Goal: Task Accomplishment & Management: Manage account settings

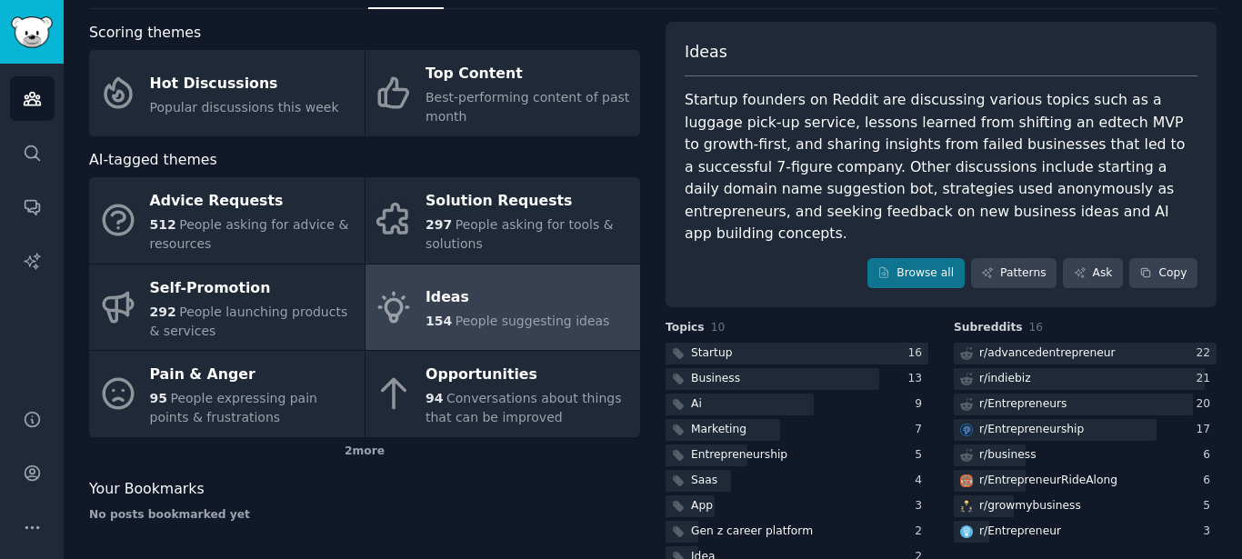
scroll to position [122, 0]
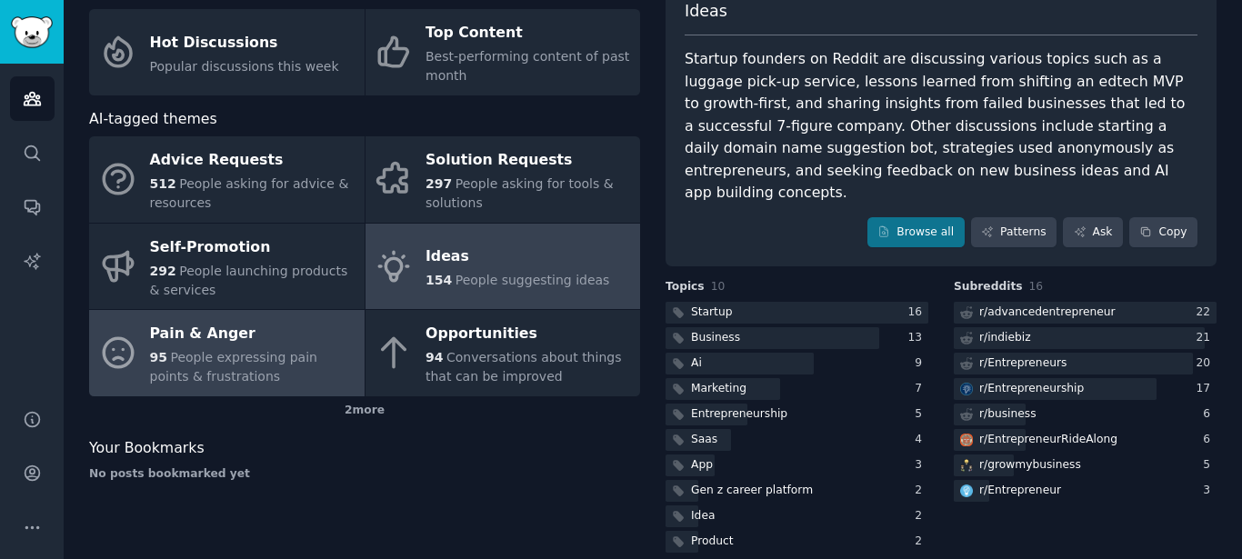
click at [256, 363] on span "People expressing pain points & frustrations" at bounding box center [233, 367] width 167 height 34
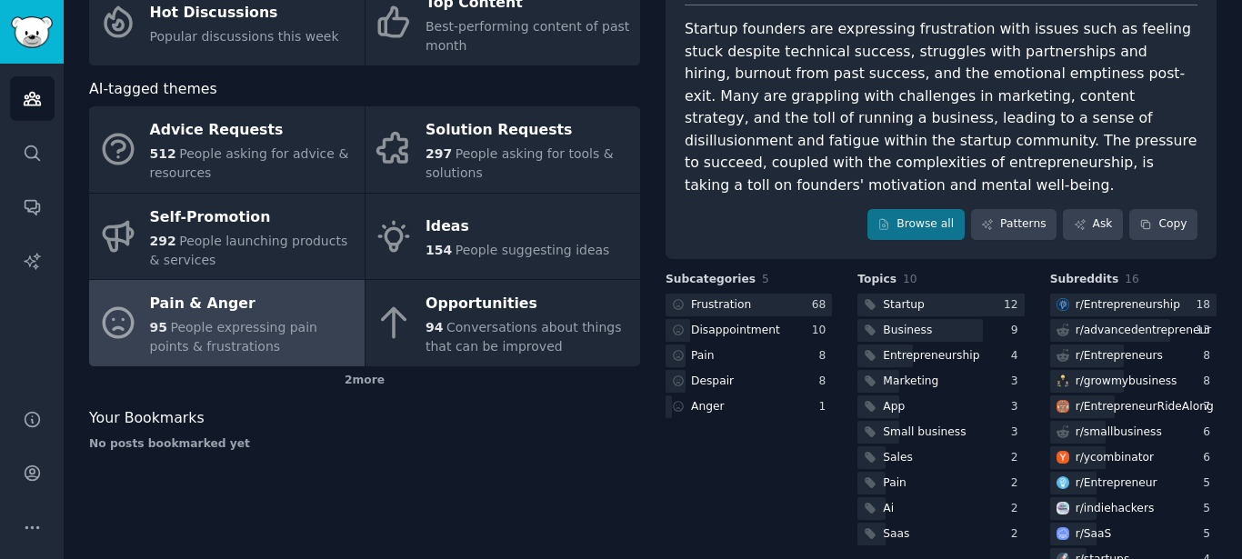
scroll to position [108, 0]
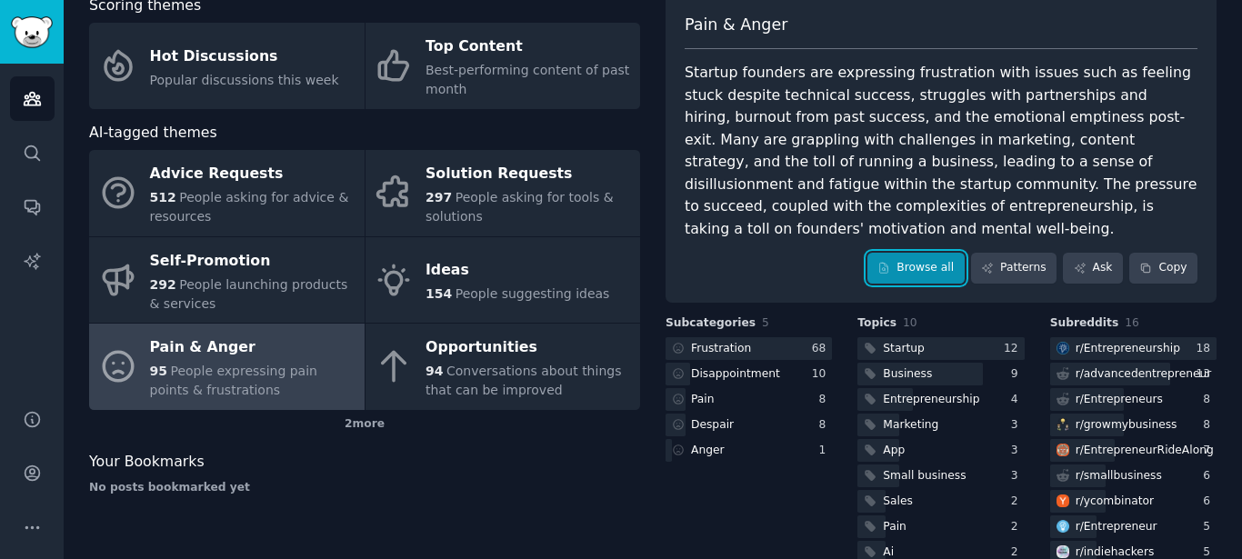
click at [894, 253] on link "Browse all" at bounding box center [916, 268] width 97 height 31
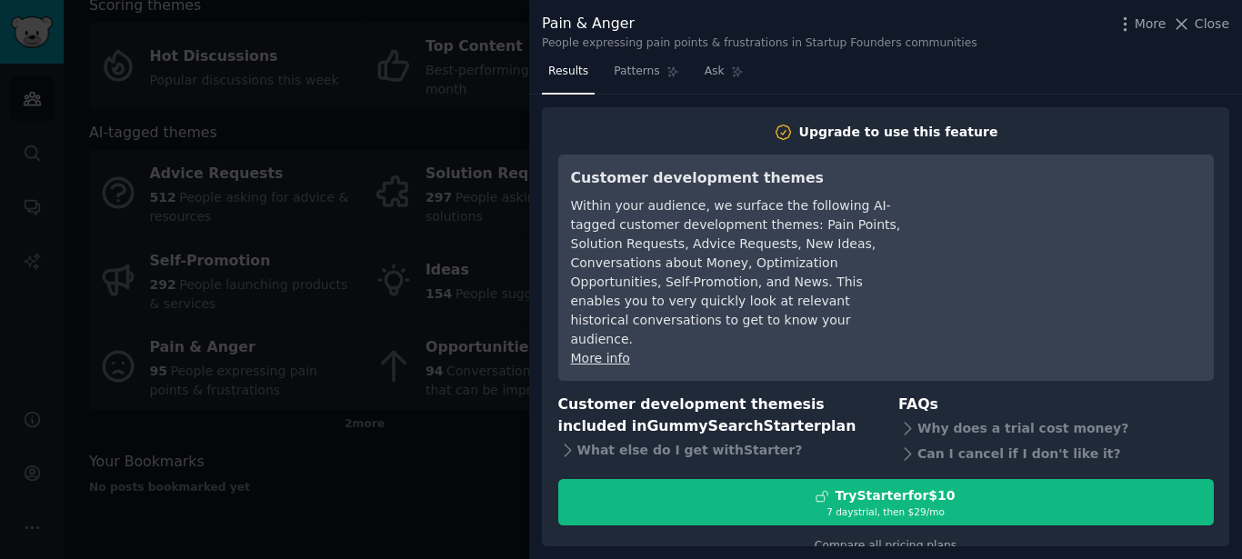
scroll to position [5, 0]
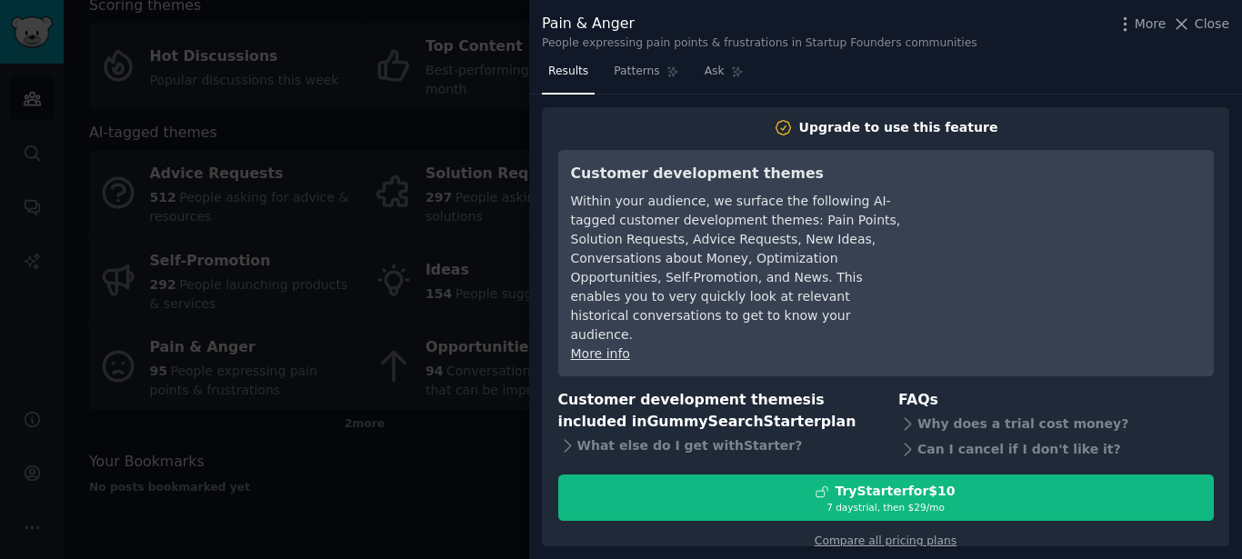
click at [429, 428] on div at bounding box center [621, 279] width 1242 height 559
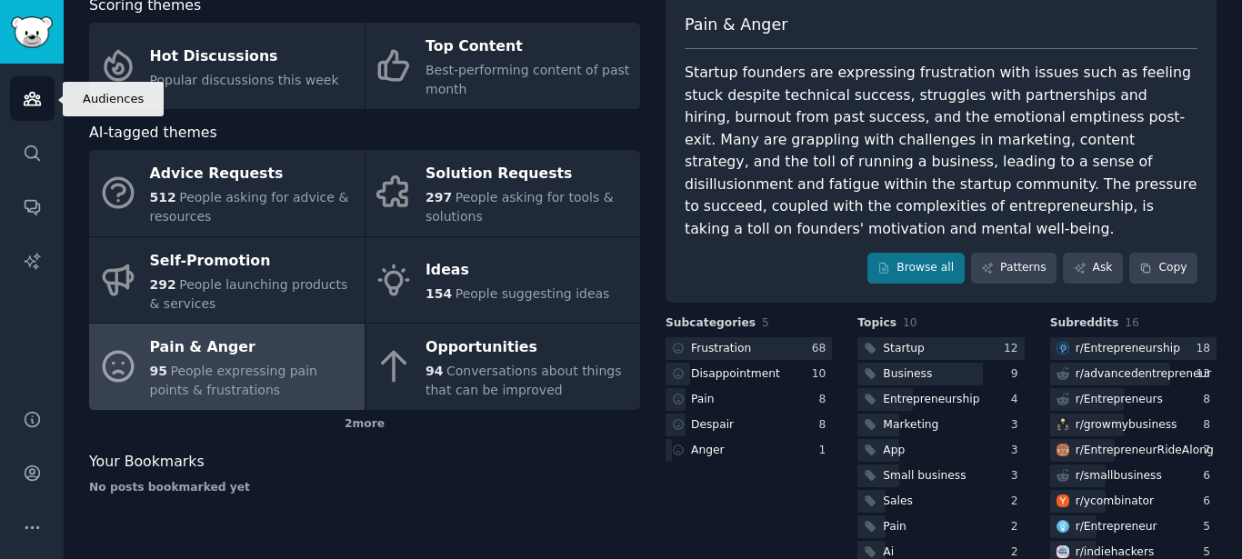
click at [46, 96] on link "Audiences" at bounding box center [32, 98] width 45 height 45
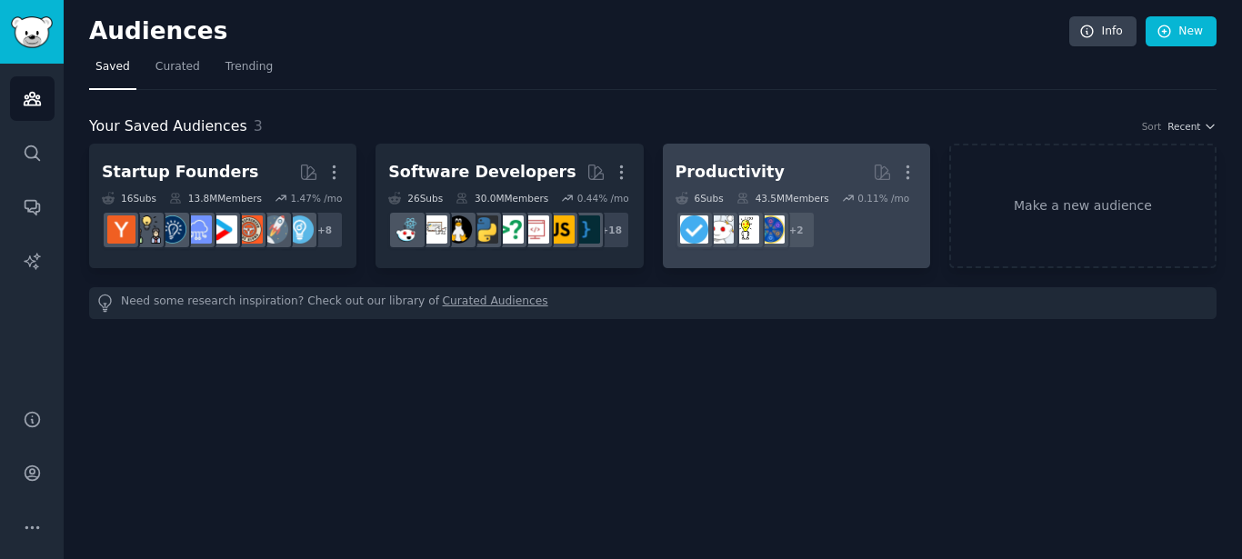
click at [814, 184] on h2 "Productivity More" at bounding box center [797, 172] width 242 height 32
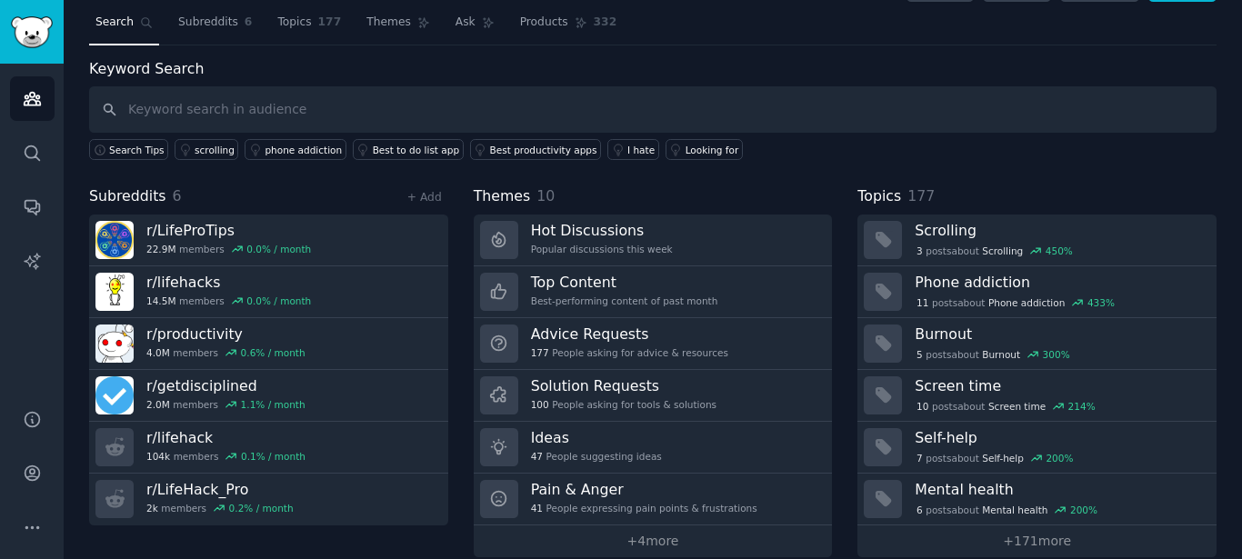
scroll to position [68, 0]
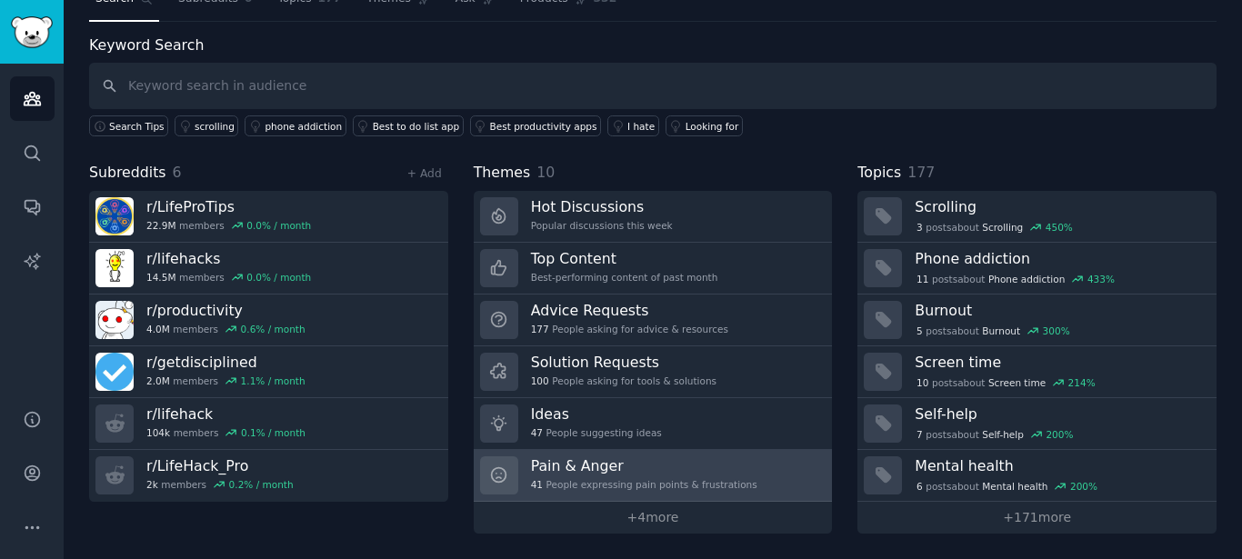
click at [633, 467] on h3 "Pain & Anger" at bounding box center [644, 466] width 226 height 19
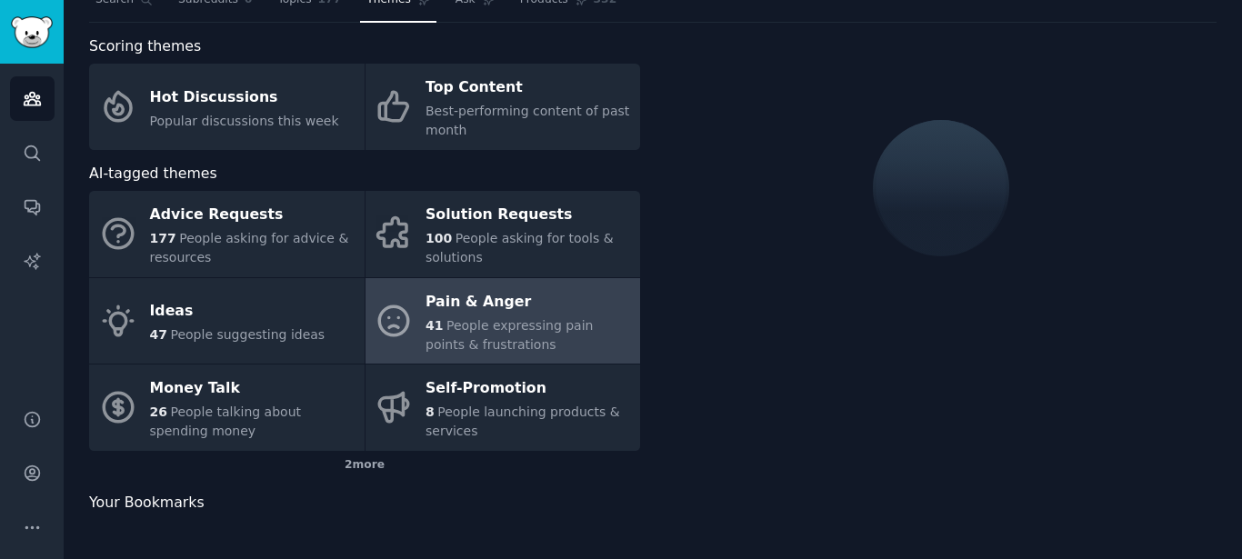
scroll to position [68, 0]
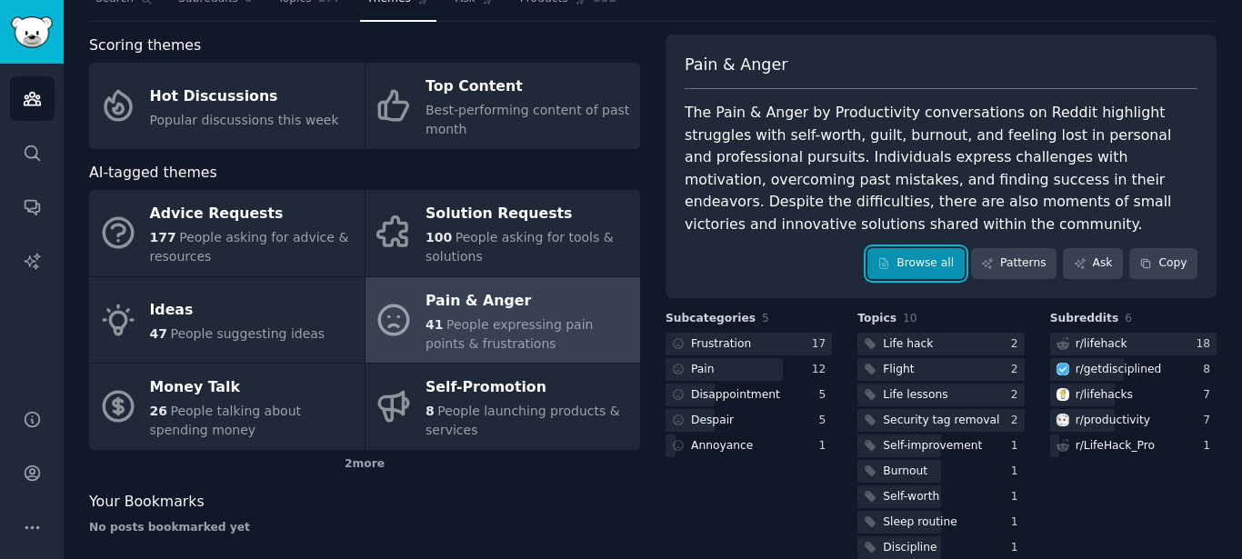
click at [916, 266] on link "Browse all" at bounding box center [916, 263] width 97 height 31
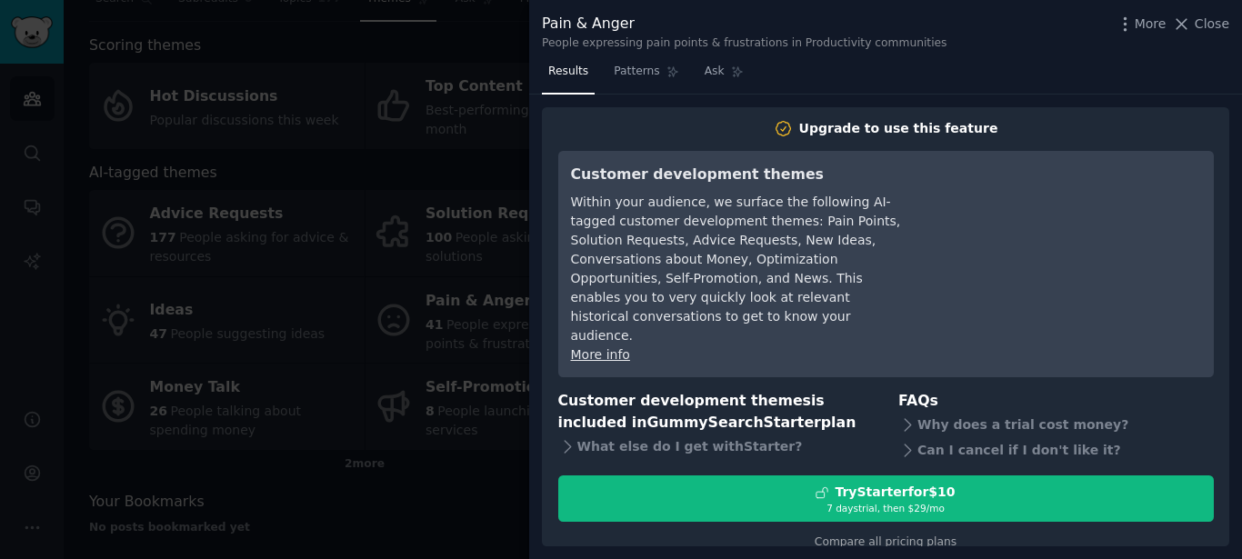
scroll to position [5, 0]
click at [359, 259] on div at bounding box center [621, 279] width 1242 height 559
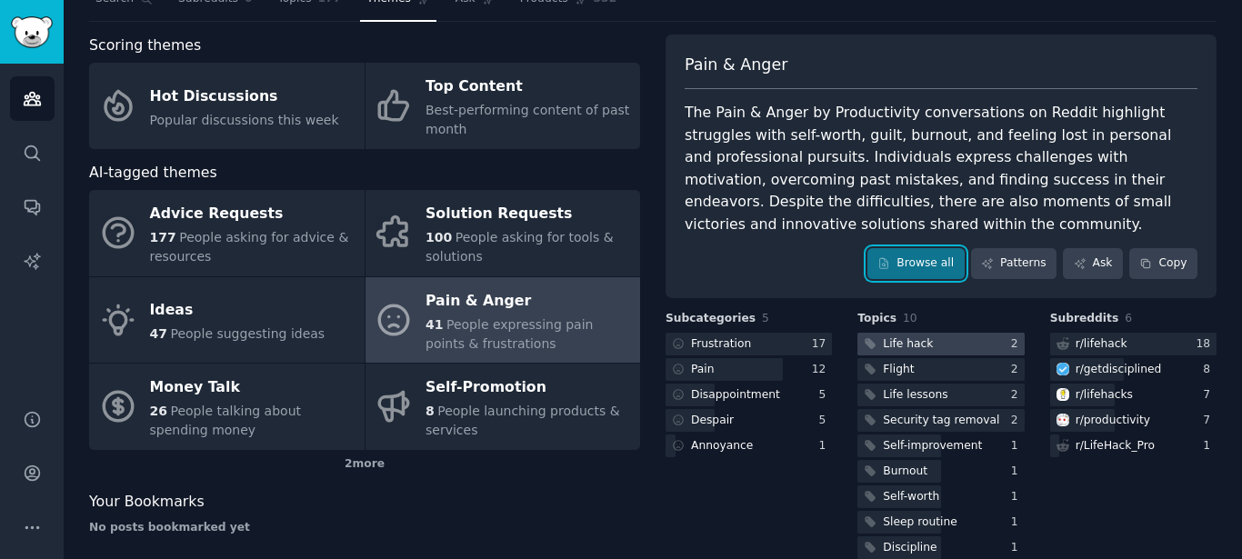
scroll to position [122, 0]
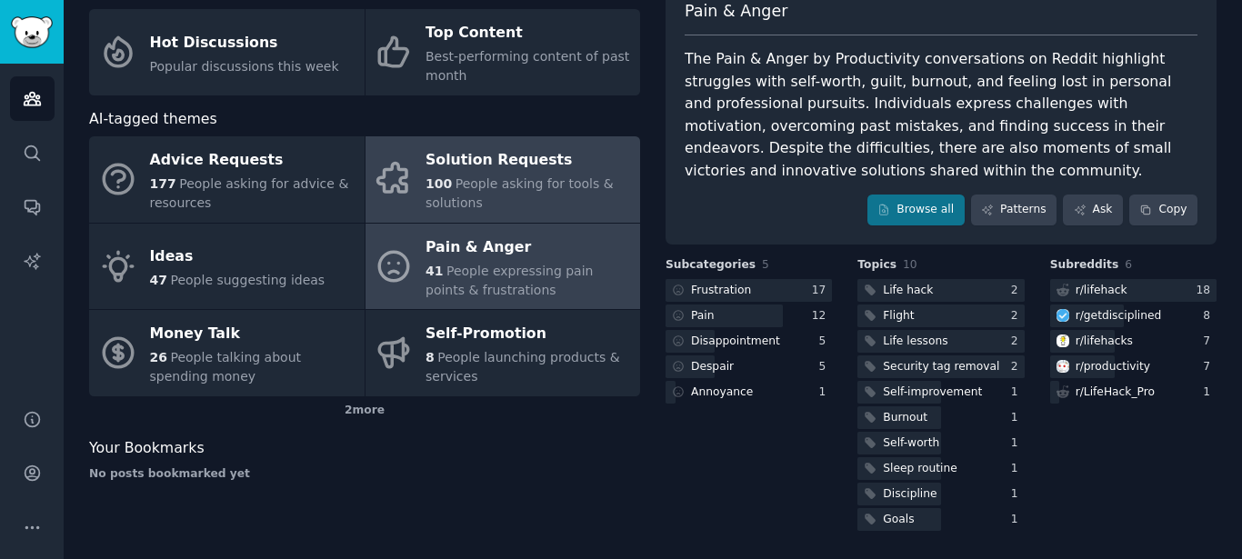
click at [499, 184] on span "People asking for tools & solutions" at bounding box center [520, 193] width 188 height 34
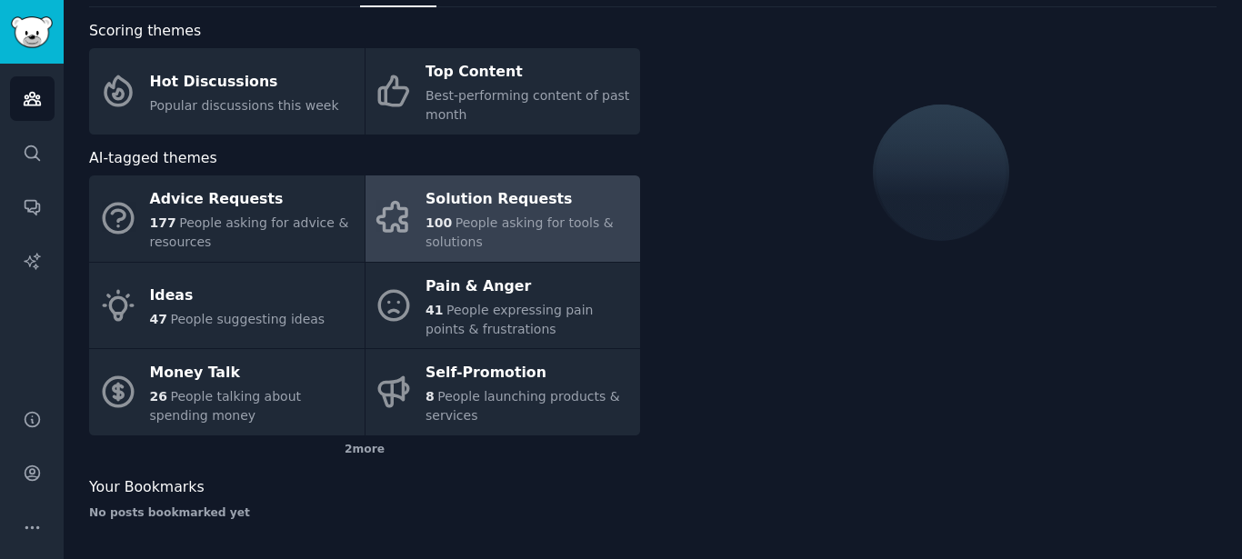
scroll to position [122, 0]
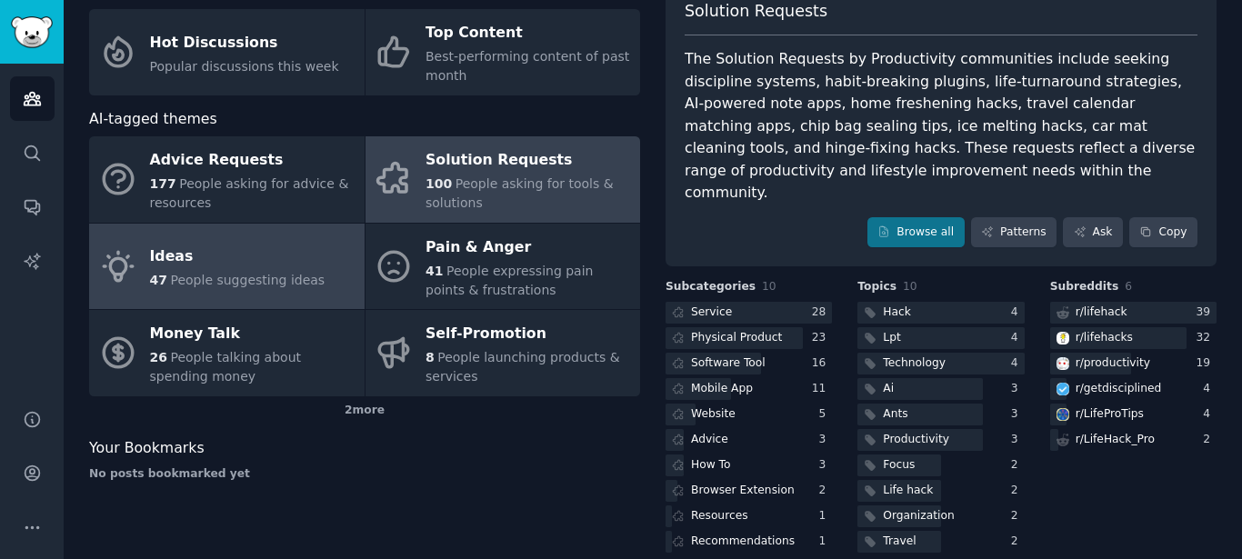
click at [286, 261] on div "Ideas" at bounding box center [238, 257] width 176 height 29
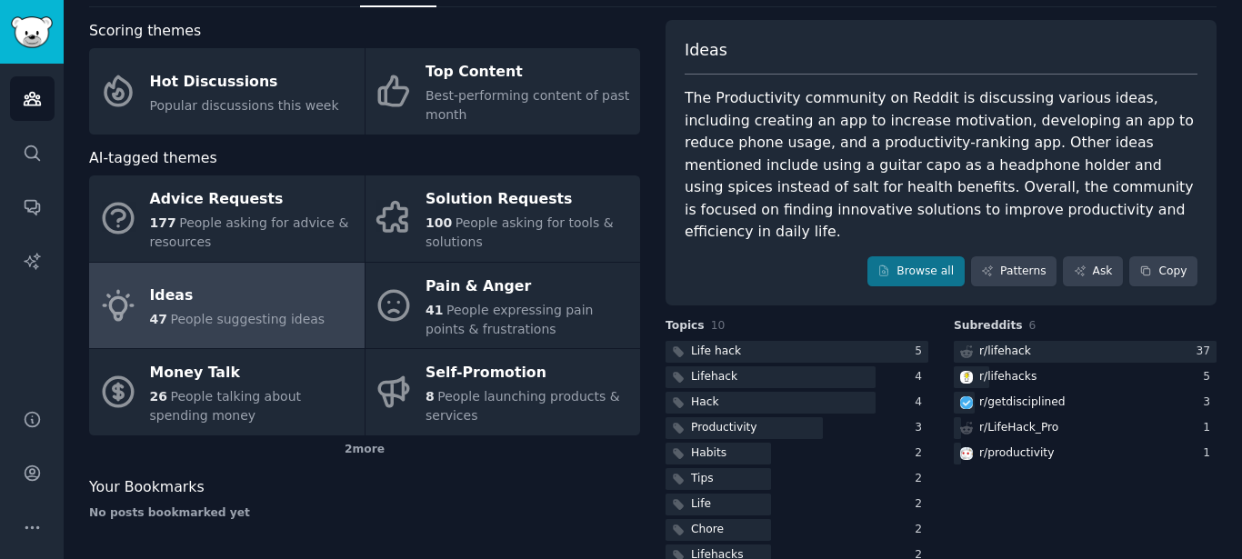
scroll to position [122, 0]
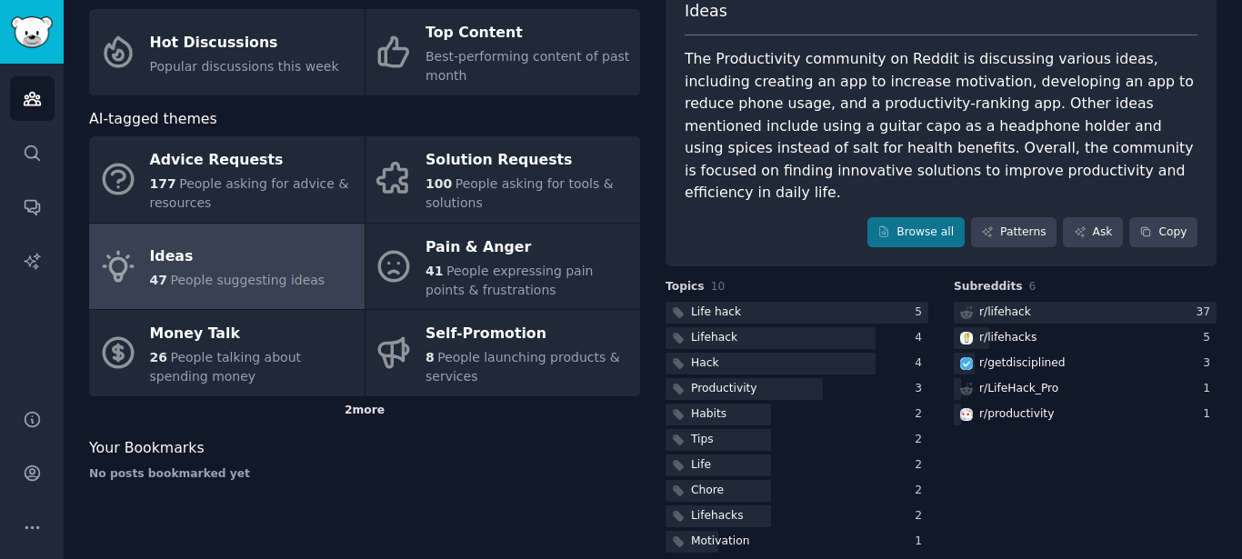
click at [366, 407] on div "2 more" at bounding box center [364, 411] width 551 height 29
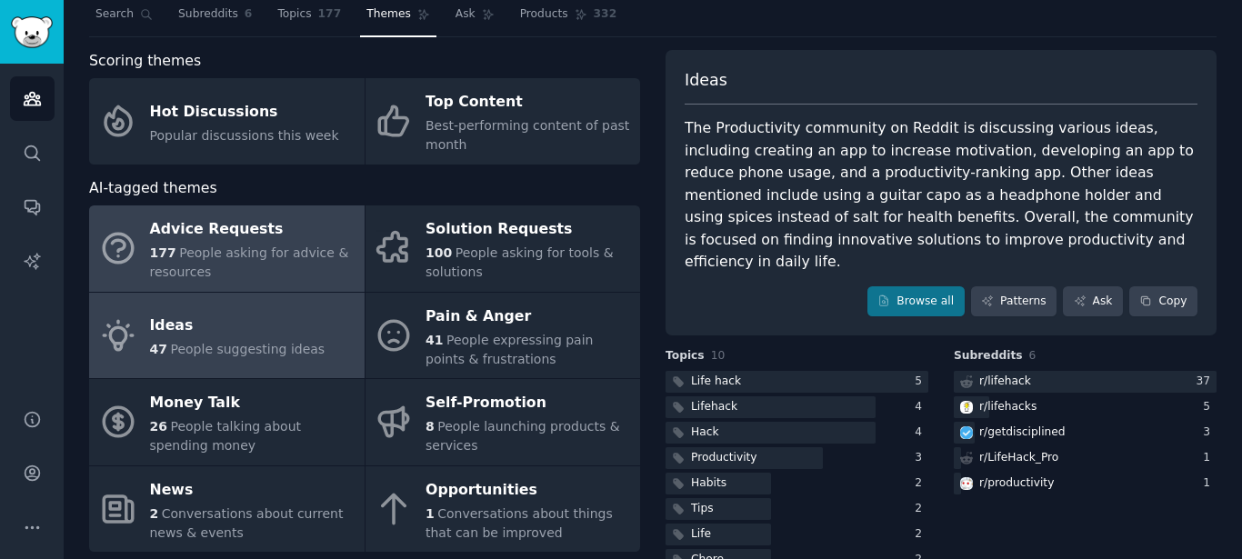
scroll to position [0, 0]
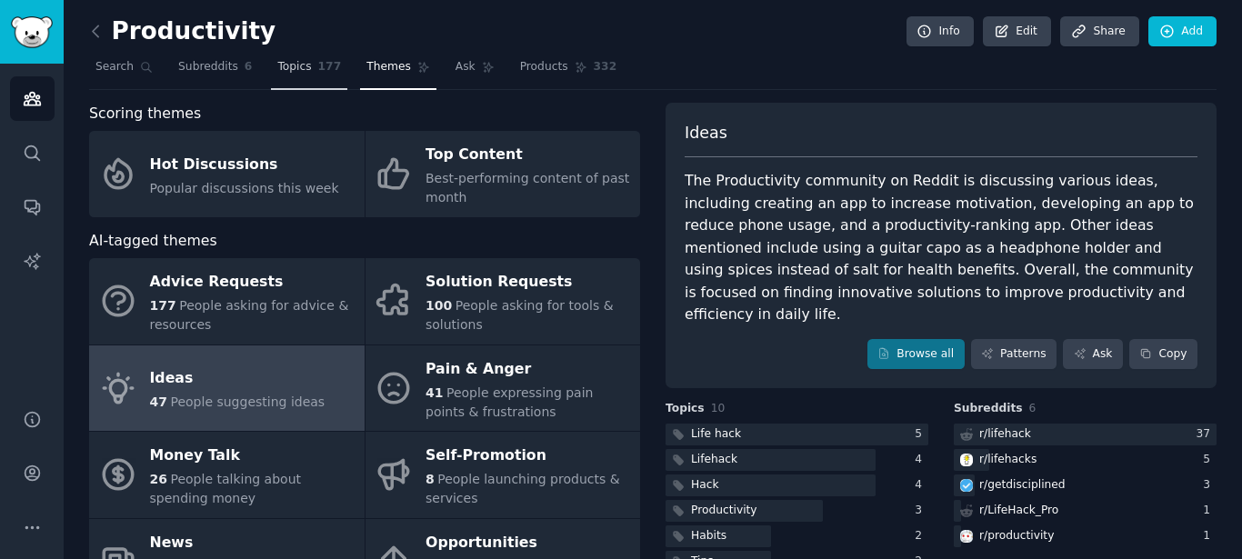
click at [287, 73] on span "Topics" at bounding box center [294, 67] width 34 height 16
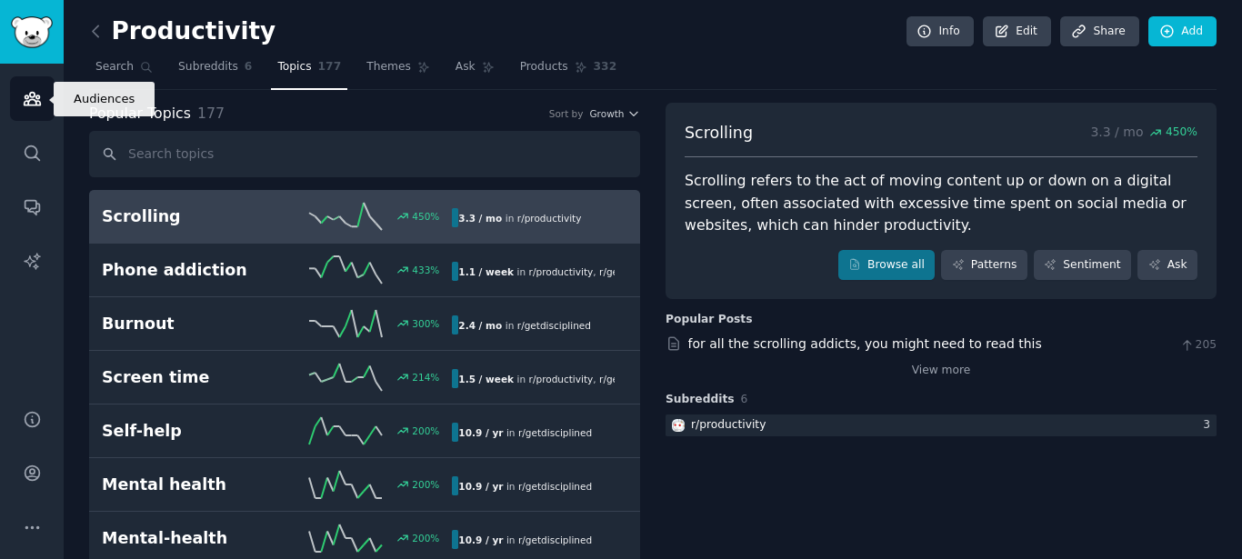
click at [39, 115] on link "Audiences" at bounding box center [32, 98] width 45 height 45
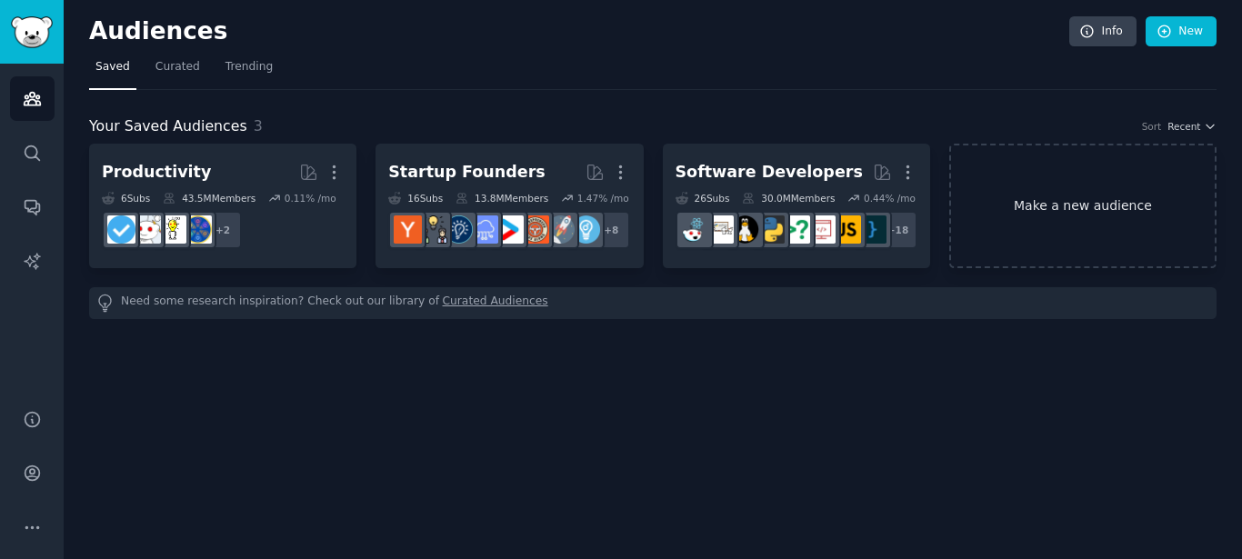
click at [1019, 211] on link "Make a new audience" at bounding box center [1083, 206] width 267 height 125
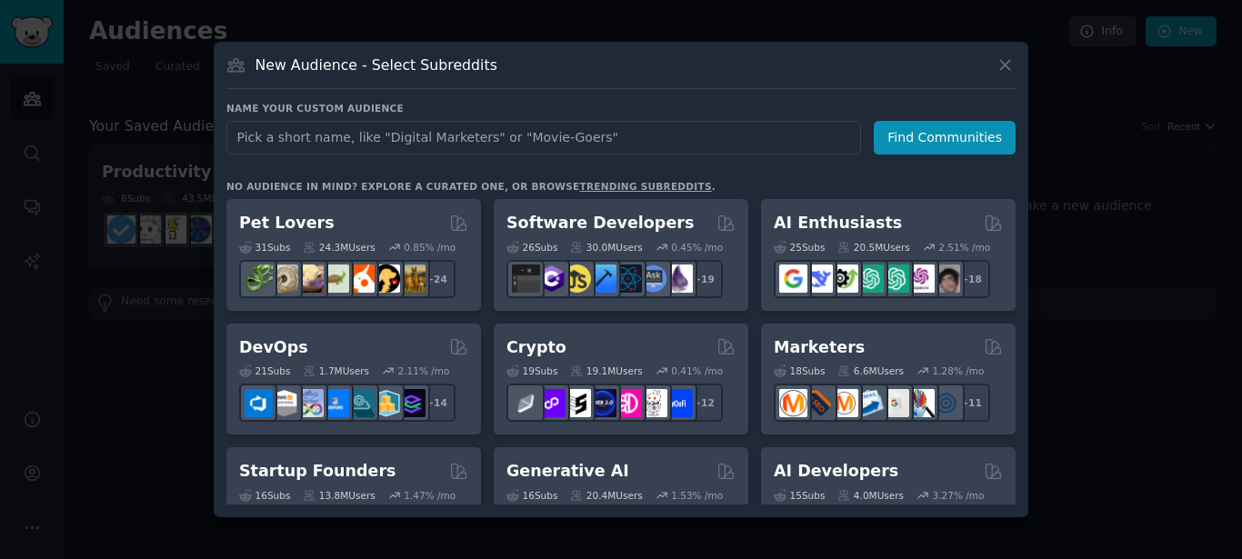
click at [292, 144] on input "text" at bounding box center [543, 138] width 635 height 34
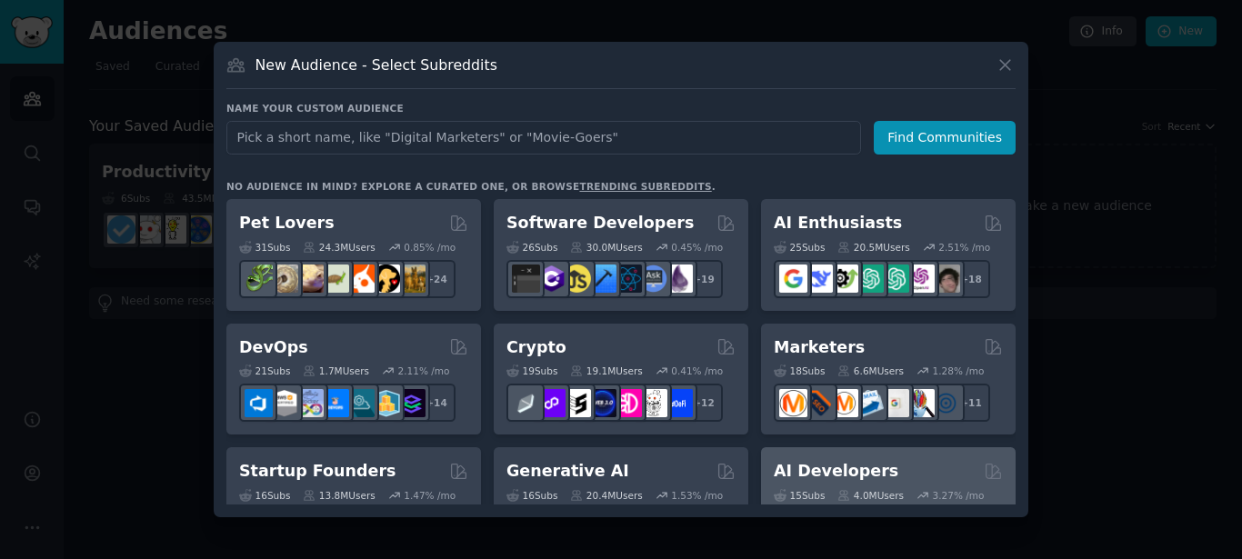
click at [818, 467] on h2 "AI Developers" at bounding box center [836, 471] width 125 height 23
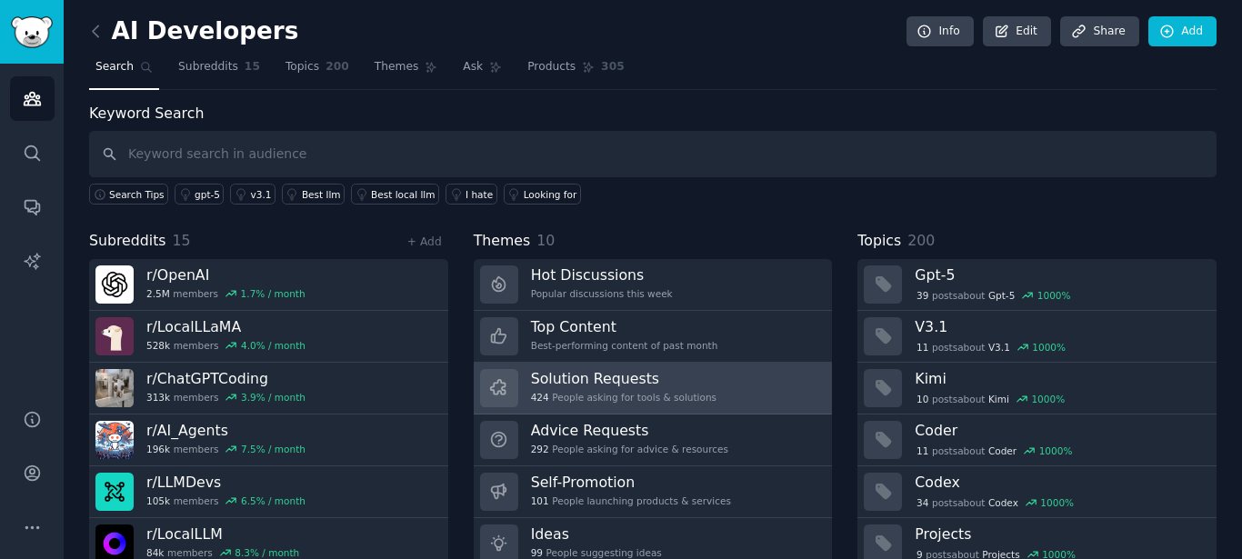
click at [676, 382] on h3 "Solution Requests" at bounding box center [624, 378] width 186 height 19
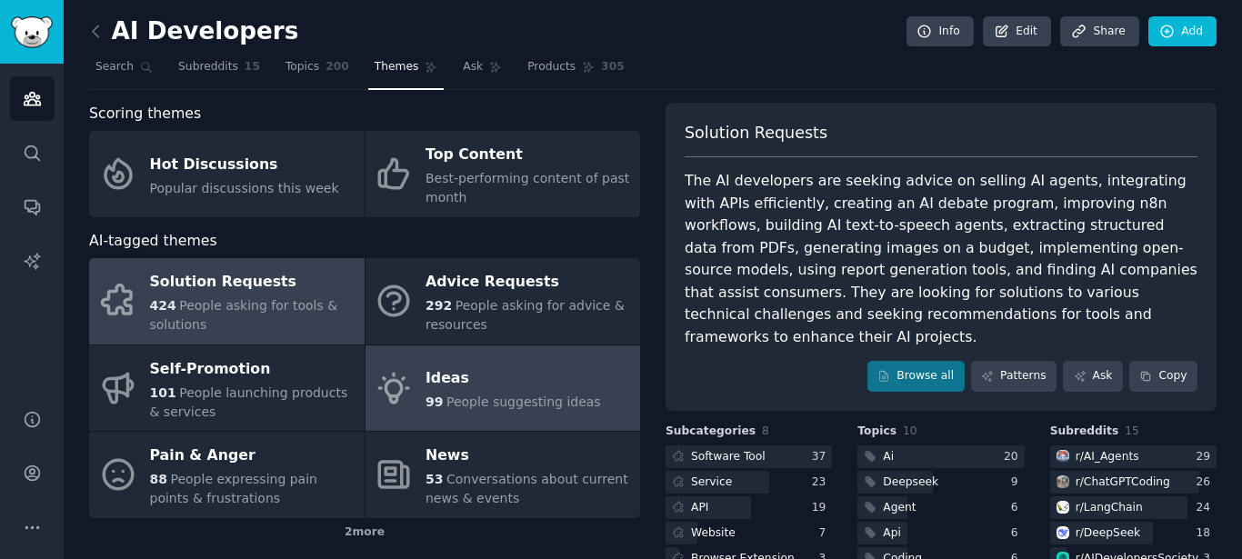
click at [524, 408] on span "People suggesting ideas" at bounding box center [524, 402] width 155 height 15
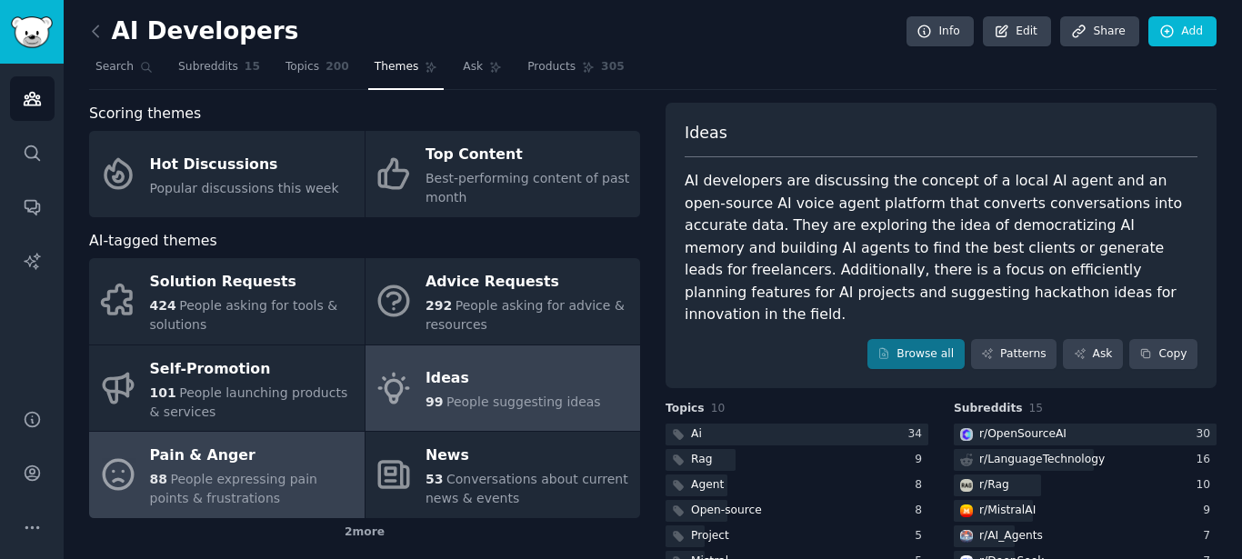
click at [229, 478] on span "People expressing pain points & frustrations" at bounding box center [233, 489] width 167 height 34
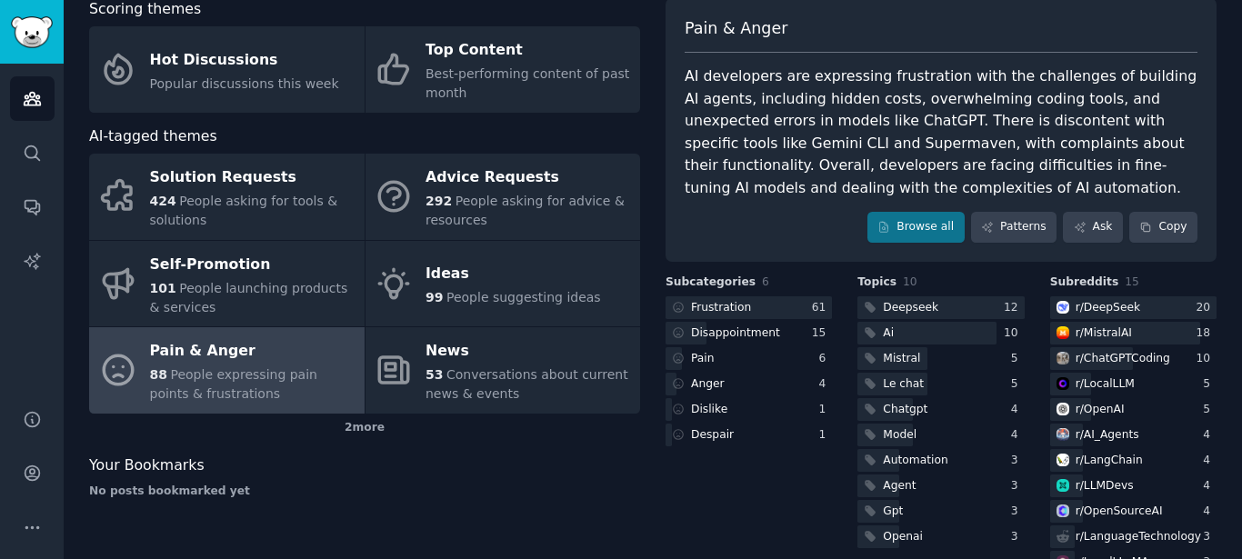
scroll to position [164, 0]
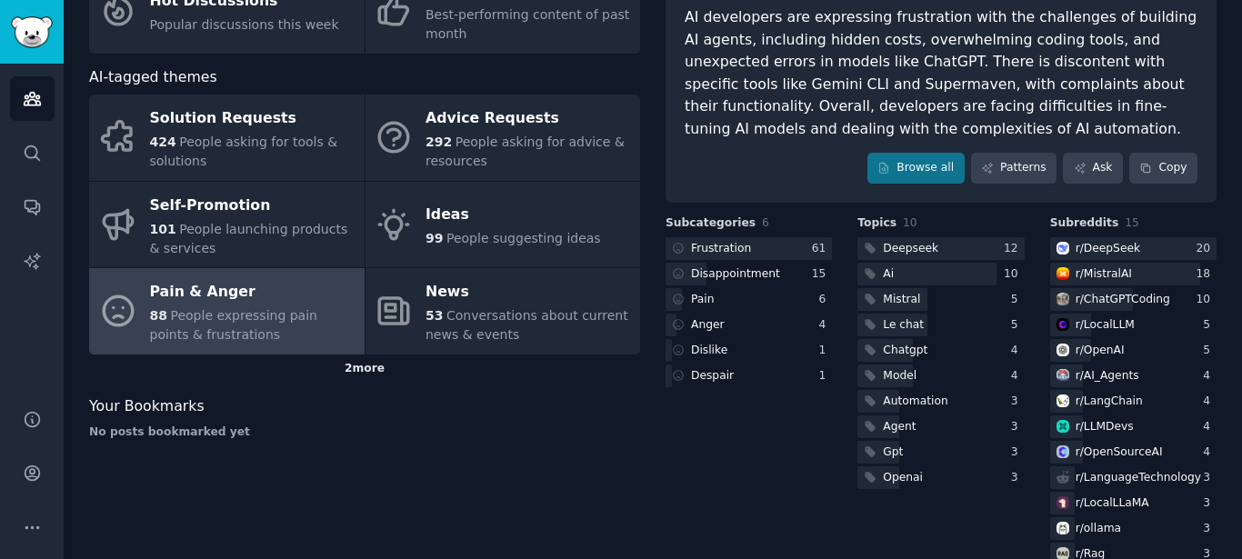
click at [365, 373] on div "2 more" at bounding box center [364, 369] width 551 height 29
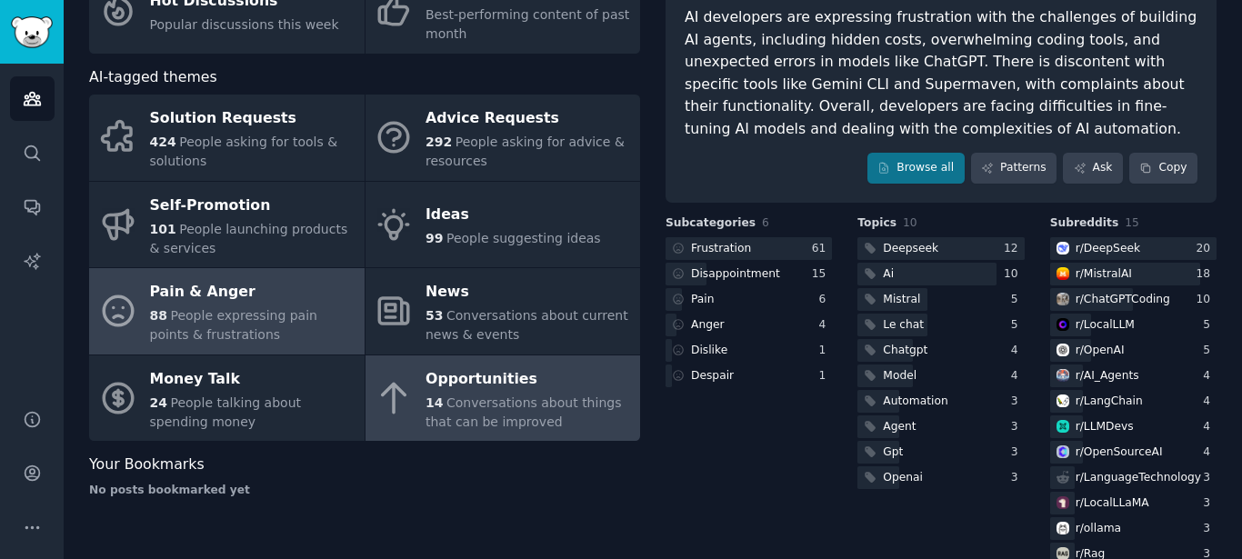
click at [475, 405] on span "Conversations about things that can be improved" at bounding box center [524, 413] width 196 height 34
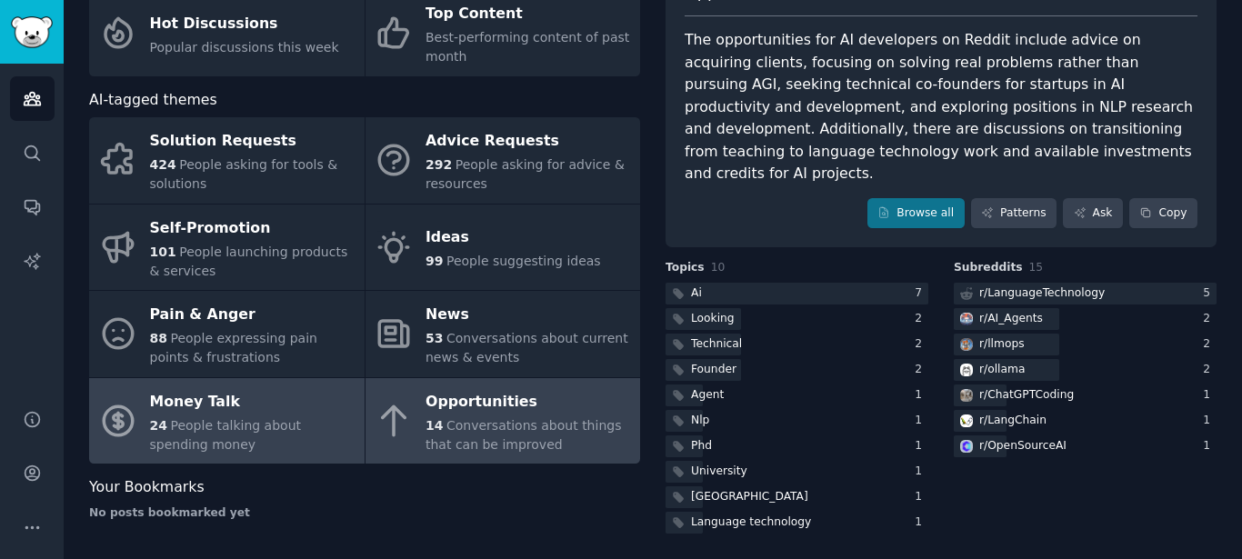
click at [247, 403] on div "Money Talk" at bounding box center [253, 401] width 206 height 29
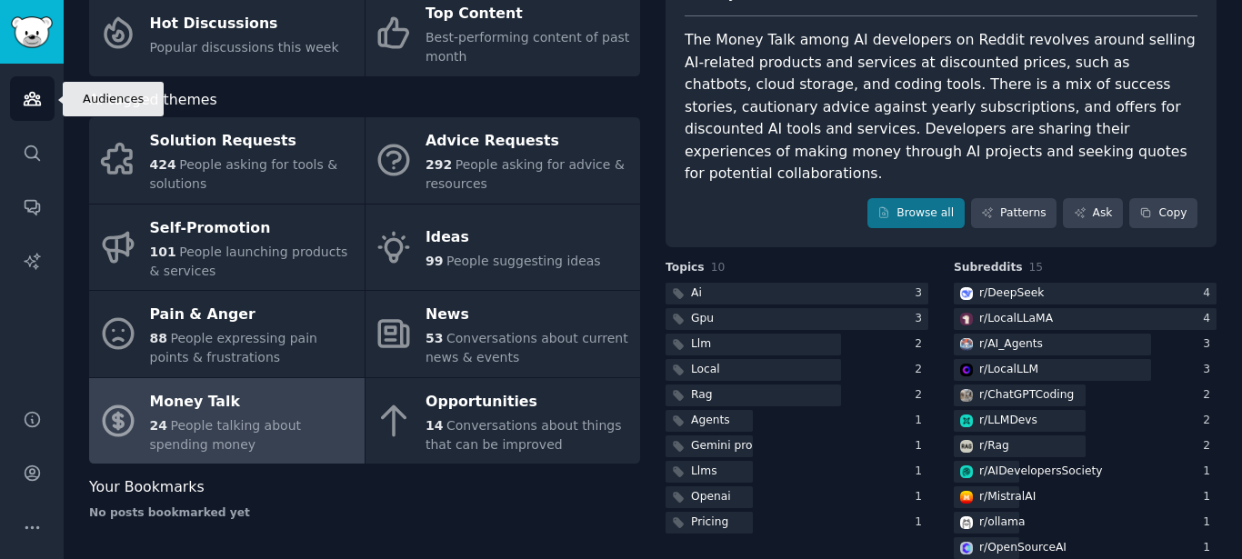
click at [37, 89] on icon "Sidebar" at bounding box center [32, 98] width 19 height 19
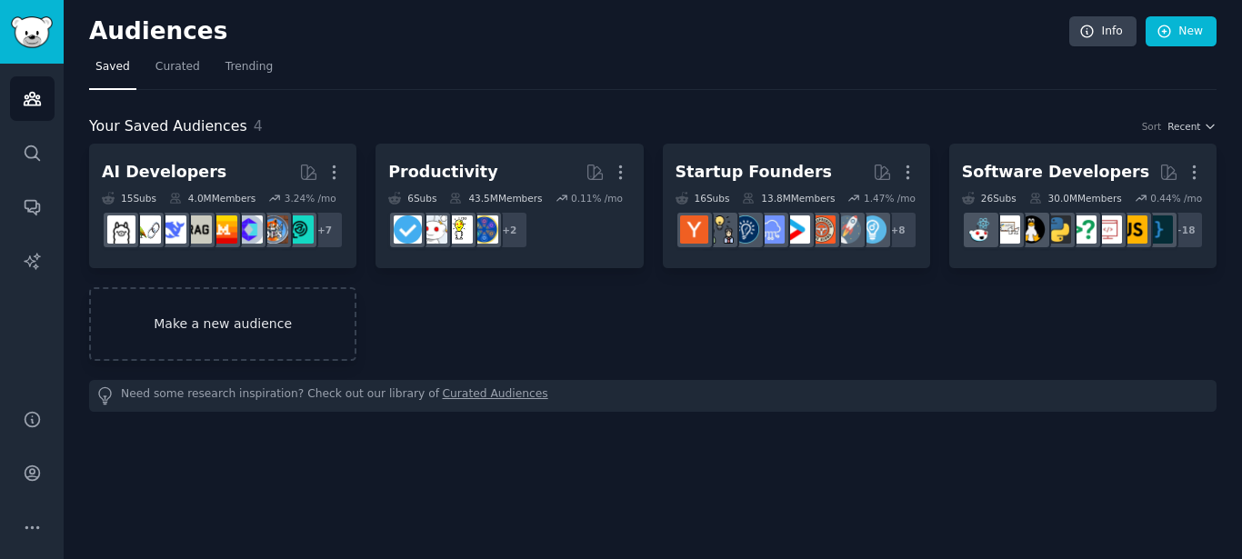
click at [173, 340] on link "Make a new audience" at bounding box center [222, 324] width 267 height 74
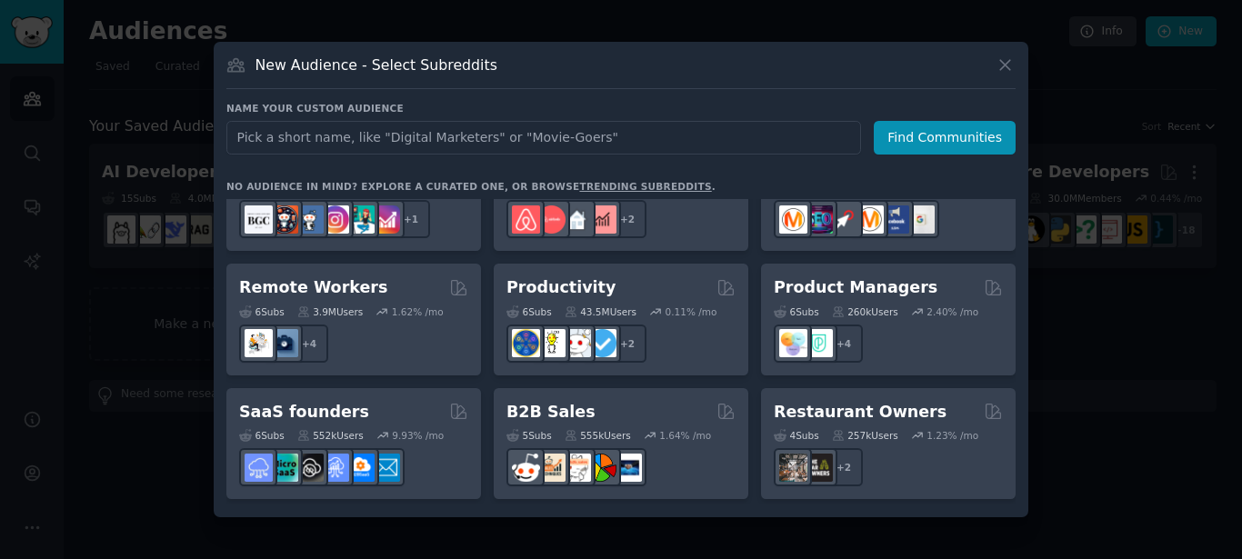
scroll to position [1256, 0]
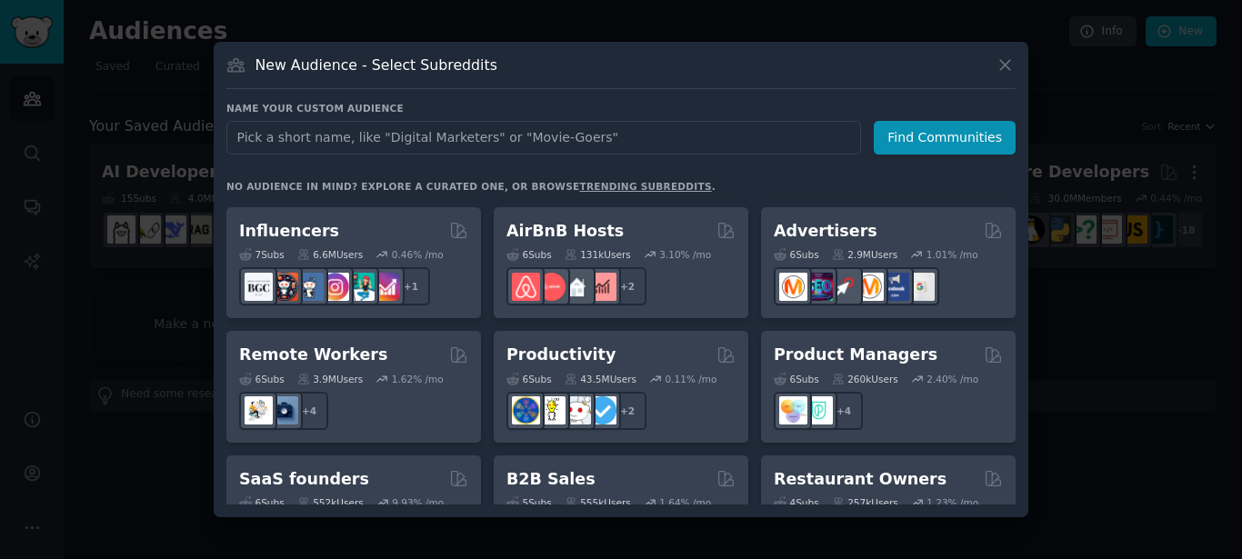
click at [606, 140] on input "text" at bounding box center [543, 138] width 635 height 34
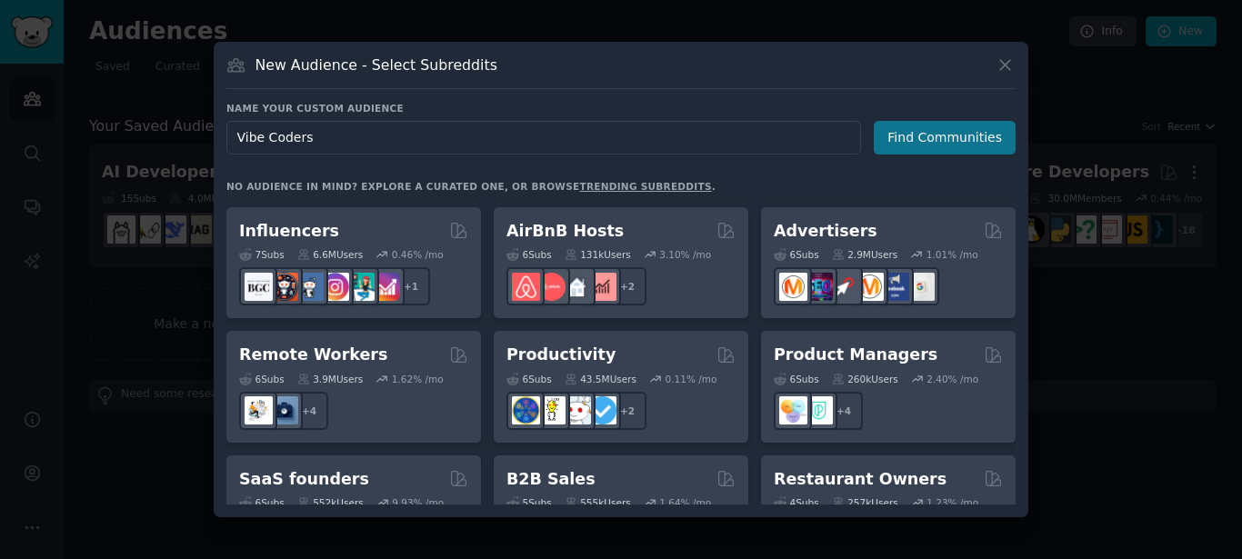
type input "Vibe Coders"
click at [958, 134] on button "Find Communities" at bounding box center [945, 138] width 142 height 34
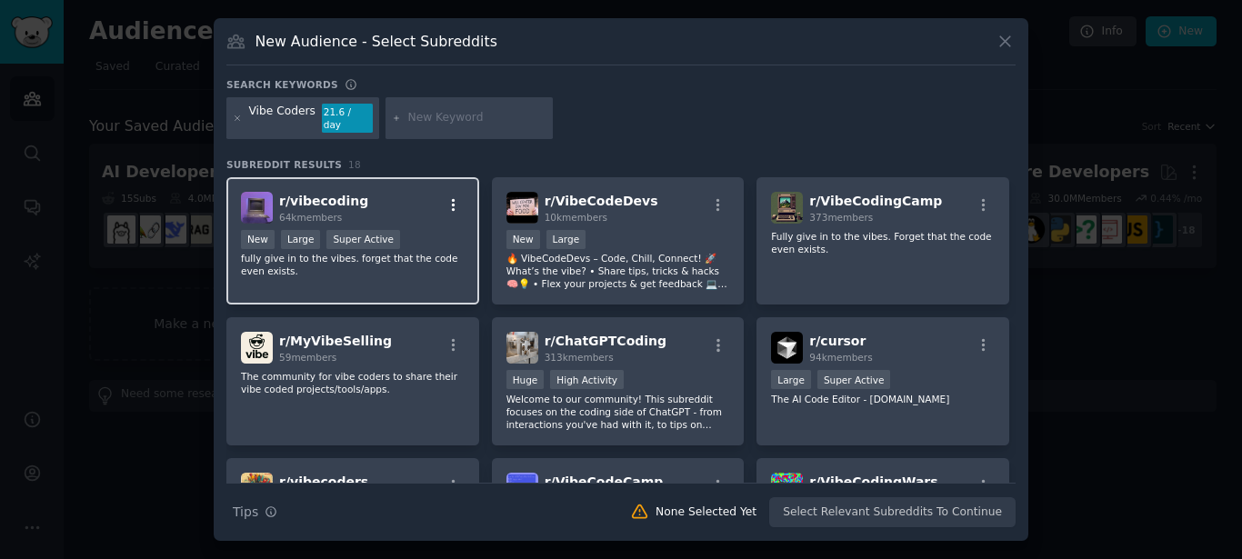
click at [449, 201] on icon "button" at bounding box center [454, 205] width 16 height 16
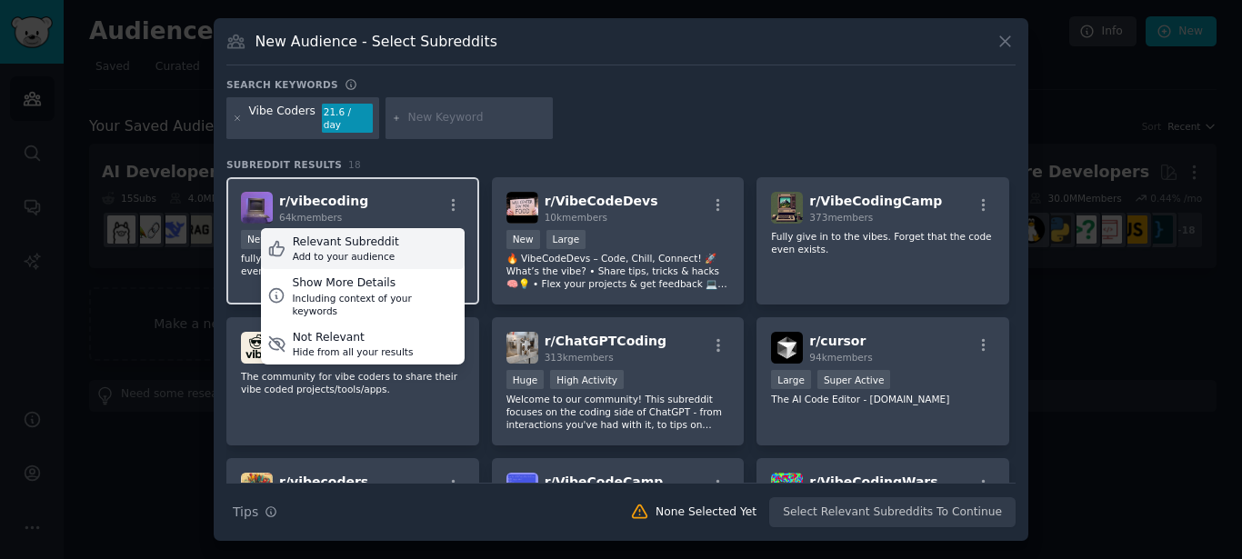
click at [414, 244] on div "Relevant Subreddit Add to your audience" at bounding box center [363, 249] width 204 height 42
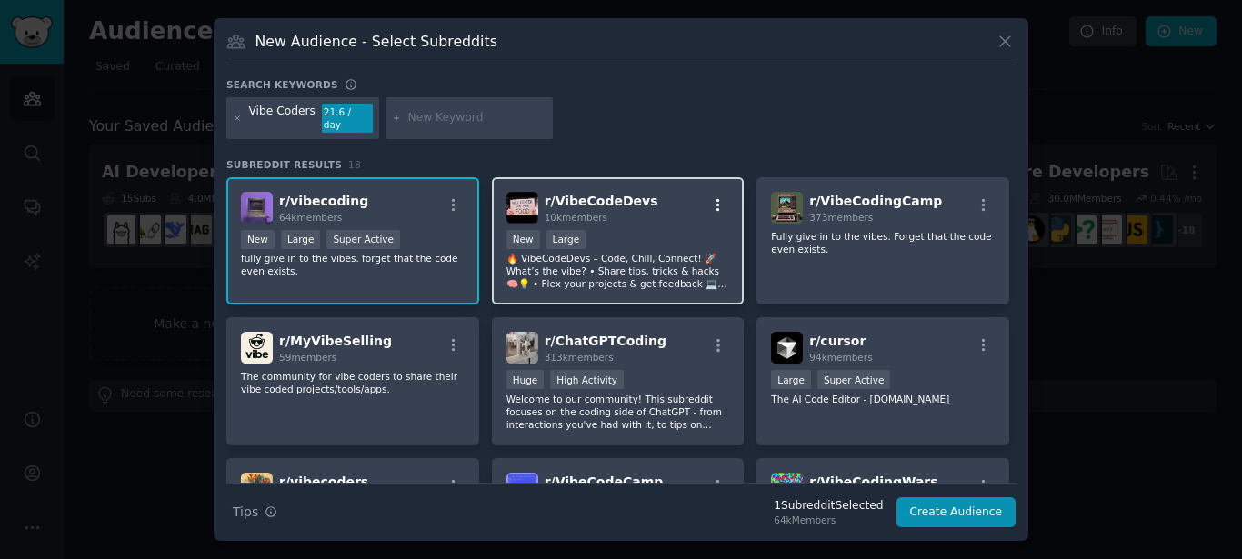
click at [716, 197] on icon "button" at bounding box center [718, 205] width 16 height 16
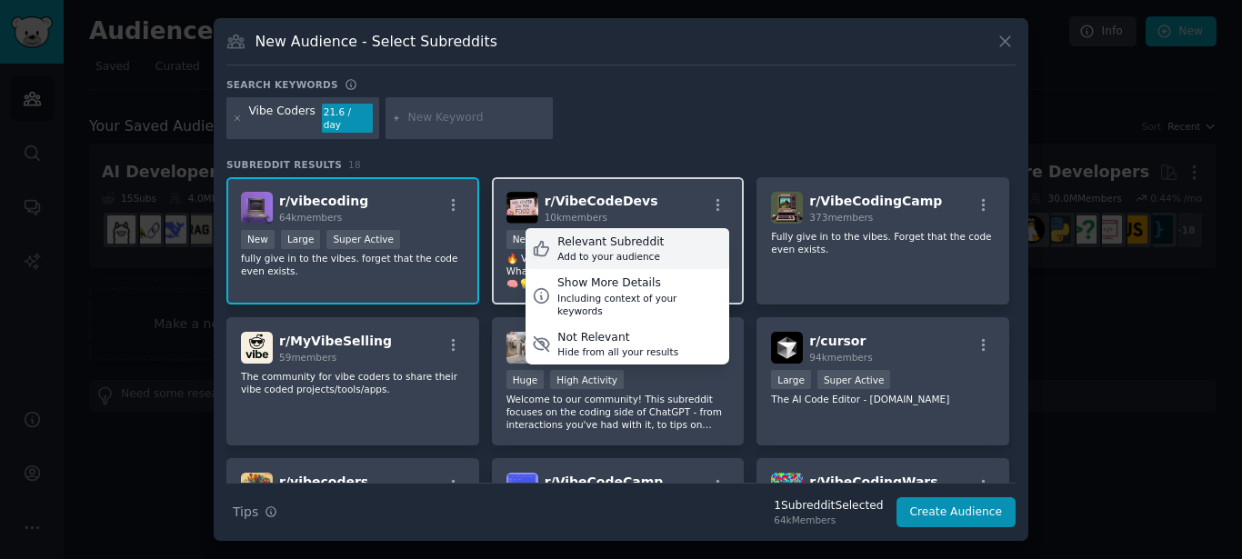
click at [636, 237] on div "Relevant Subreddit" at bounding box center [611, 243] width 106 height 16
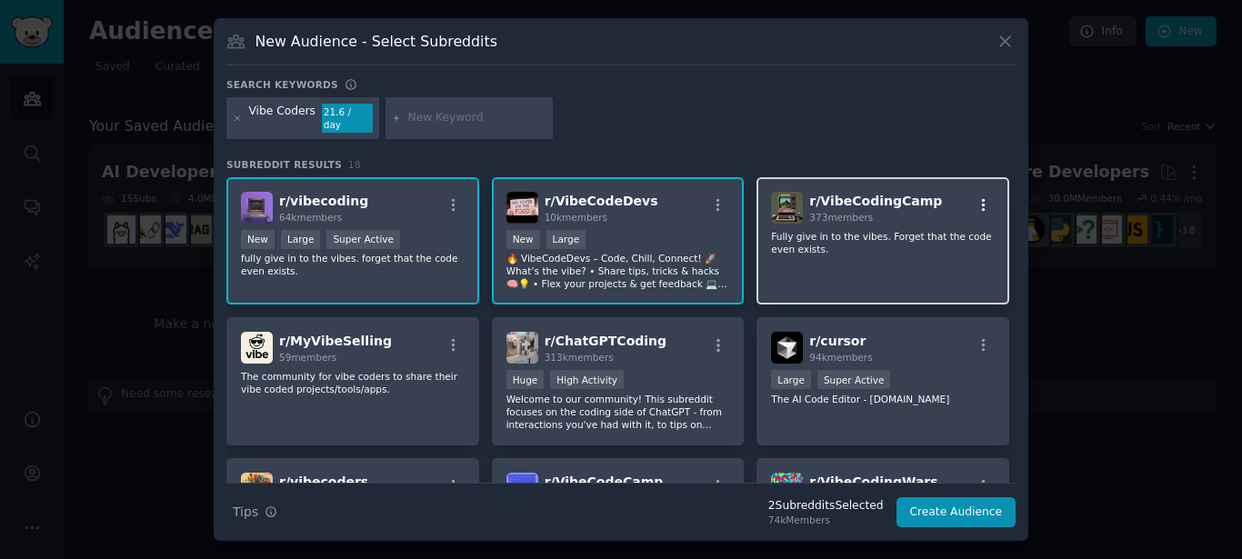
click at [977, 197] on icon "button" at bounding box center [984, 205] width 16 height 16
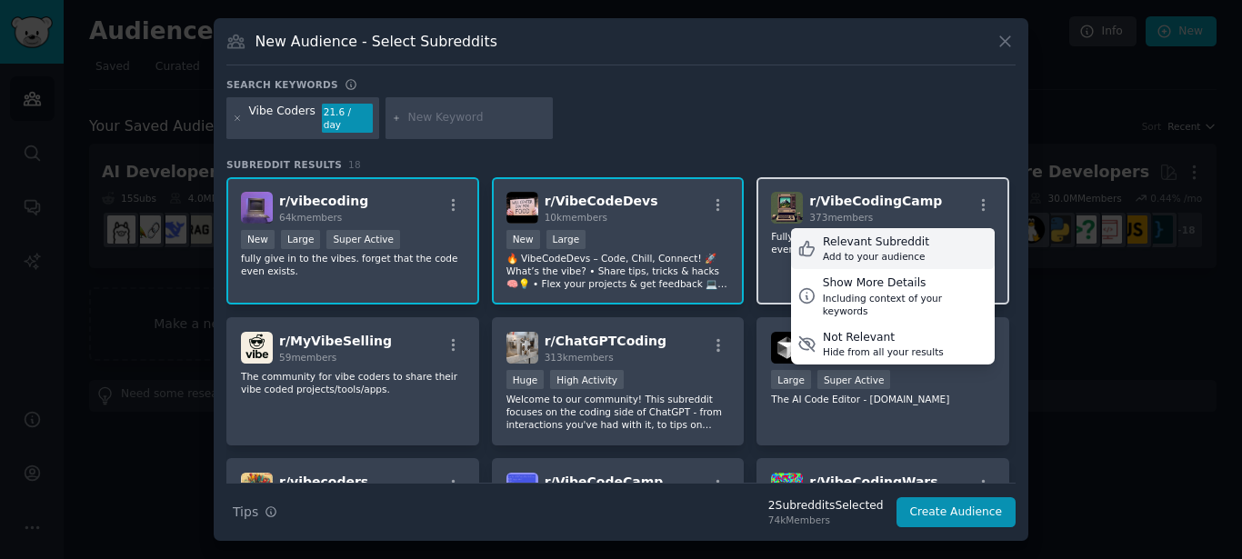
click at [904, 242] on div "Relevant Subreddit" at bounding box center [876, 243] width 106 height 16
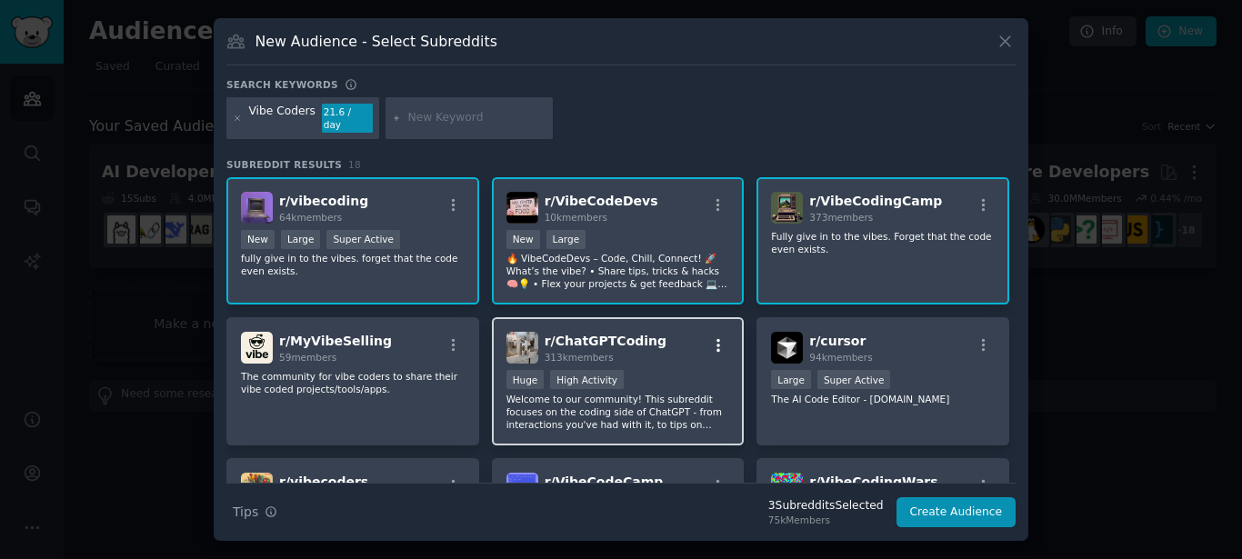
click at [712, 337] on icon "button" at bounding box center [718, 345] width 16 height 16
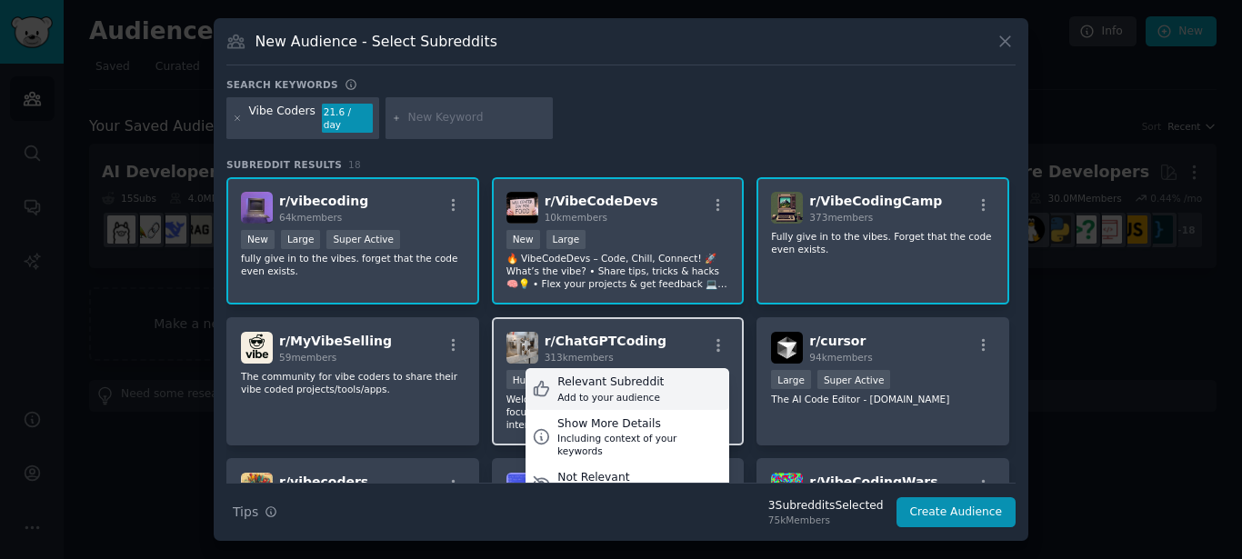
click at [639, 377] on div "Relevant Subreddit" at bounding box center [611, 383] width 106 height 16
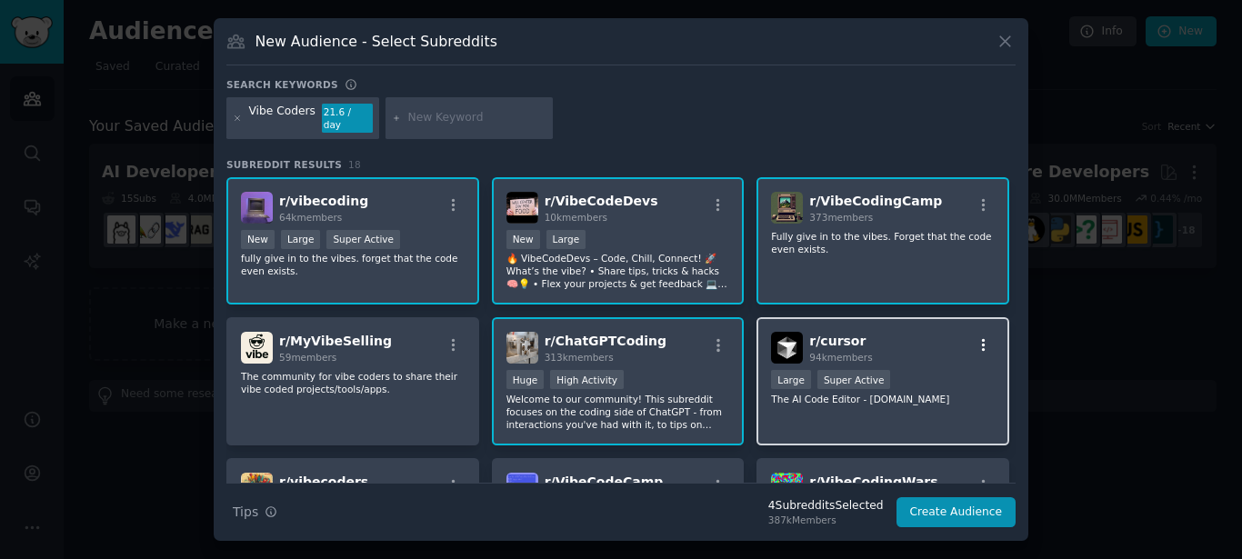
click at [982, 337] on icon "button" at bounding box center [984, 345] width 16 height 16
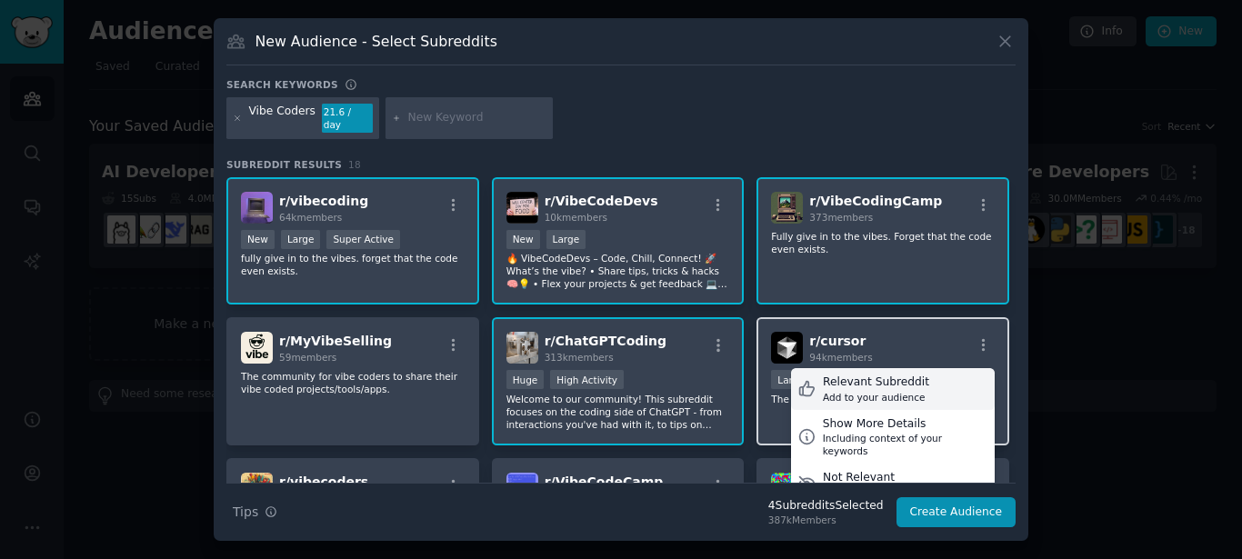
click at [917, 377] on div "Relevant Subreddit Add to your audience" at bounding box center [893, 389] width 204 height 42
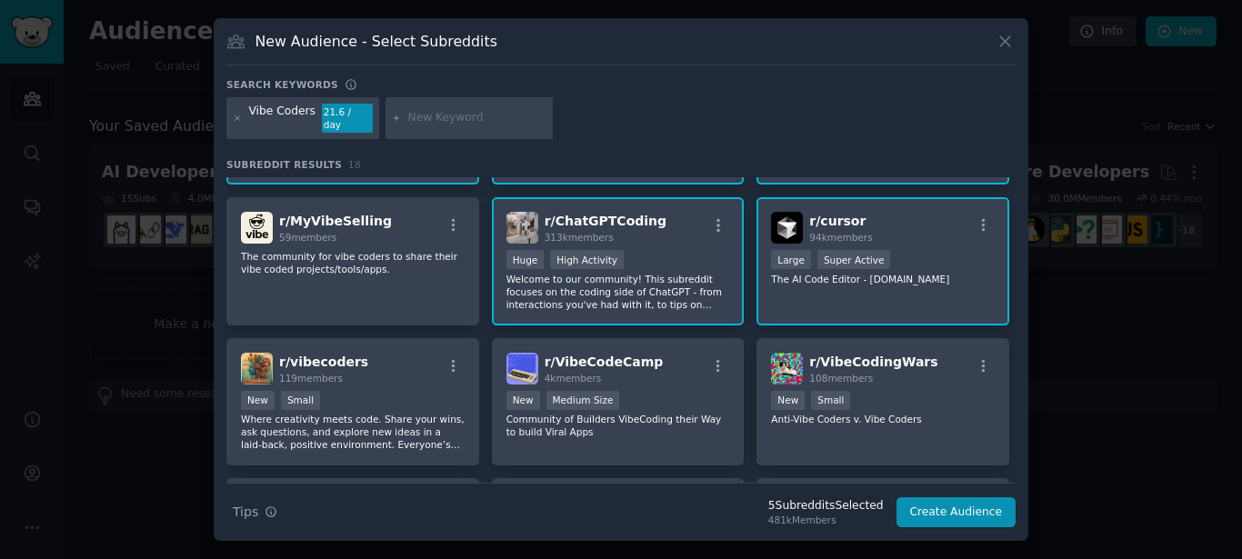
scroll to position [164, 0]
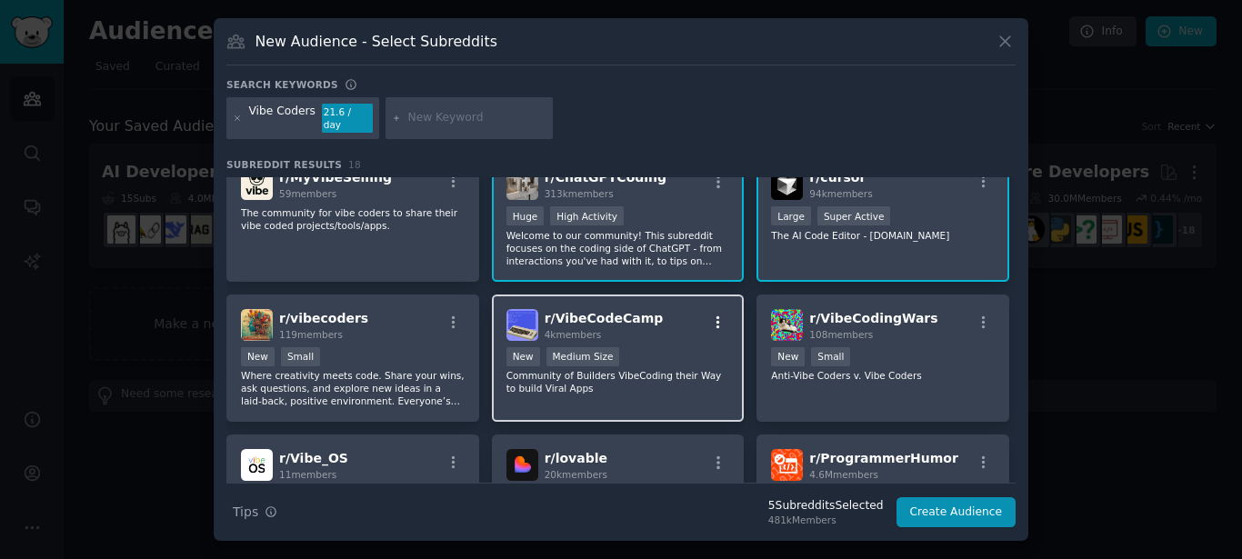
click at [717, 316] on icon "button" at bounding box center [719, 322] width 4 height 13
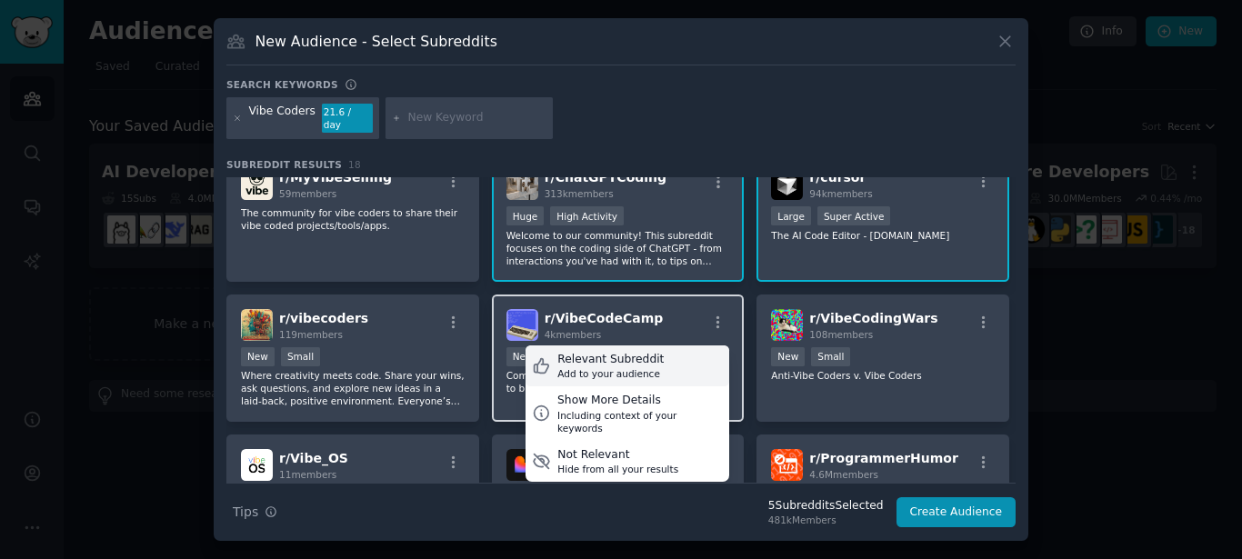
click at [649, 353] on div "Relevant Subreddit" at bounding box center [611, 360] width 106 height 16
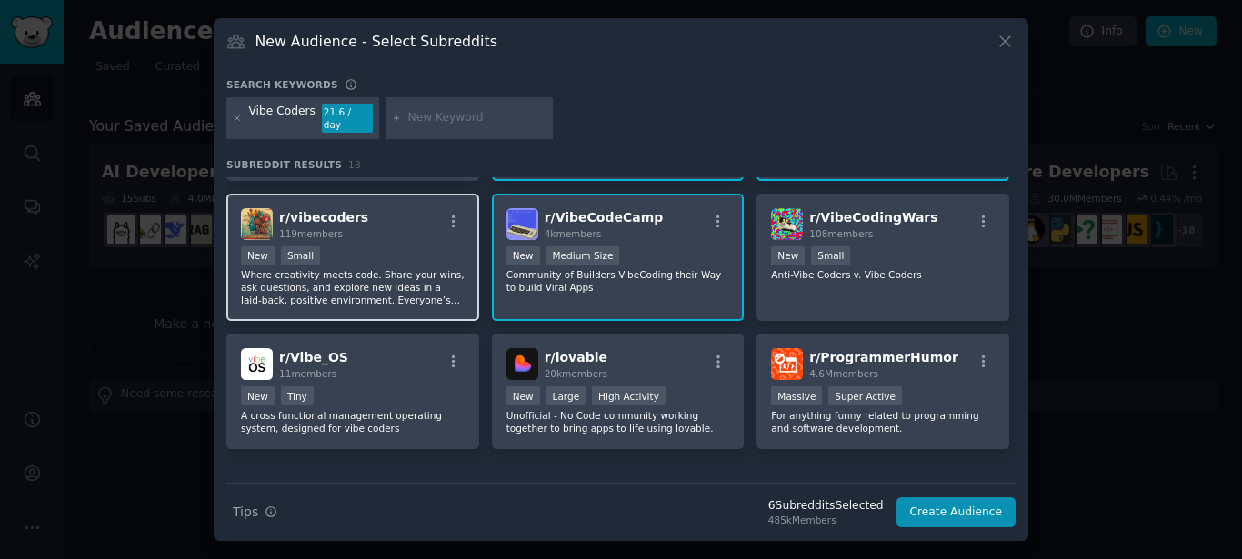
scroll to position [307, 0]
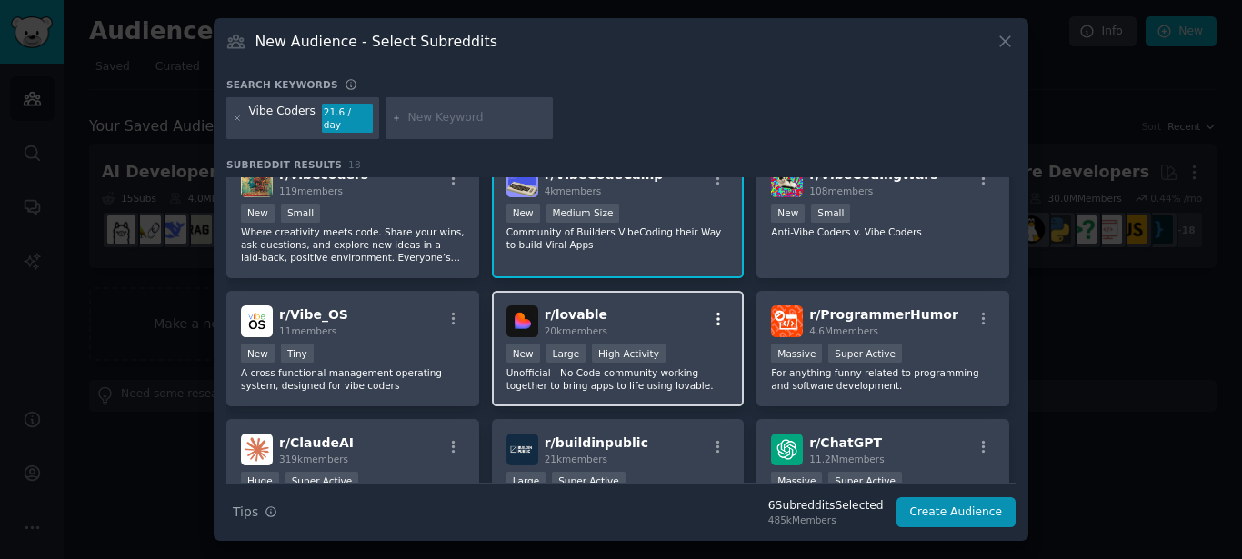
click at [711, 312] on icon "button" at bounding box center [718, 319] width 16 height 16
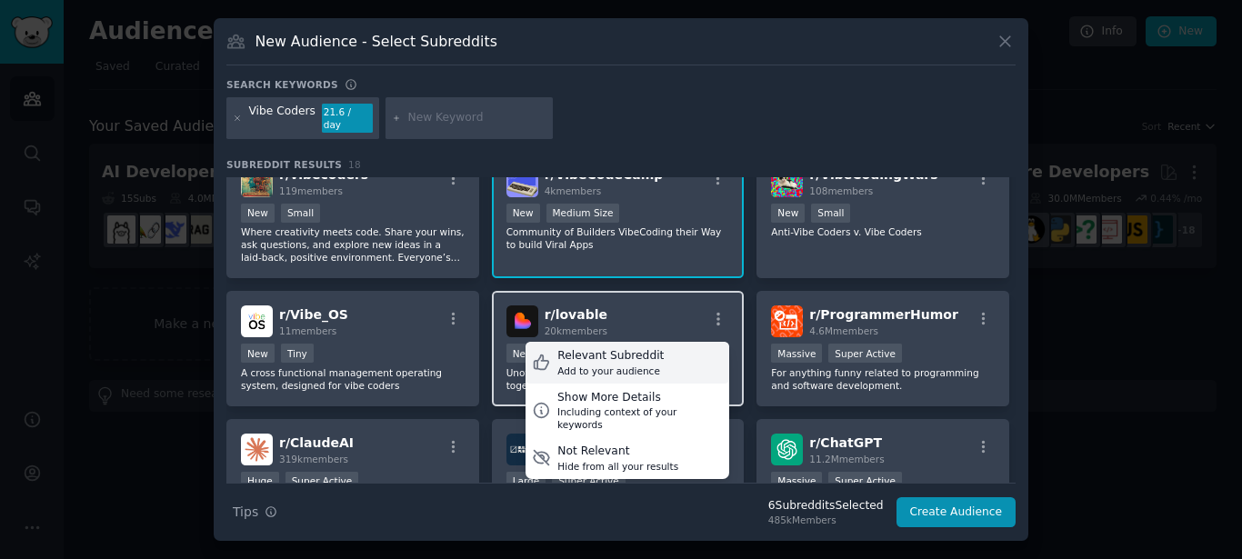
click at [664, 356] on div "Relevant Subreddit Add to your audience" at bounding box center [628, 363] width 204 height 42
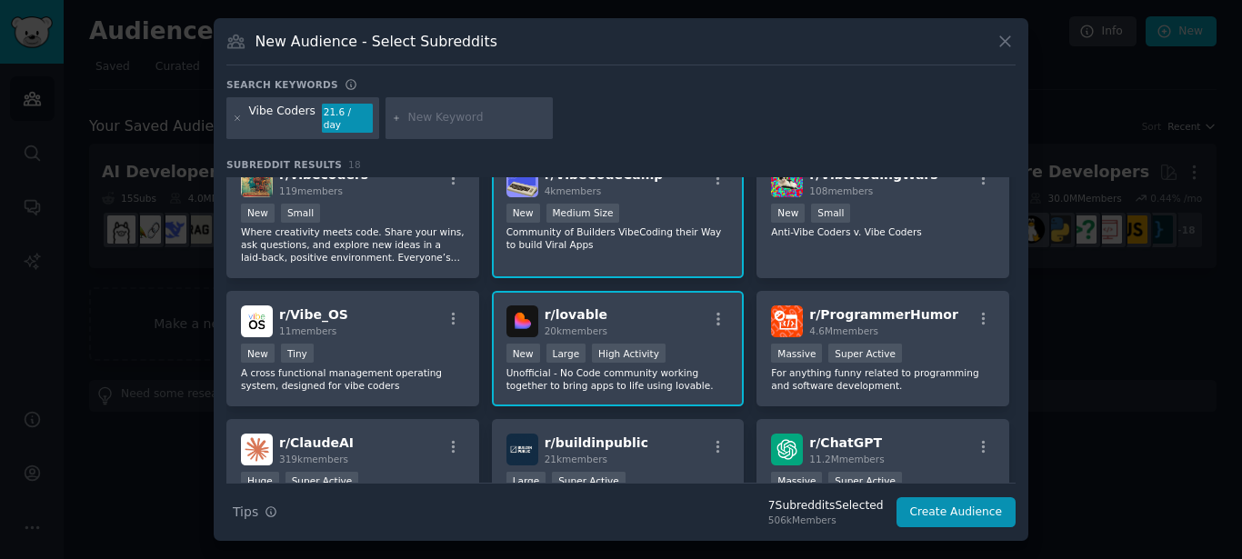
scroll to position [471, 0]
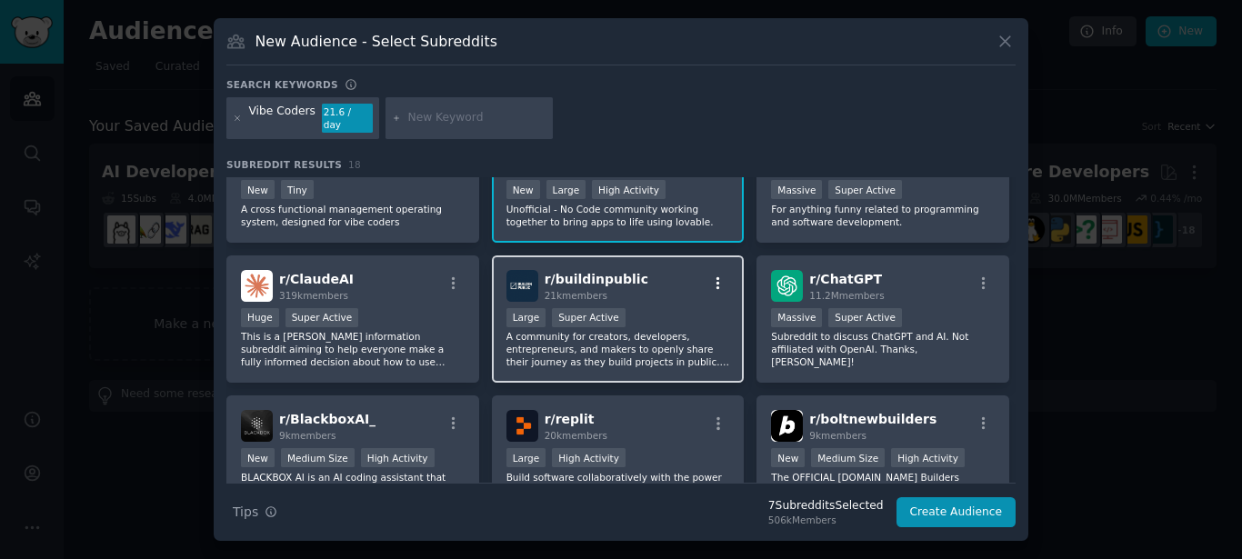
click at [718, 281] on icon "button" at bounding box center [718, 284] width 16 height 16
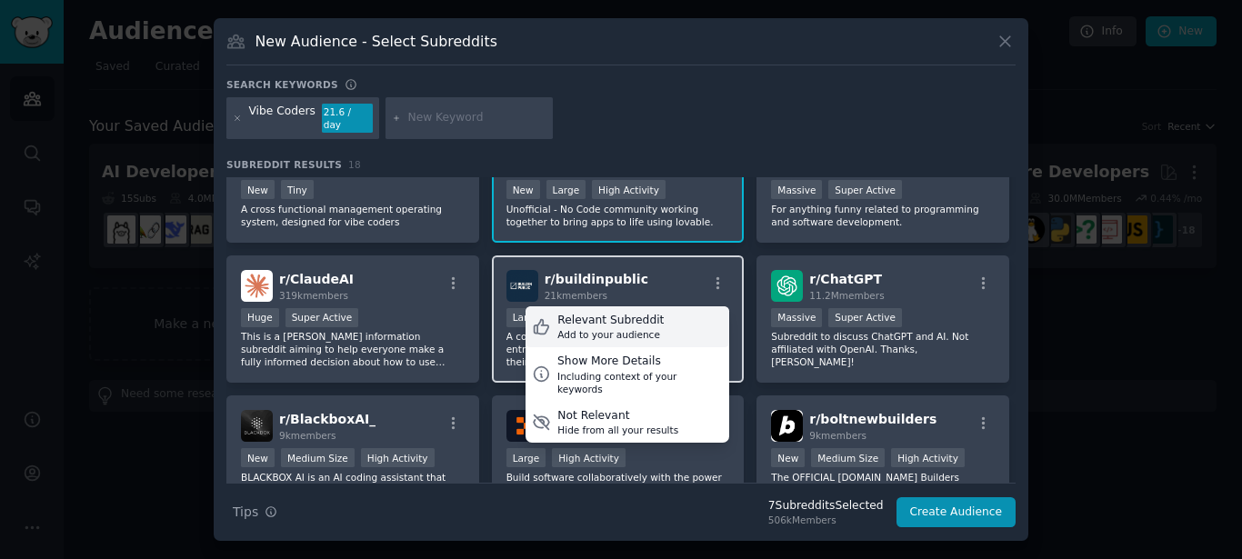
click at [657, 317] on div "Relevant Subreddit Add to your audience" at bounding box center [628, 328] width 204 height 42
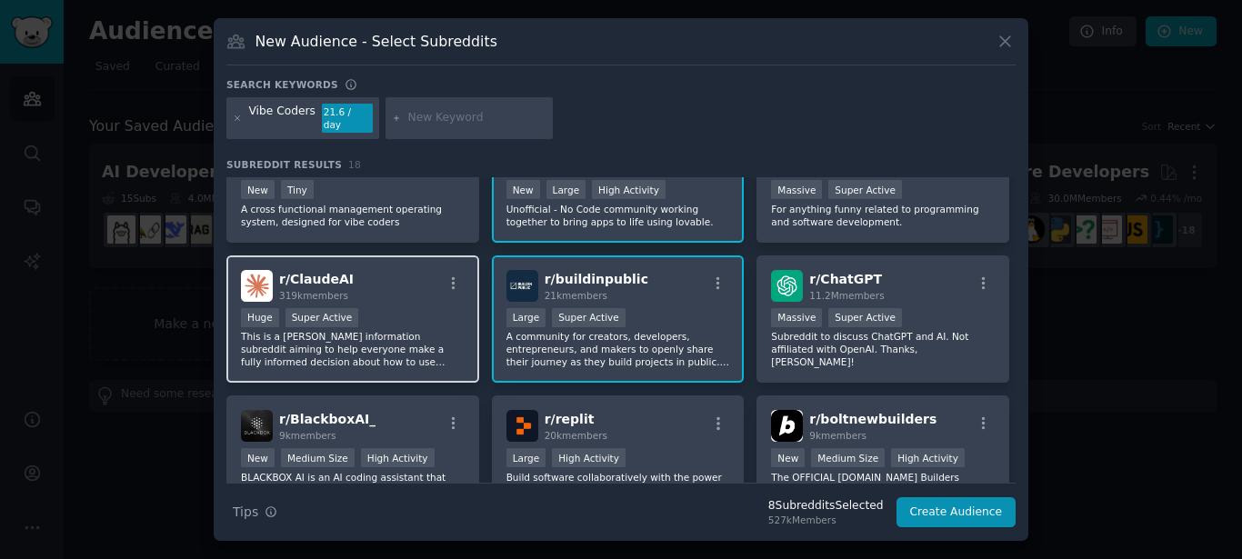
scroll to position [576, 0]
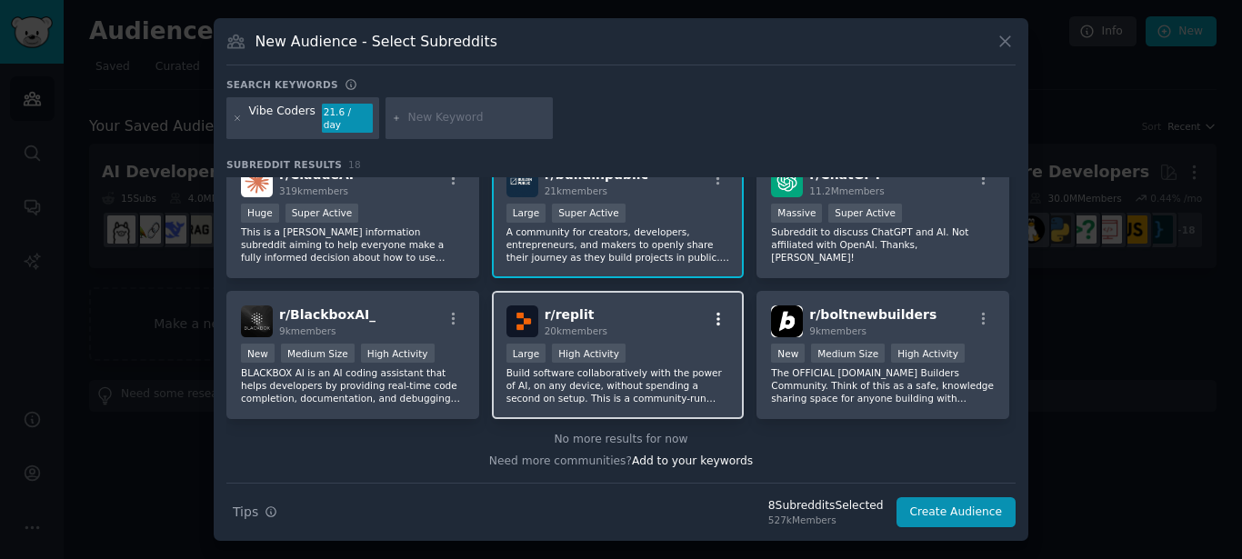
click at [710, 314] on icon "button" at bounding box center [718, 319] width 16 height 16
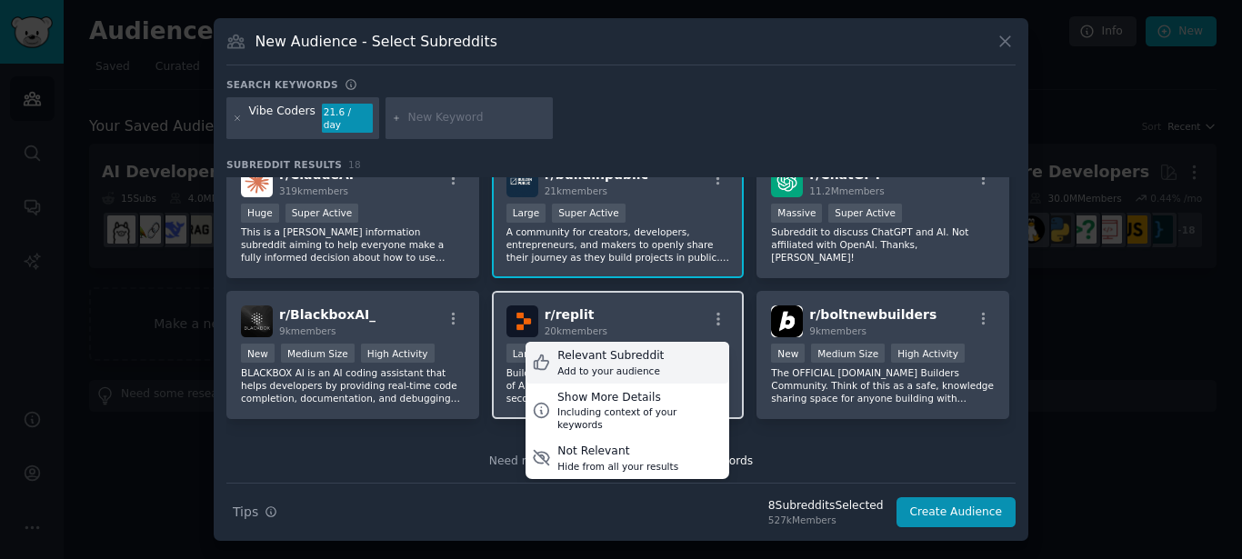
click at [657, 353] on div "Relevant Subreddit Add to your audience" at bounding box center [628, 363] width 204 height 42
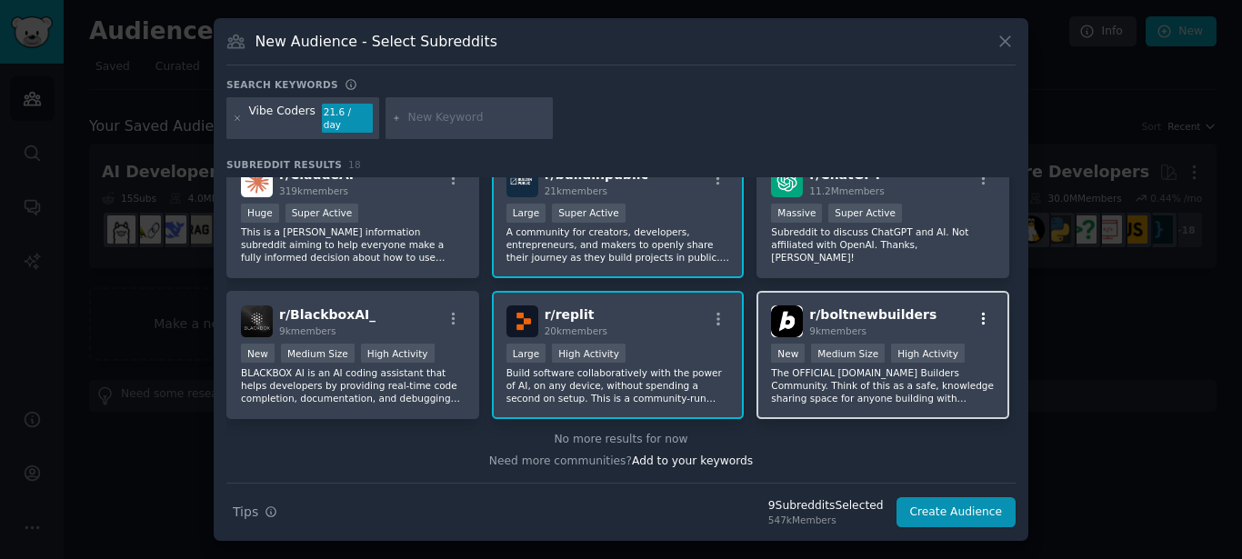
click at [976, 311] on icon "button" at bounding box center [984, 319] width 16 height 16
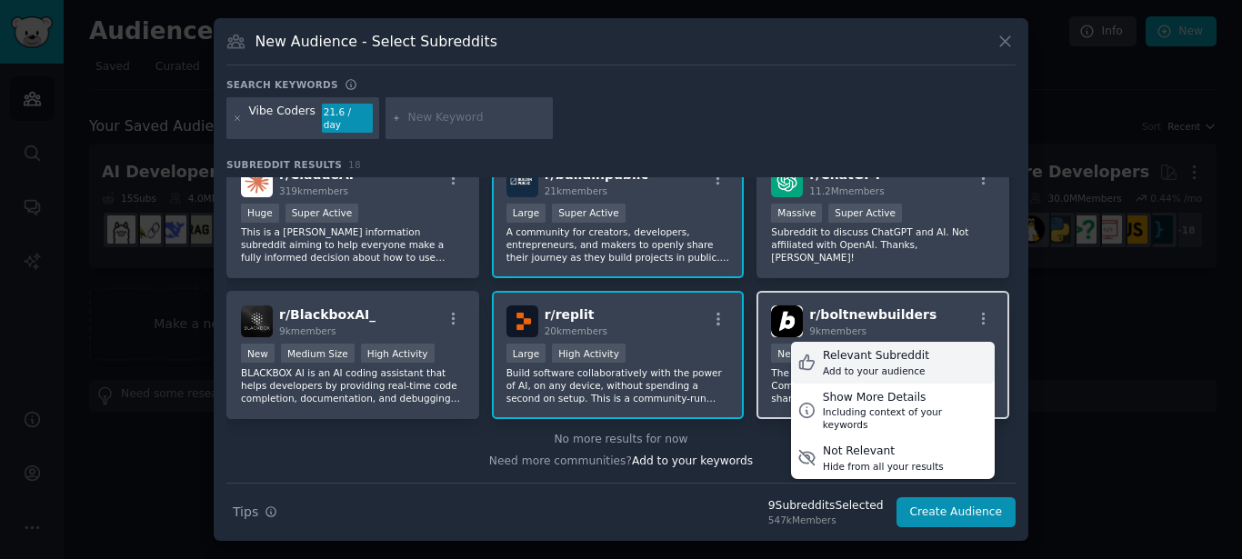
click at [864, 365] on div "Add to your audience" at bounding box center [876, 371] width 106 height 13
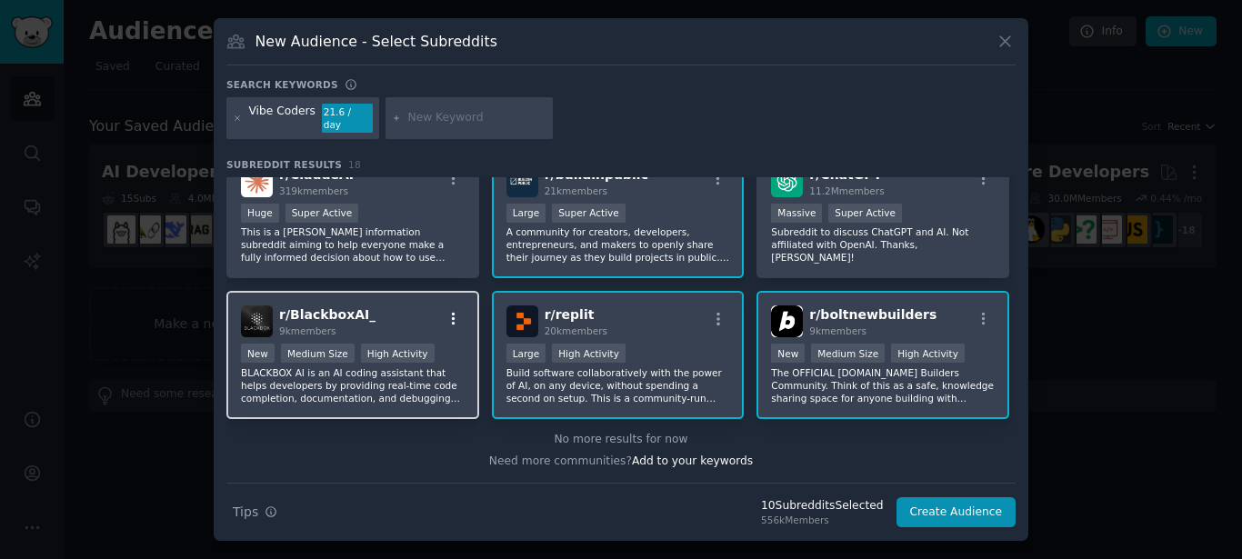
click at [455, 312] on icon "button" at bounding box center [454, 319] width 16 height 16
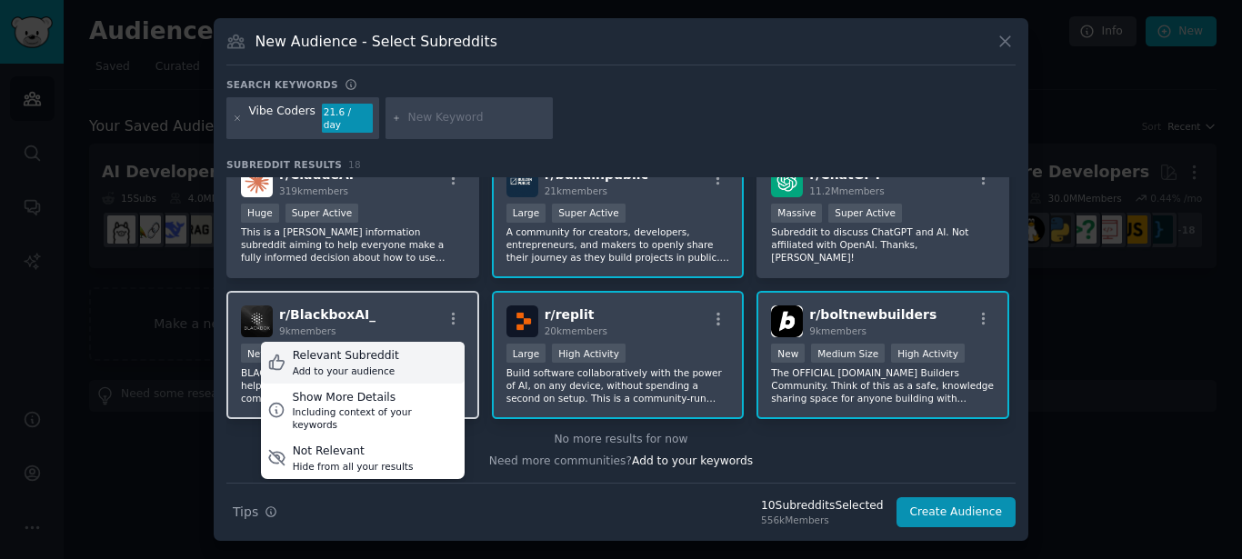
click at [414, 351] on div "Relevant Subreddit Add to your audience" at bounding box center [363, 363] width 204 height 42
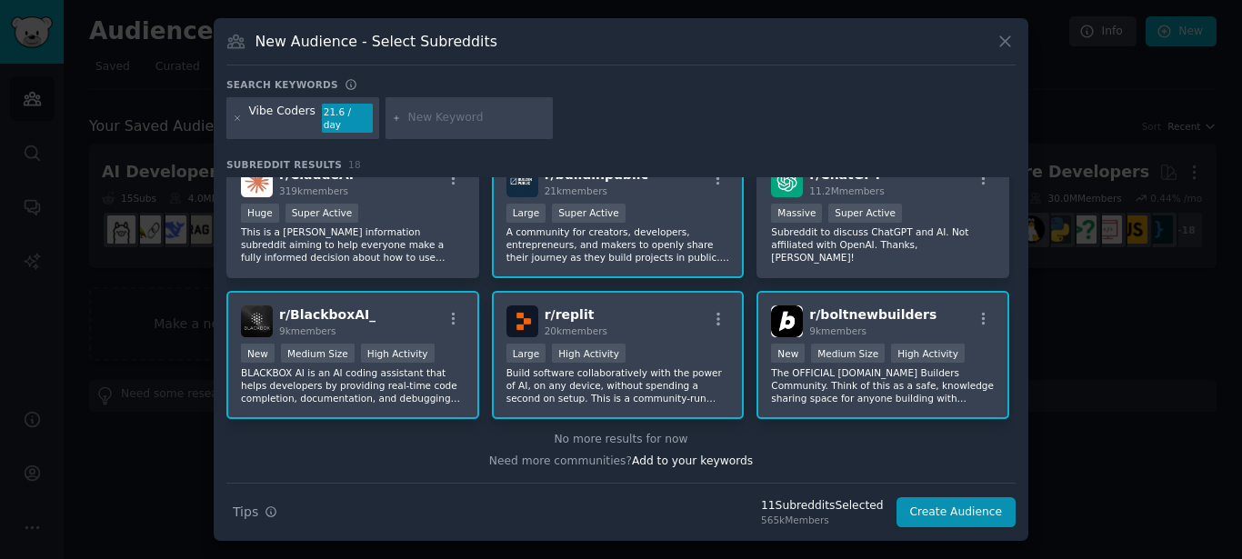
click at [451, 112] on input "text" at bounding box center [477, 118] width 138 height 16
click at [445, 126] on input "text" at bounding box center [477, 118] width 138 height 16
type input "windsurf"
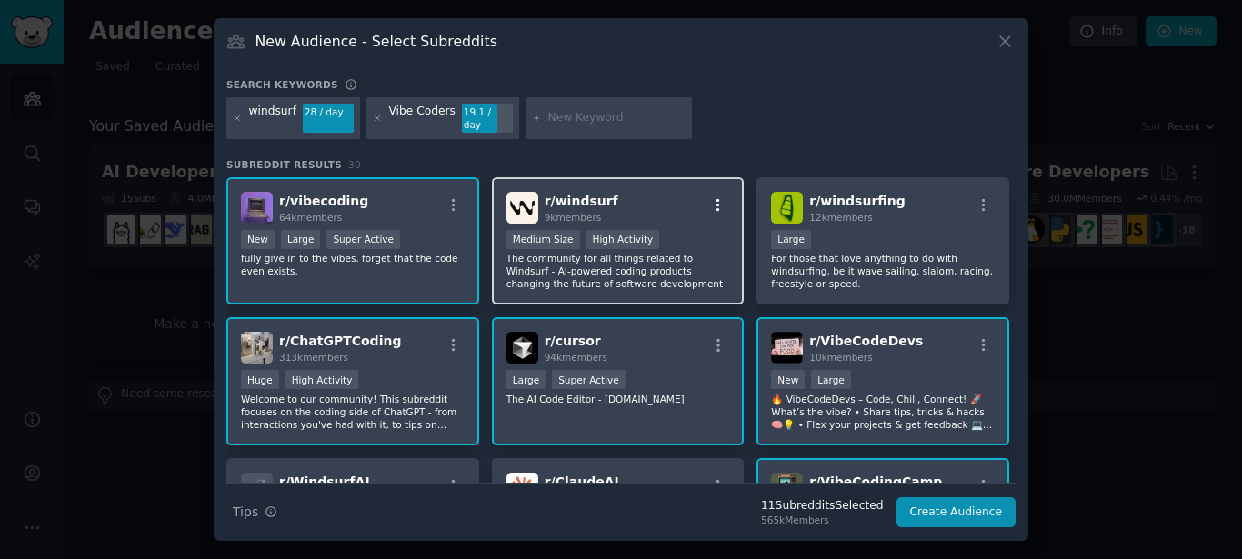
click at [718, 202] on icon "button" at bounding box center [718, 205] width 16 height 16
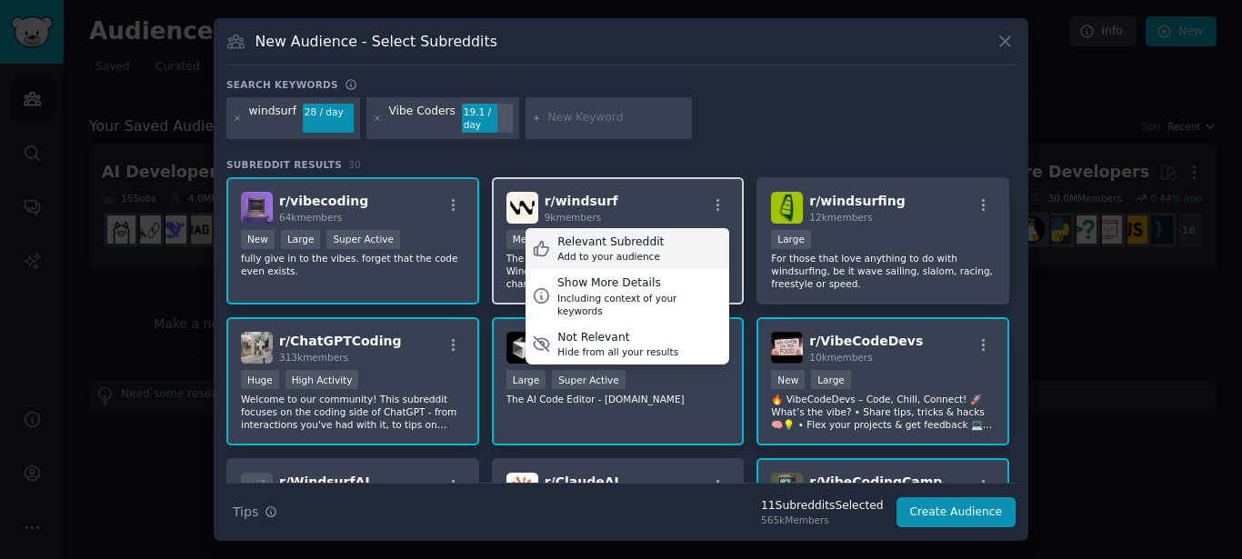
click at [610, 242] on div "Relevant Subreddit" at bounding box center [611, 243] width 106 height 16
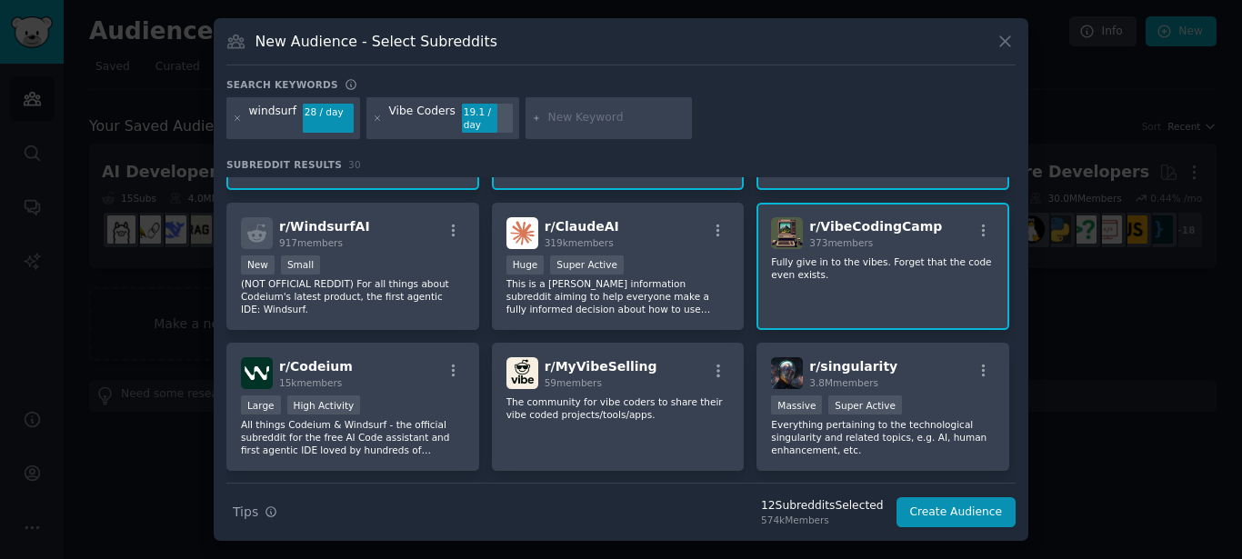
scroll to position [320, 0]
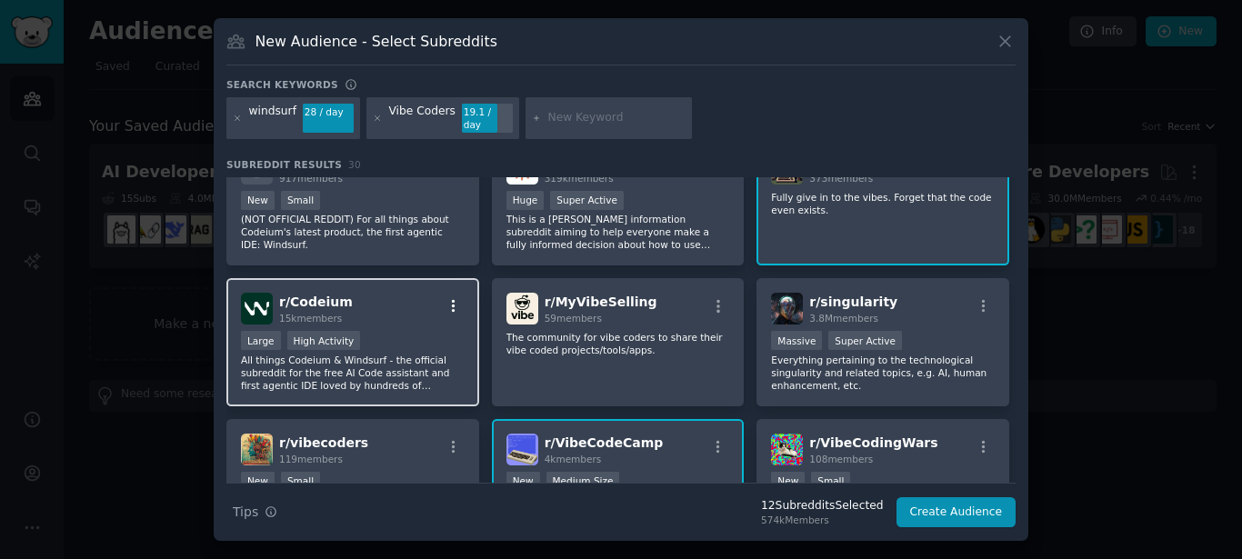
click at [450, 303] on icon "button" at bounding box center [454, 306] width 16 height 16
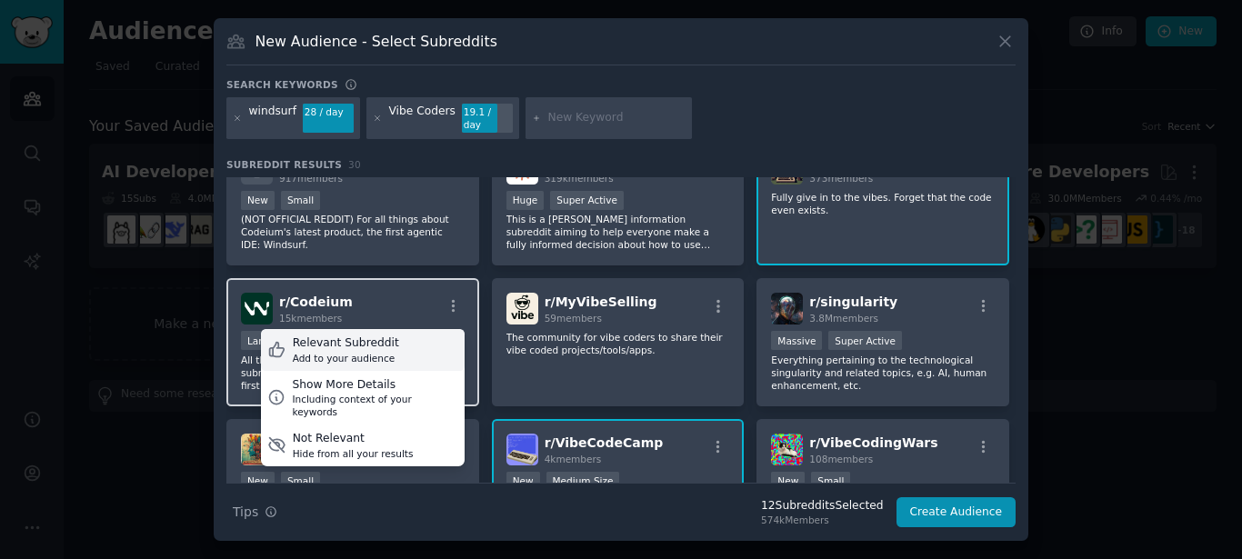
click at [390, 343] on div "Relevant Subreddit Add to your audience" at bounding box center [363, 350] width 204 height 42
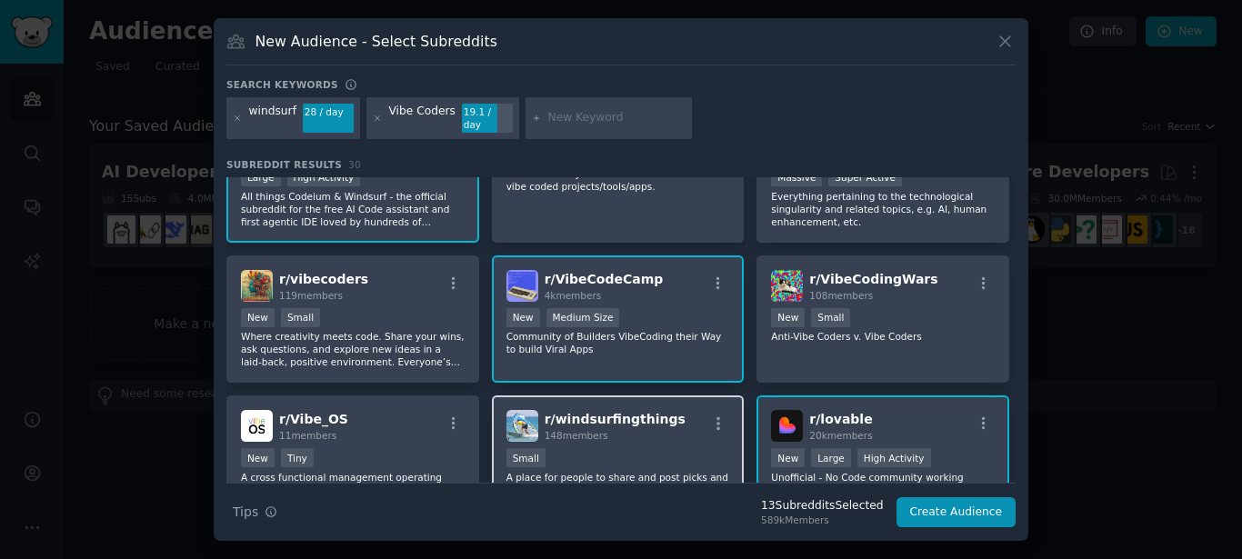
scroll to position [648, 0]
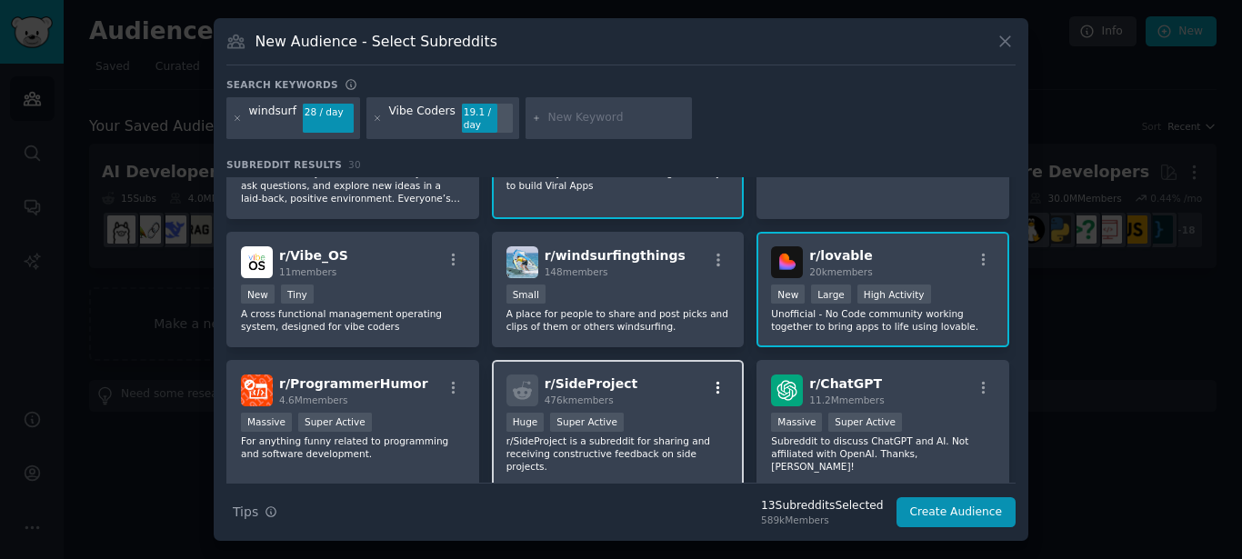
click at [719, 381] on icon "button" at bounding box center [718, 388] width 16 height 16
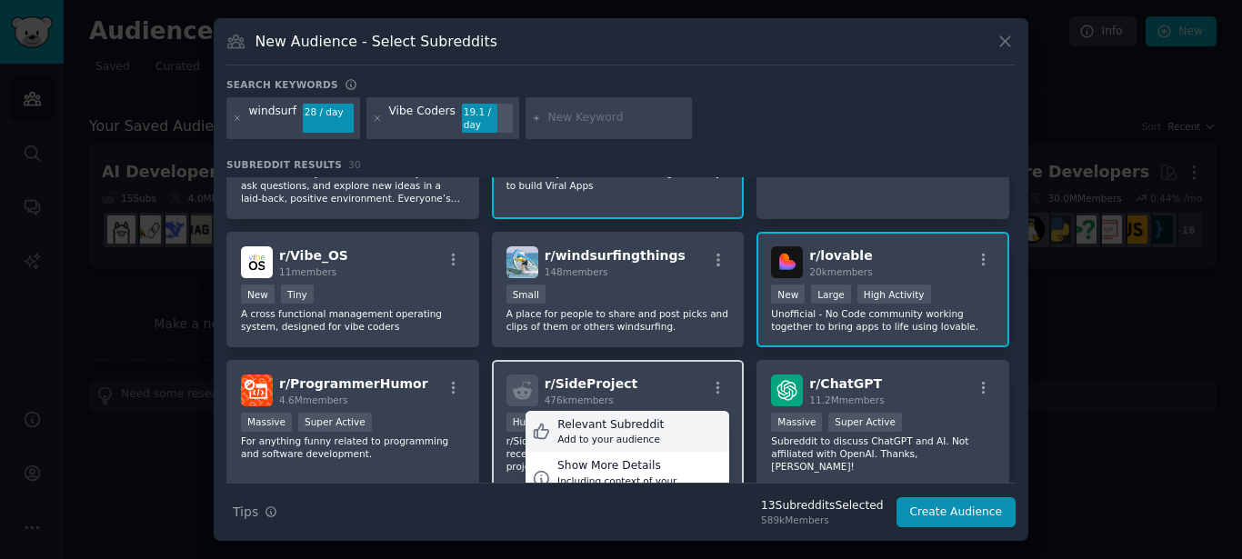
click at [667, 421] on div "Relevant Subreddit Add to your audience" at bounding box center [628, 432] width 204 height 42
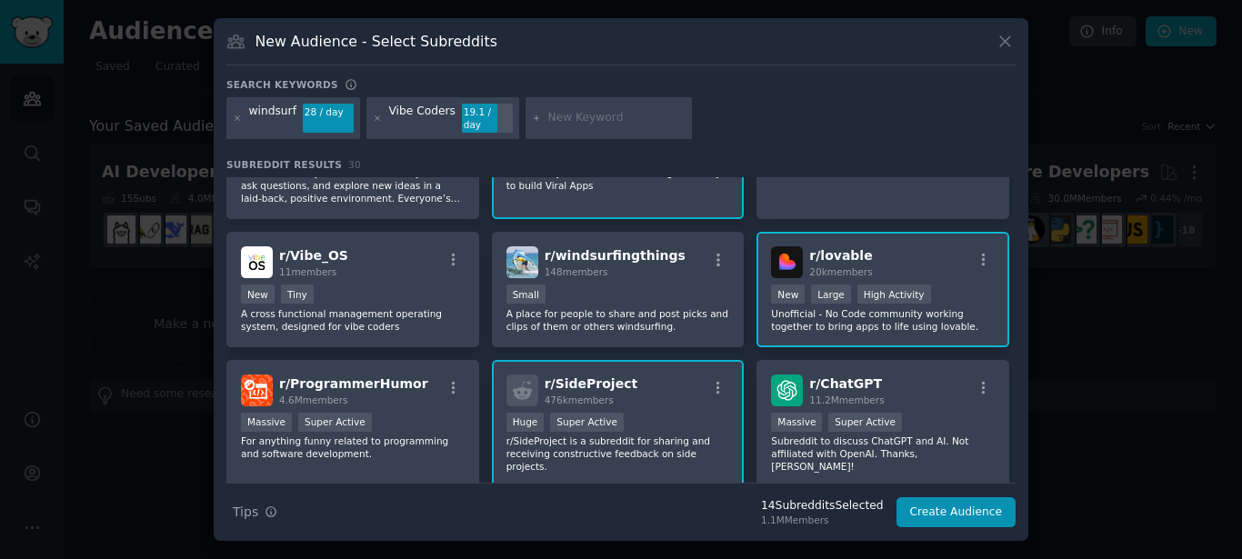
scroll to position [811, 0]
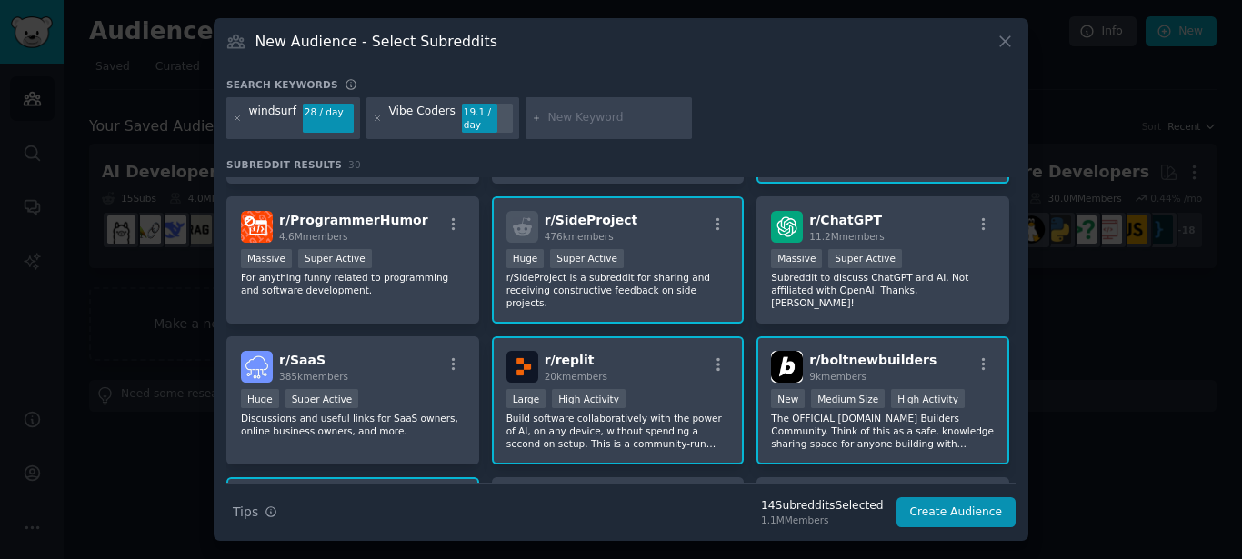
click at [712, 226] on div at bounding box center [719, 227] width 23 height 22
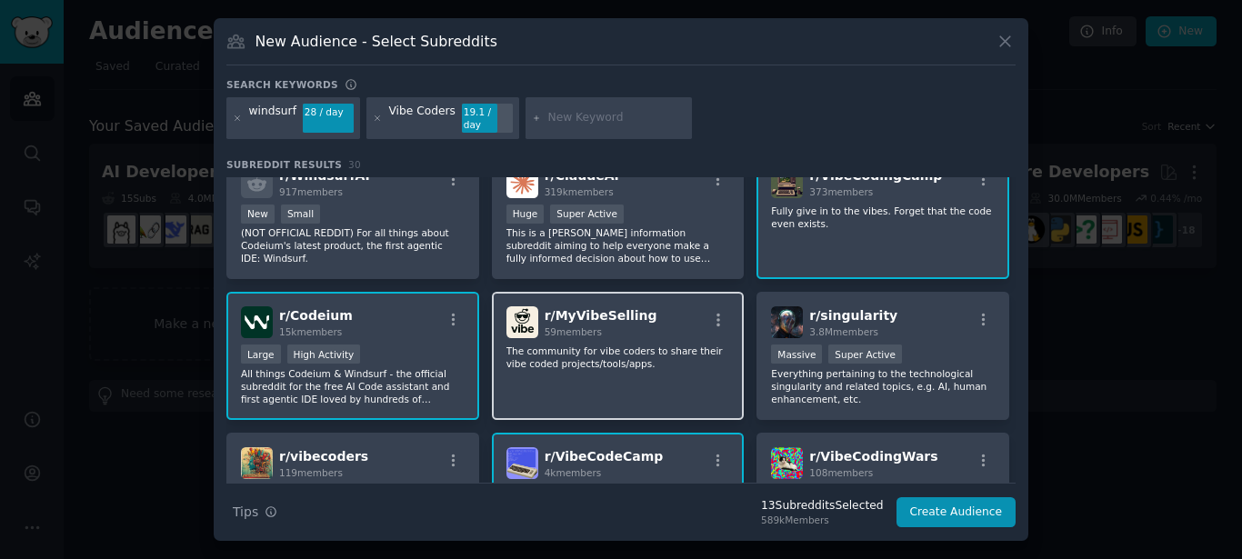
scroll to position [0, 0]
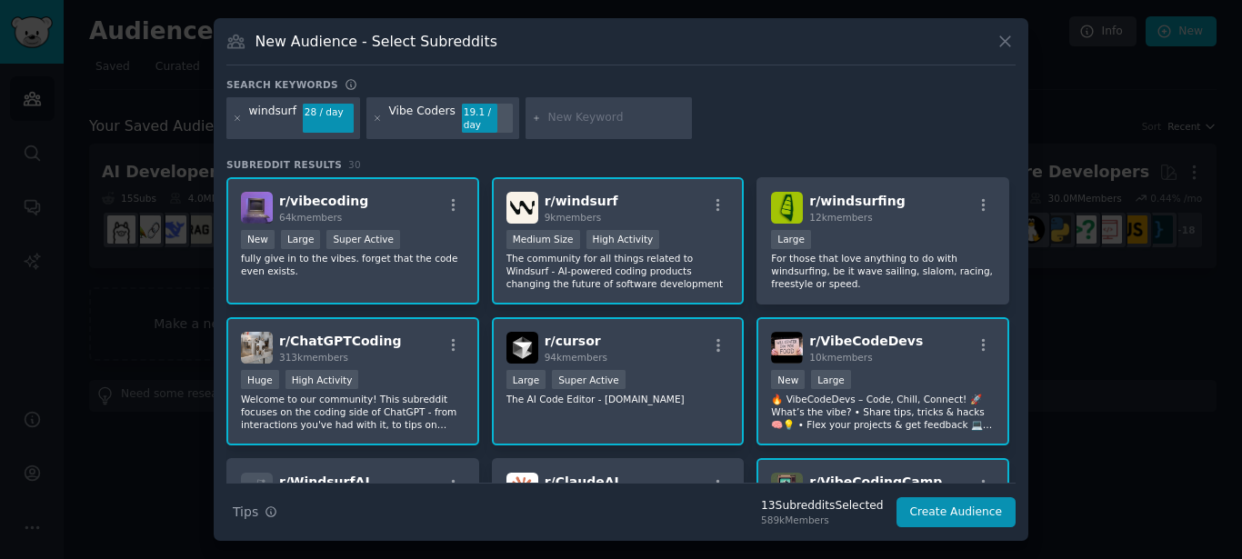
click at [550, 106] on div at bounding box center [609, 118] width 167 height 42
click at [560, 124] on input "text" at bounding box center [617, 118] width 138 height 16
type input "ai coding"
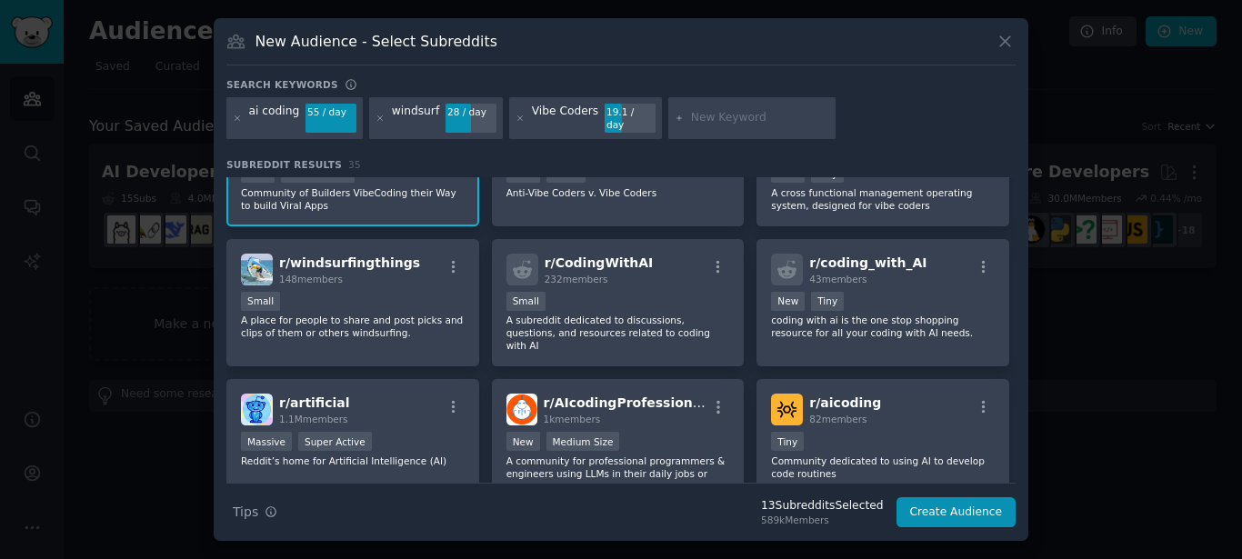
scroll to position [811, 0]
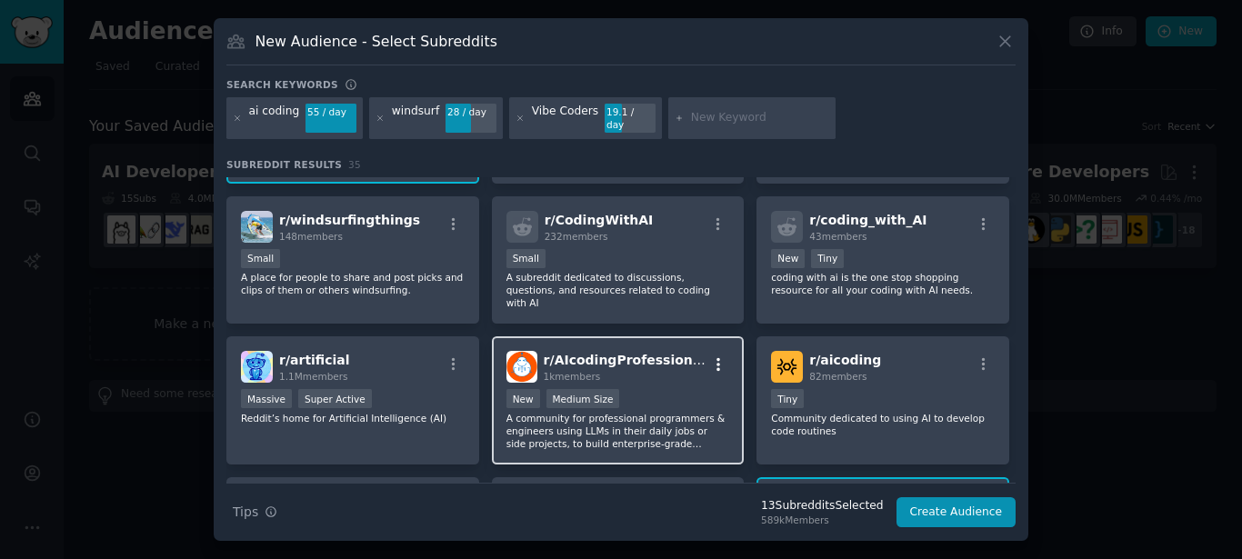
click at [712, 357] on icon "button" at bounding box center [718, 365] width 16 height 16
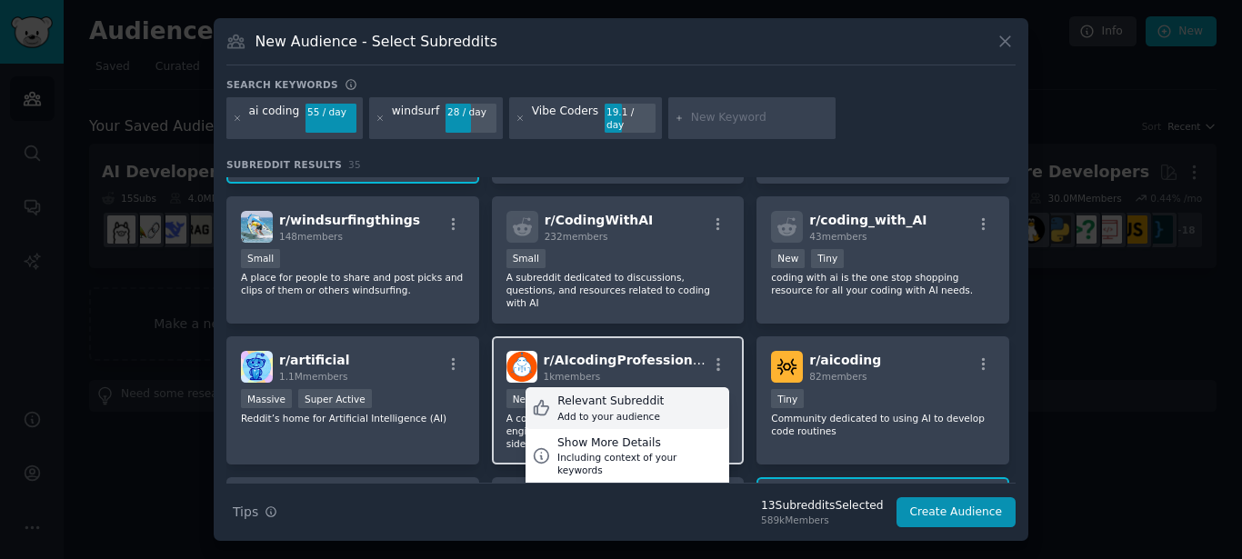
click at [646, 410] on div "Add to your audience" at bounding box center [611, 416] width 106 height 13
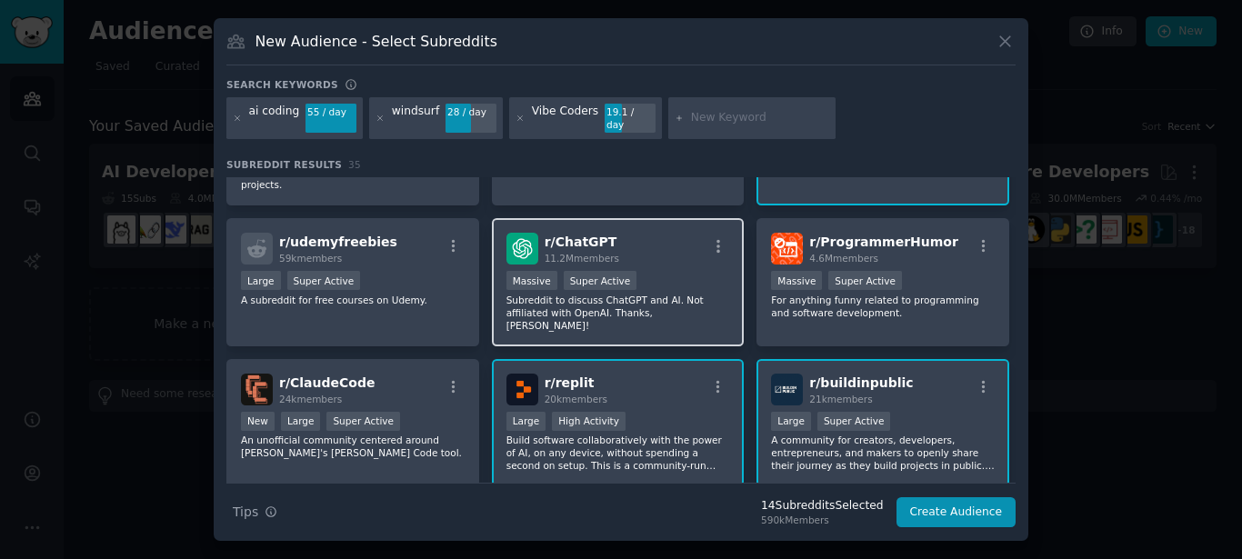
scroll to position [1276, 0]
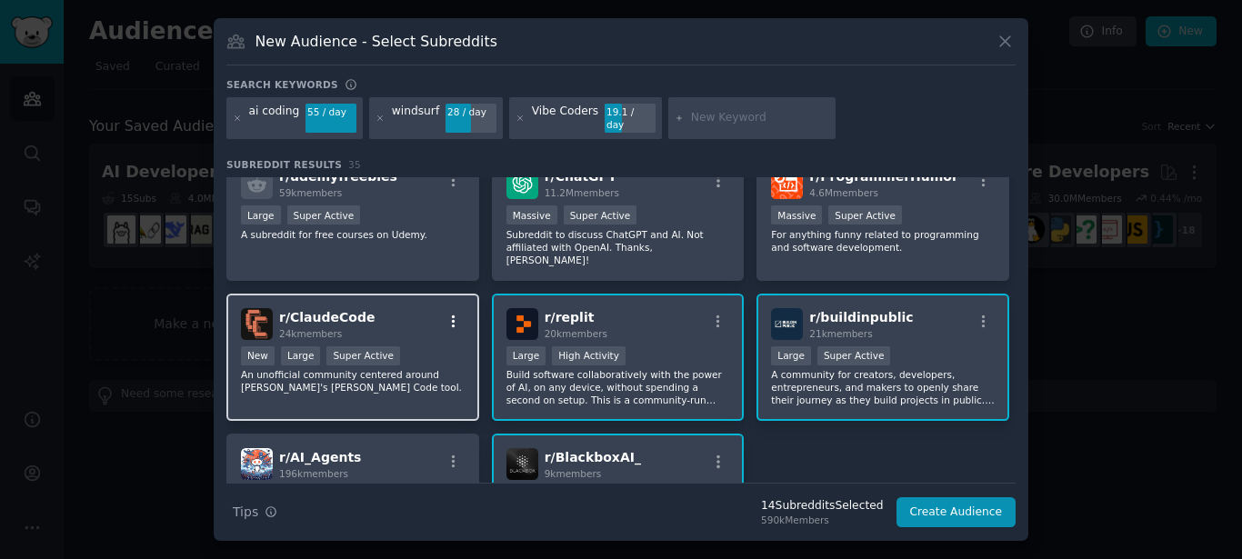
click at [452, 314] on icon "button" at bounding box center [454, 322] width 16 height 16
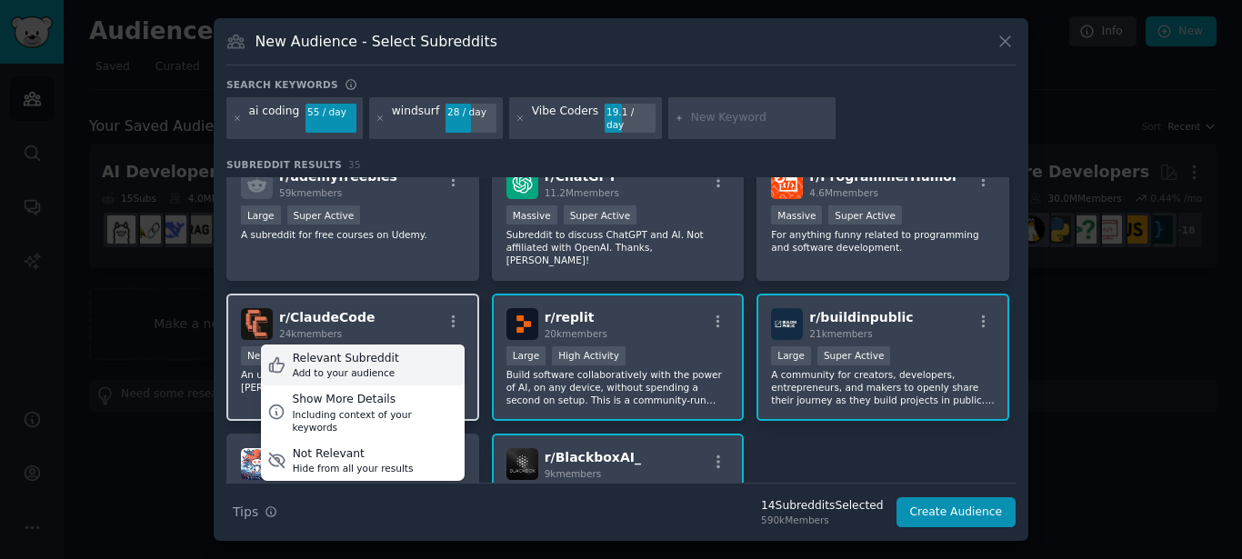
click at [430, 345] on div "Relevant Subreddit Add to your audience" at bounding box center [363, 366] width 204 height 42
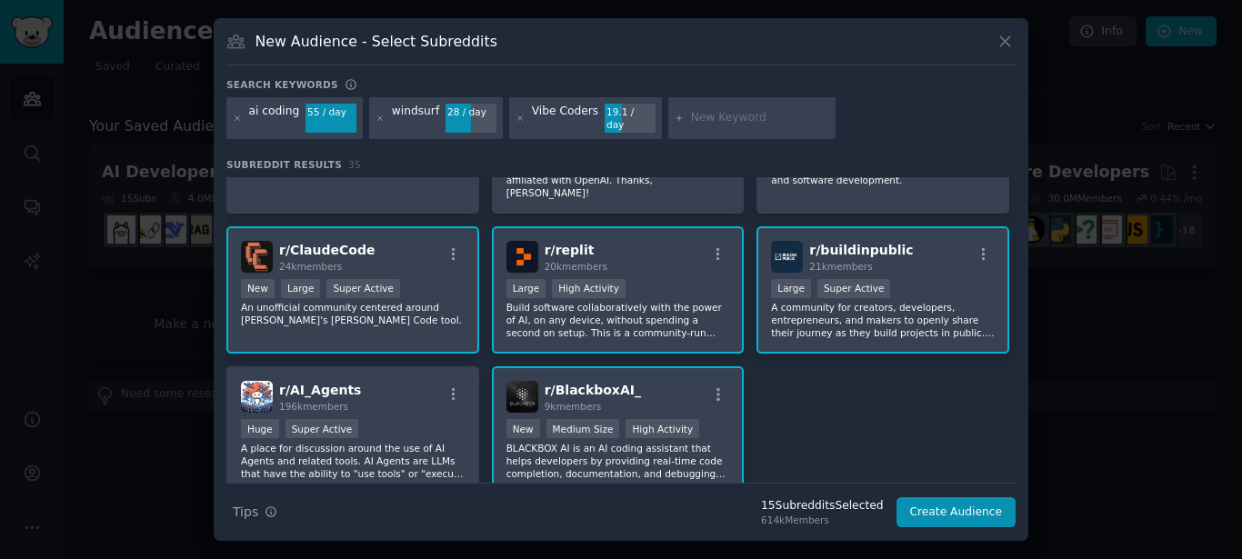
scroll to position [1381, 0]
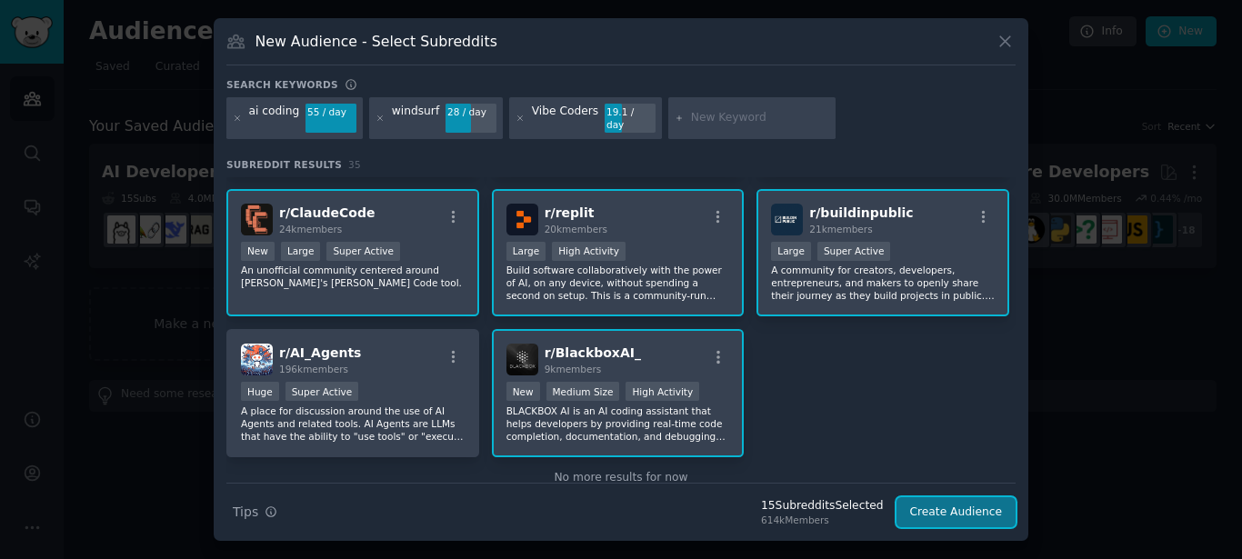
click at [937, 508] on button "Create Audience" at bounding box center [957, 513] width 120 height 31
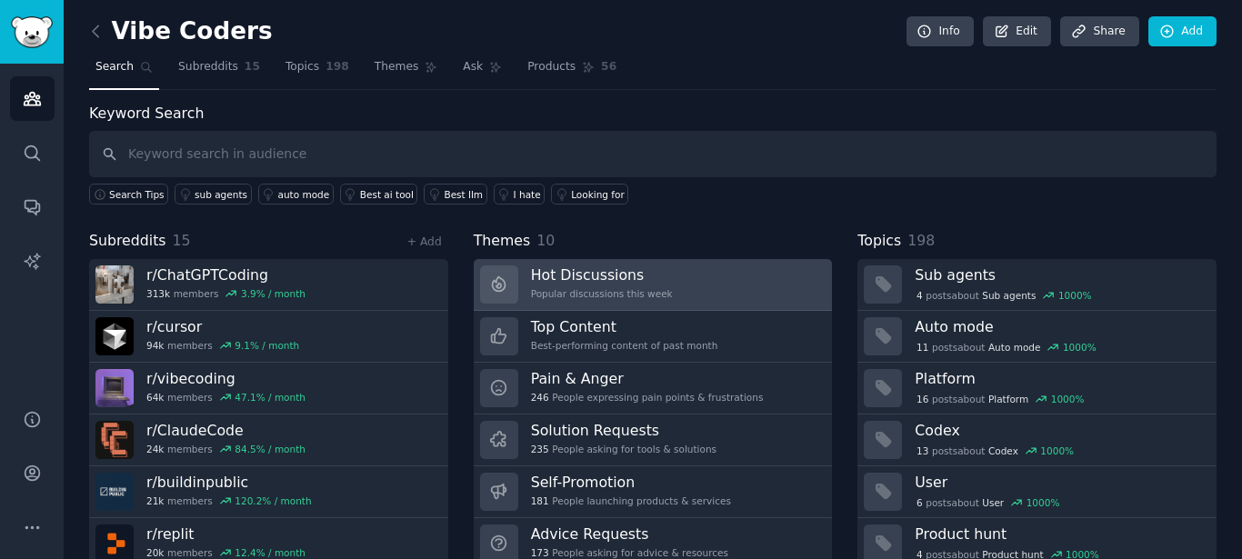
click at [656, 287] on link "Hot Discussions Popular discussions this week" at bounding box center [653, 285] width 359 height 52
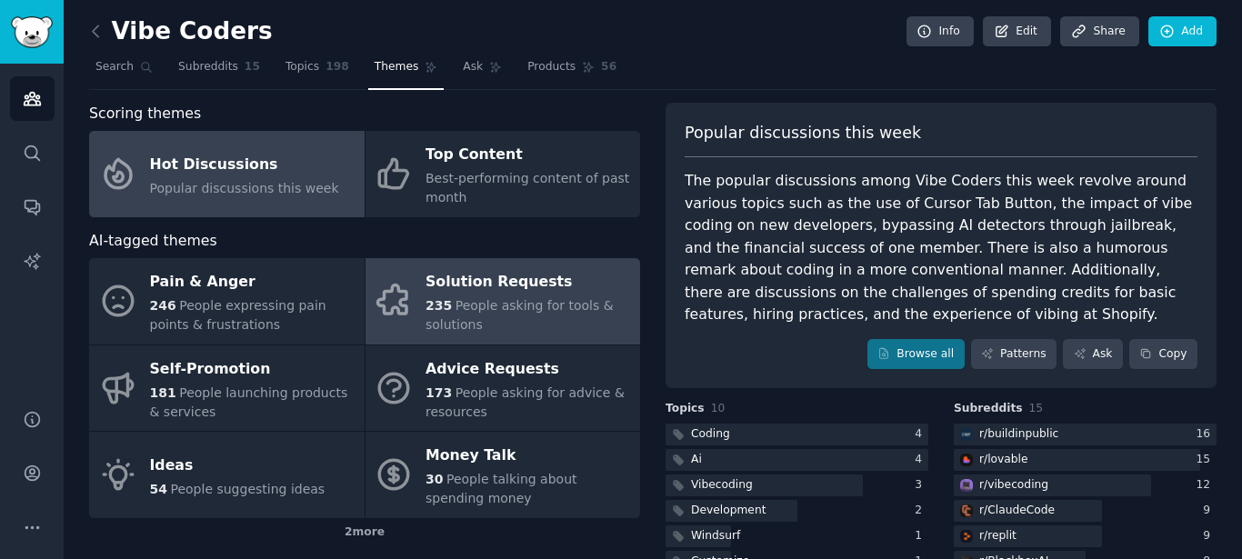
click at [518, 307] on span "People asking for tools & solutions" at bounding box center [520, 315] width 188 height 34
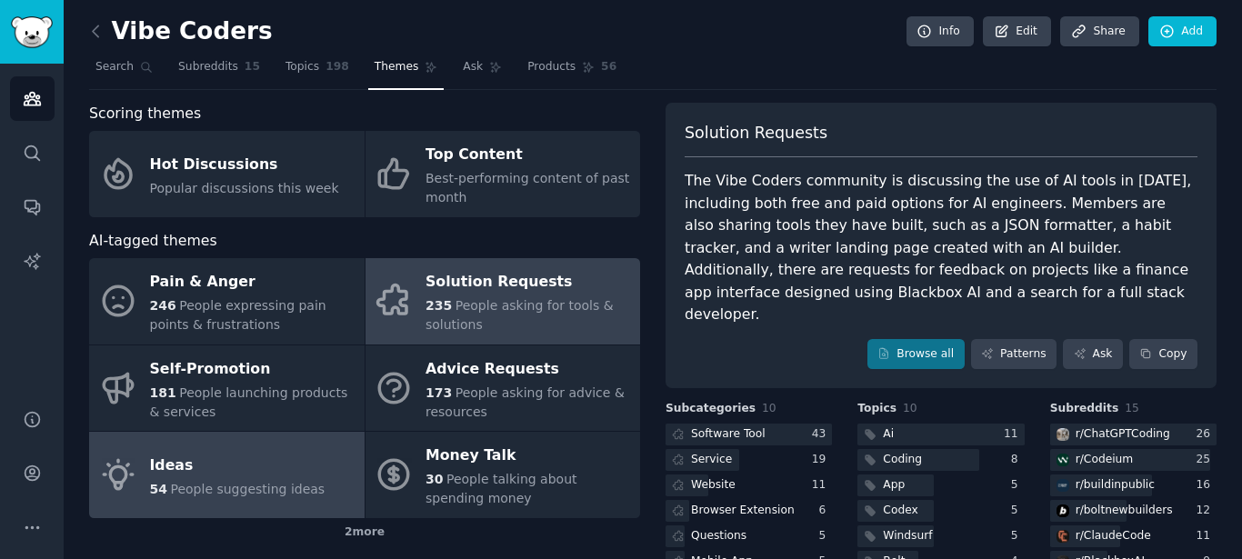
click at [303, 472] on div "Ideas" at bounding box center [238, 465] width 176 height 29
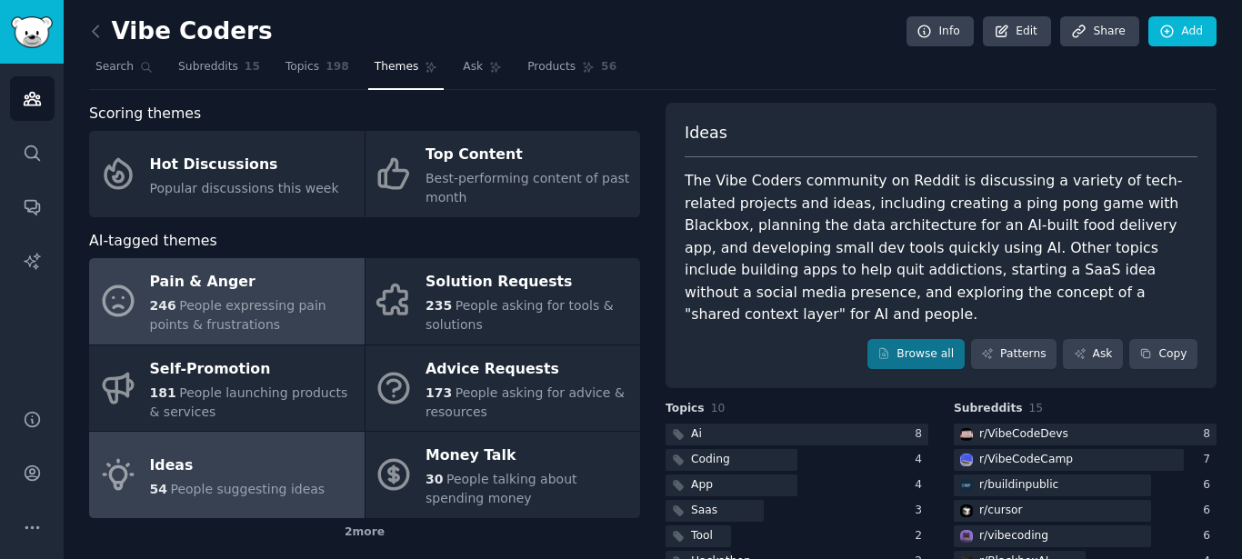
click at [292, 311] on span "People expressing pain points & frustrations" at bounding box center [238, 315] width 176 height 34
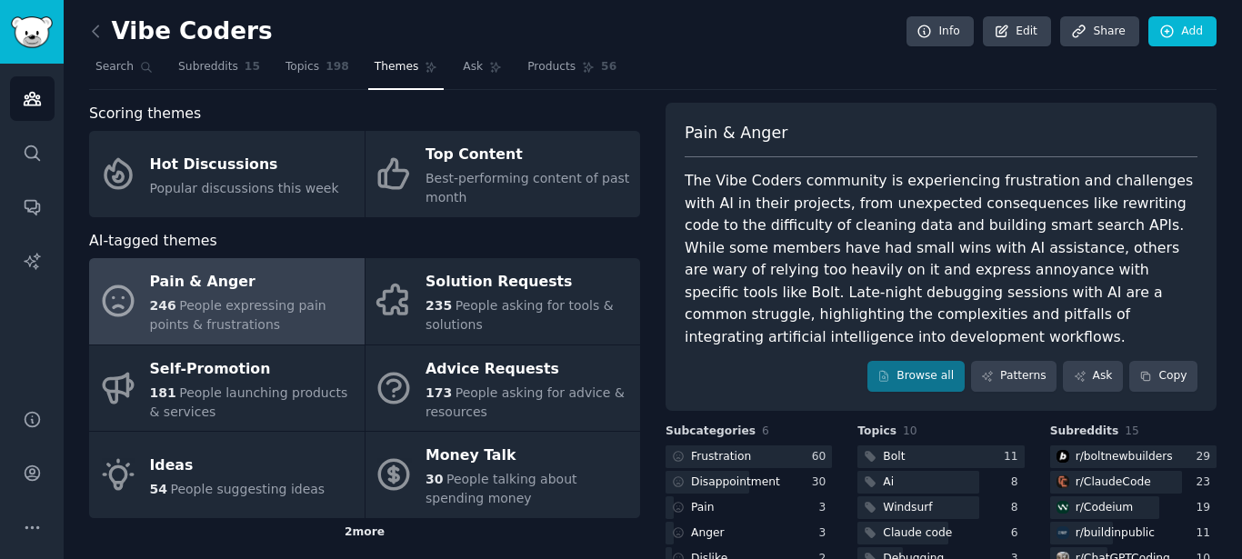
click at [351, 527] on div "2 more" at bounding box center [364, 532] width 551 height 29
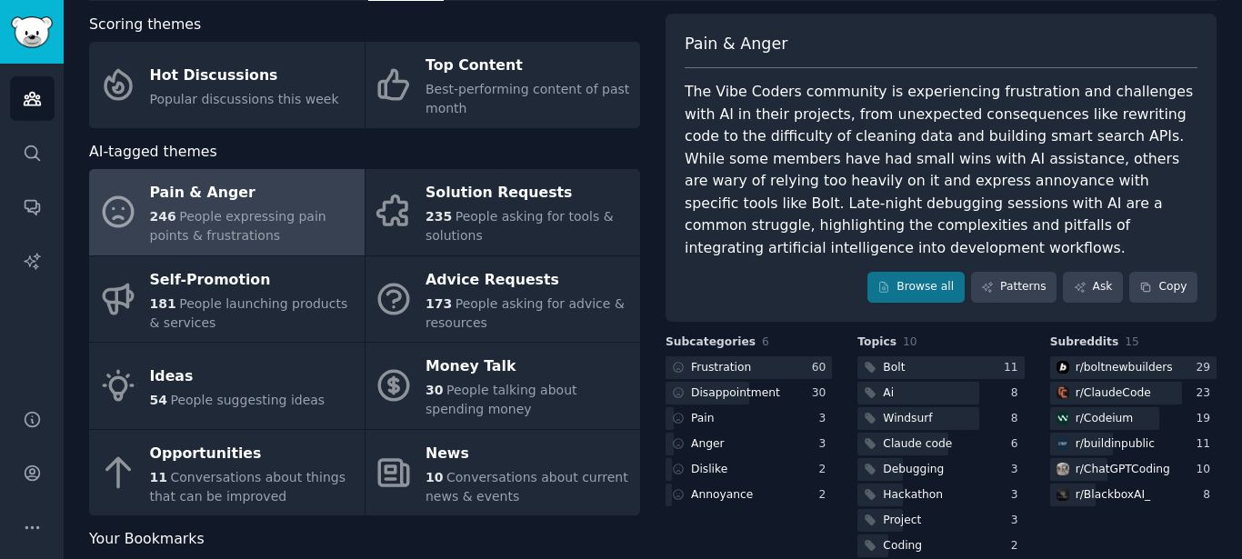
scroll to position [145, 0]
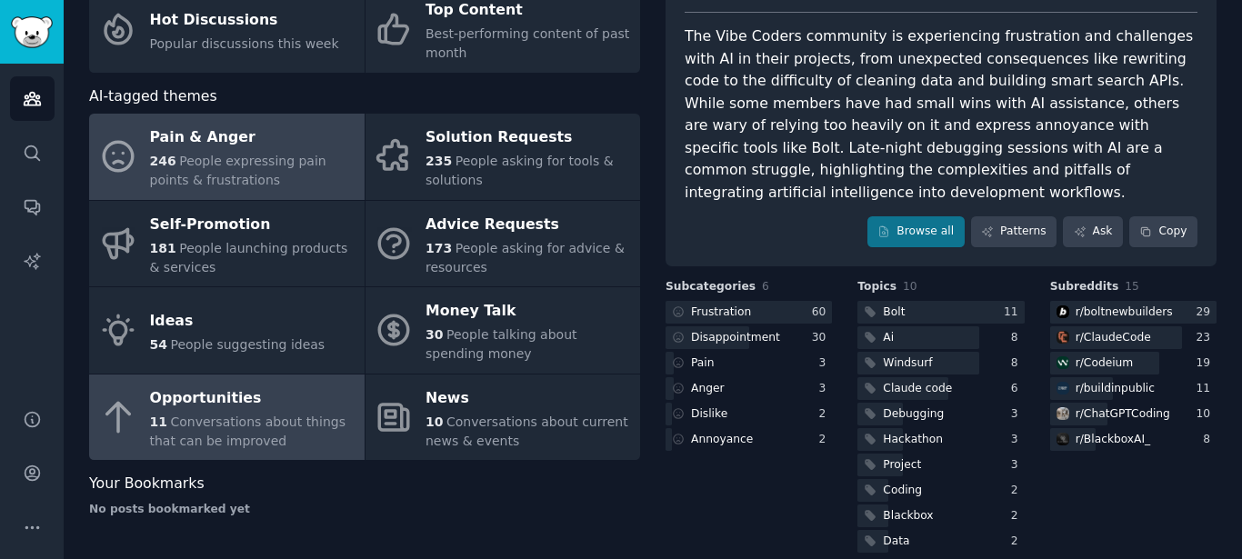
click at [317, 417] on span "Conversations about things that can be improved" at bounding box center [248, 432] width 196 height 34
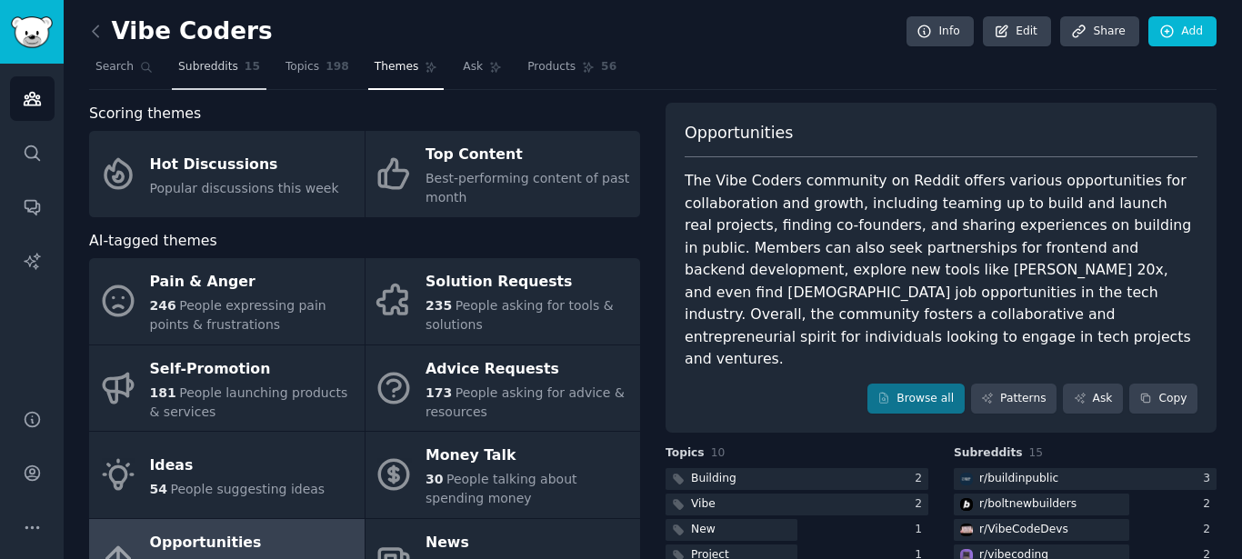
click at [226, 80] on link "Subreddits 15" at bounding box center [219, 71] width 95 height 37
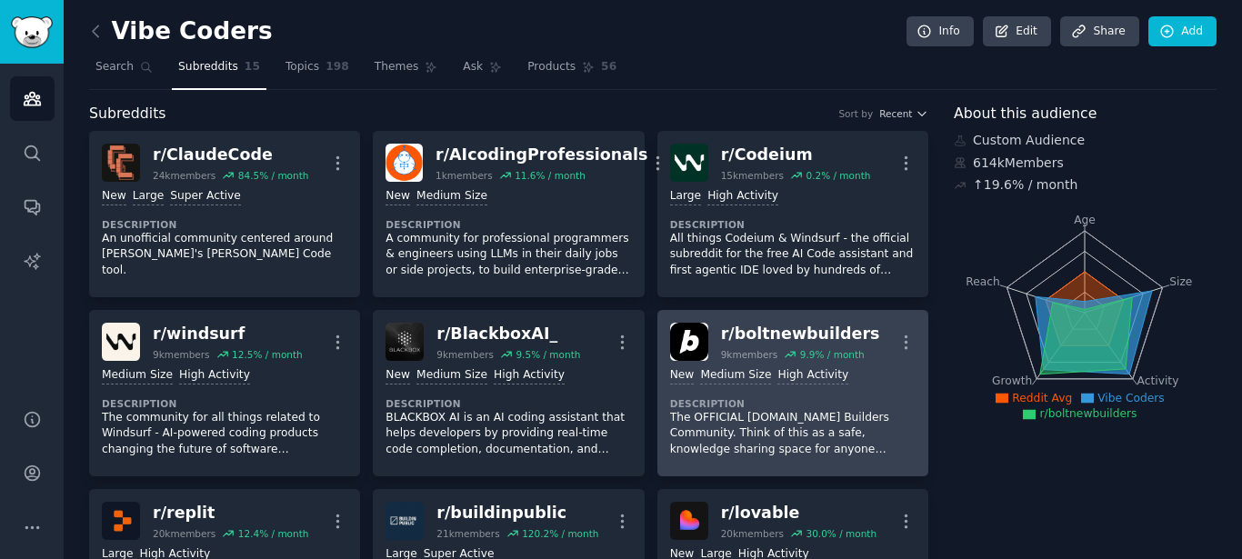
scroll to position [164, 0]
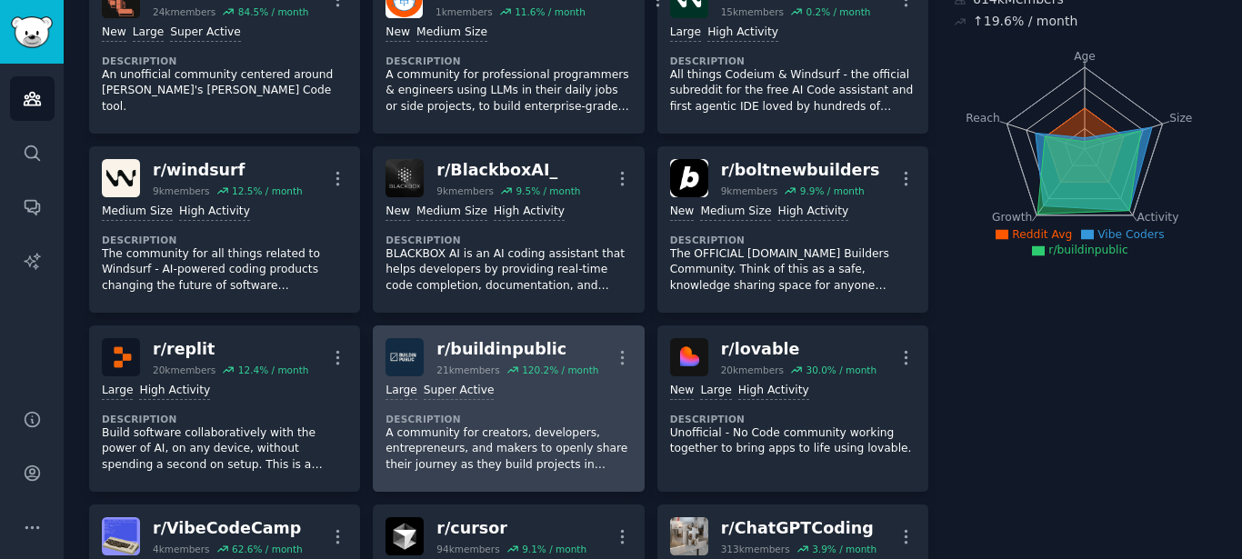
click at [490, 437] on p "A community for creators, developers, entrepreneurs, and makers to openly share…" at bounding box center [509, 450] width 246 height 48
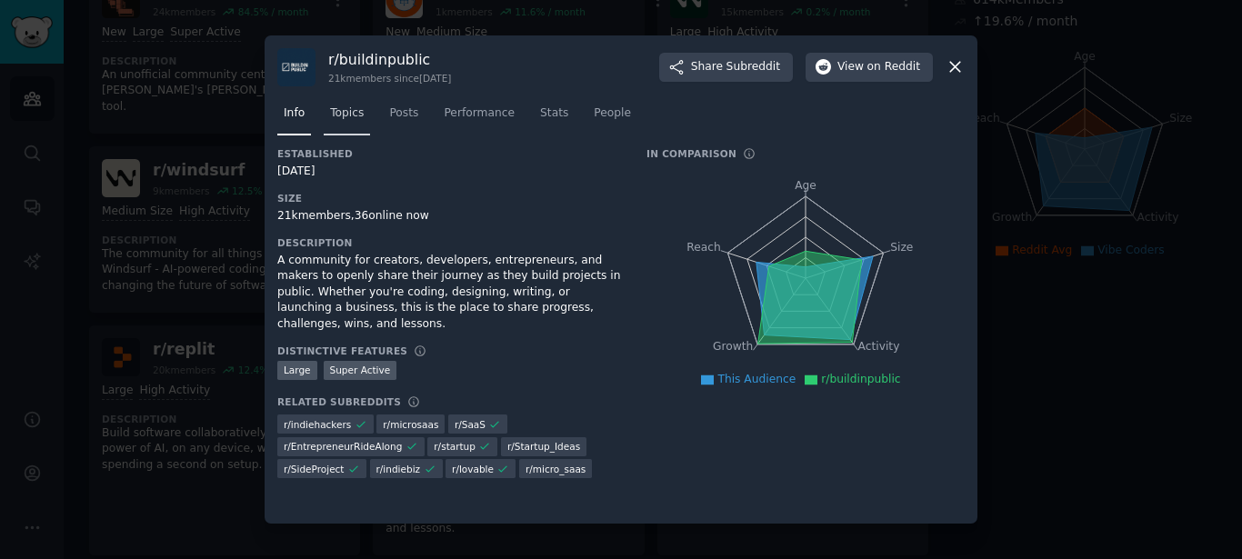
click at [359, 115] on span "Topics" at bounding box center [347, 114] width 34 height 16
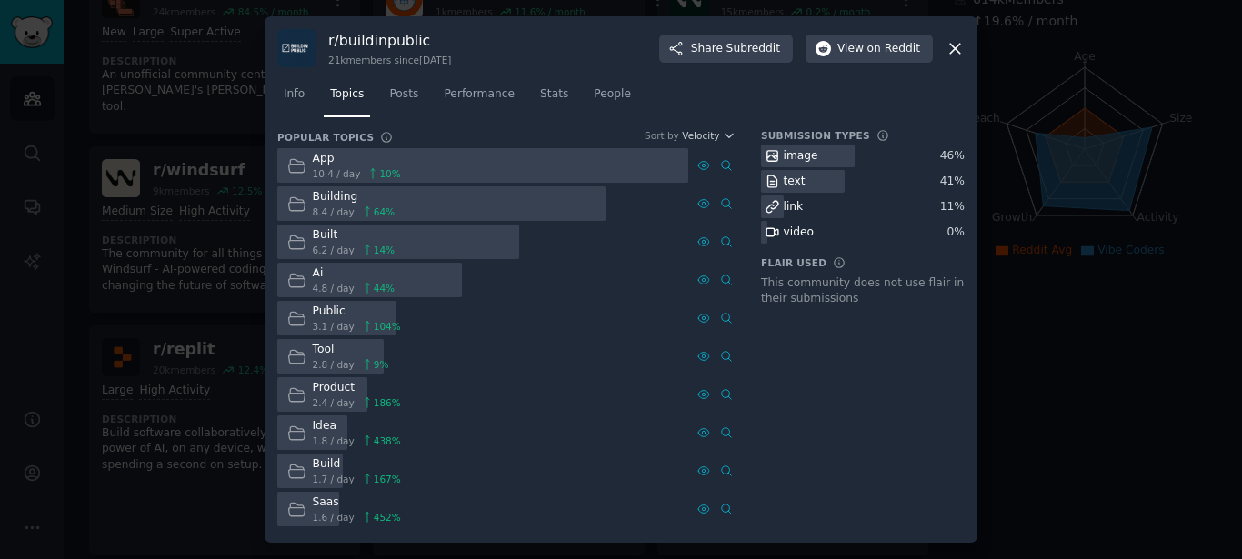
drag, startPoint x: 958, startPoint y: 58, endPoint x: 955, endPoint y: 49, distance: 9.5
click at [957, 58] on div "r/ buildinpublic 21k members since [DATE] Share Subreddit View on Reddit" at bounding box center [621, 48] width 688 height 38
click at [955, 49] on icon at bounding box center [955, 49] width 10 height 10
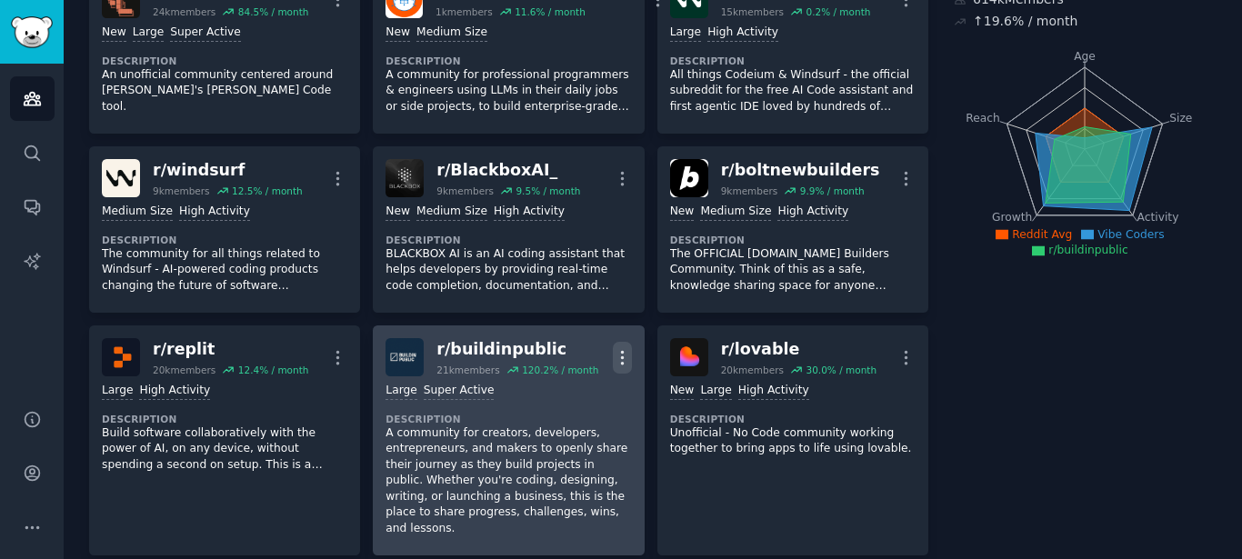
click at [619, 354] on icon "button" at bounding box center [622, 357] width 19 height 19
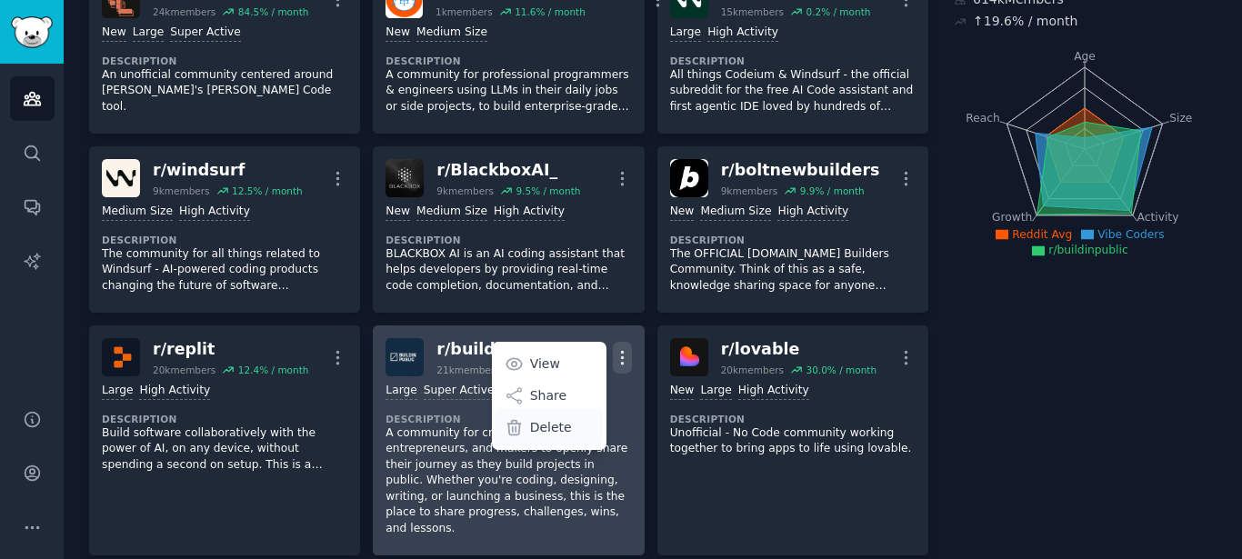
click at [547, 428] on p "Delete" at bounding box center [551, 427] width 42 height 19
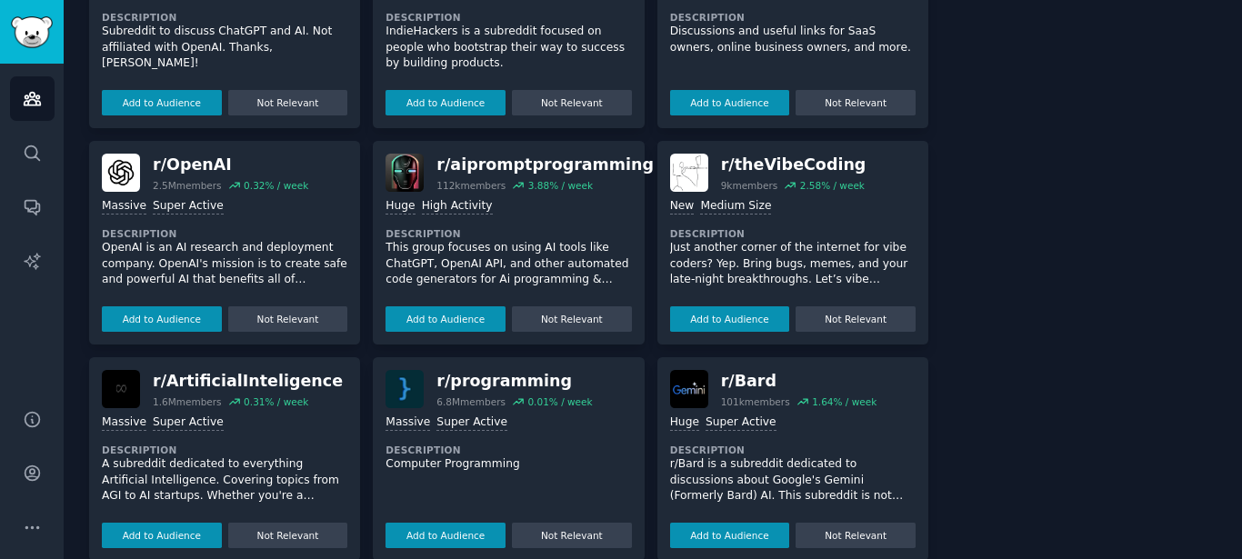
scroll to position [1388, 0]
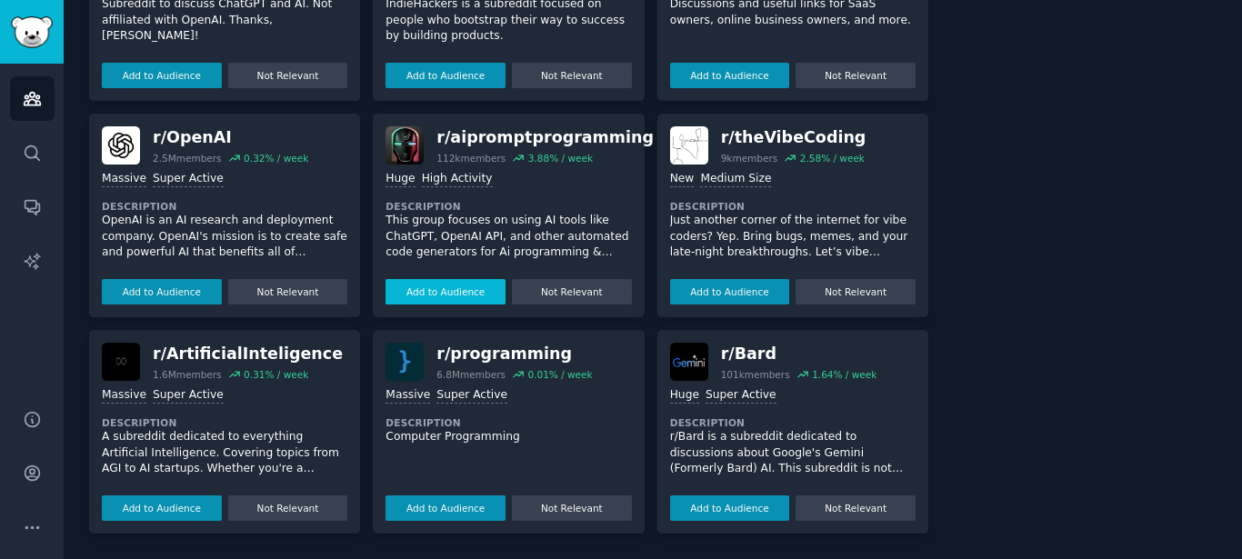
click at [453, 297] on button "Add to Audience" at bounding box center [446, 291] width 120 height 25
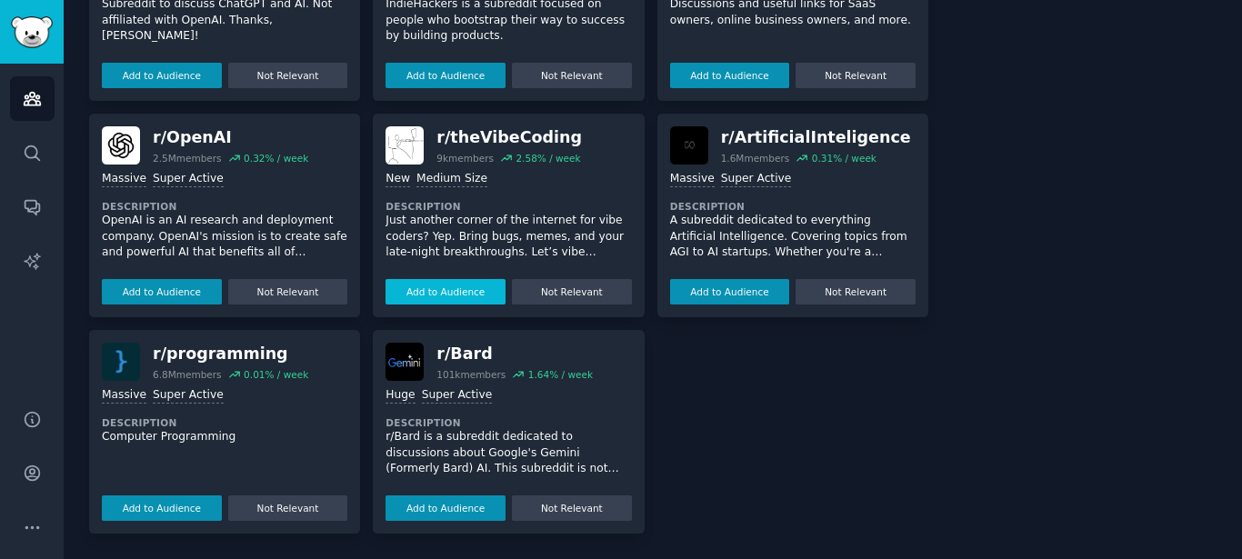
click at [438, 295] on button "Add to Audience" at bounding box center [446, 291] width 120 height 25
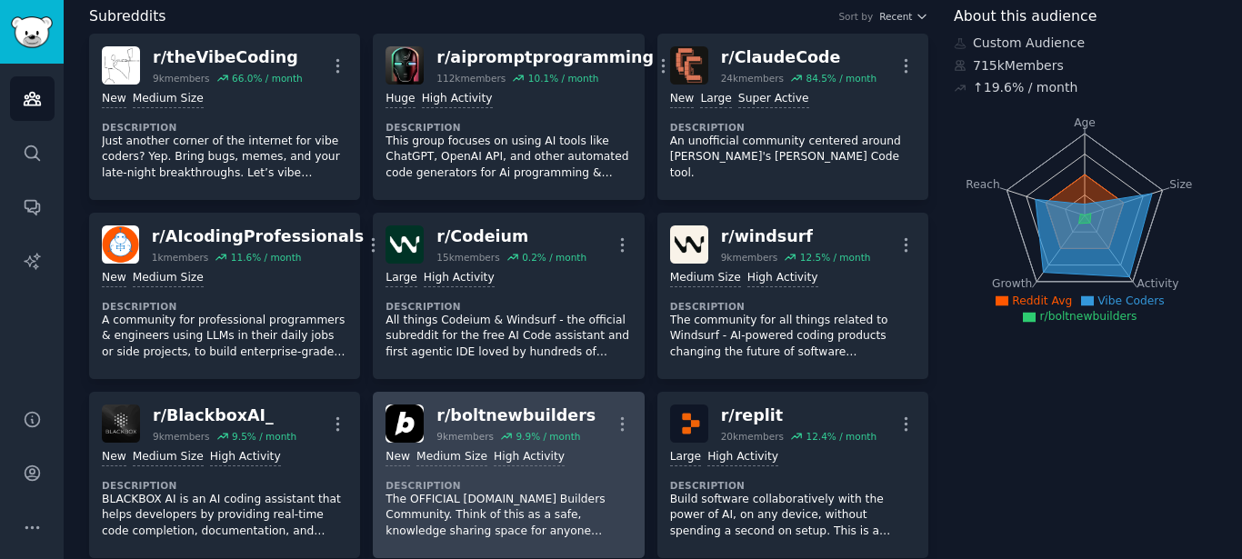
scroll to position [0, 0]
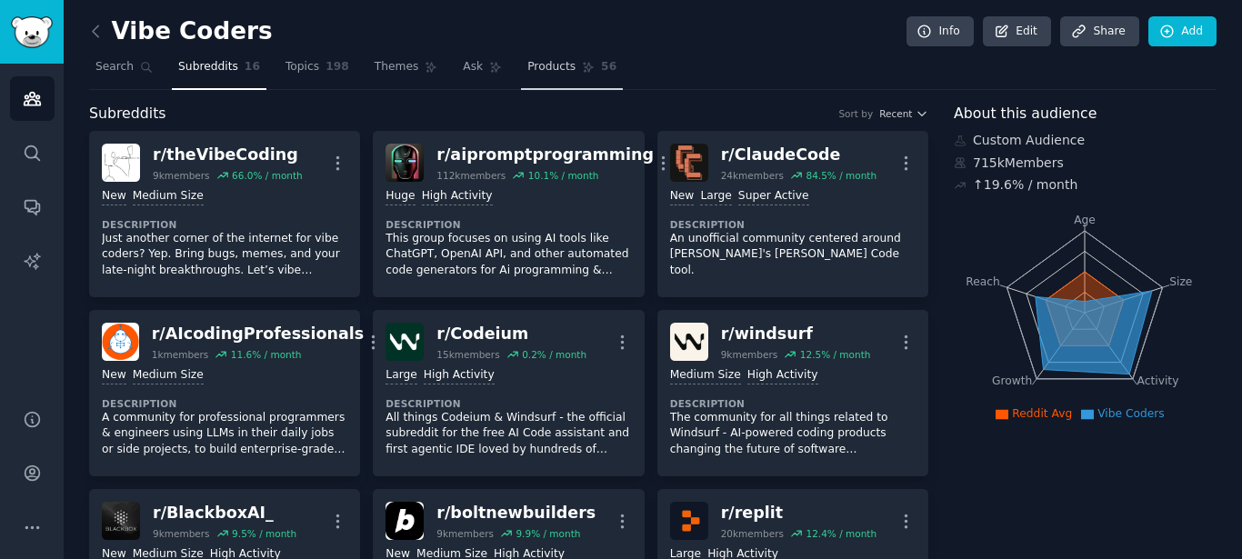
click at [544, 76] on link "Products 56" at bounding box center [572, 71] width 102 height 37
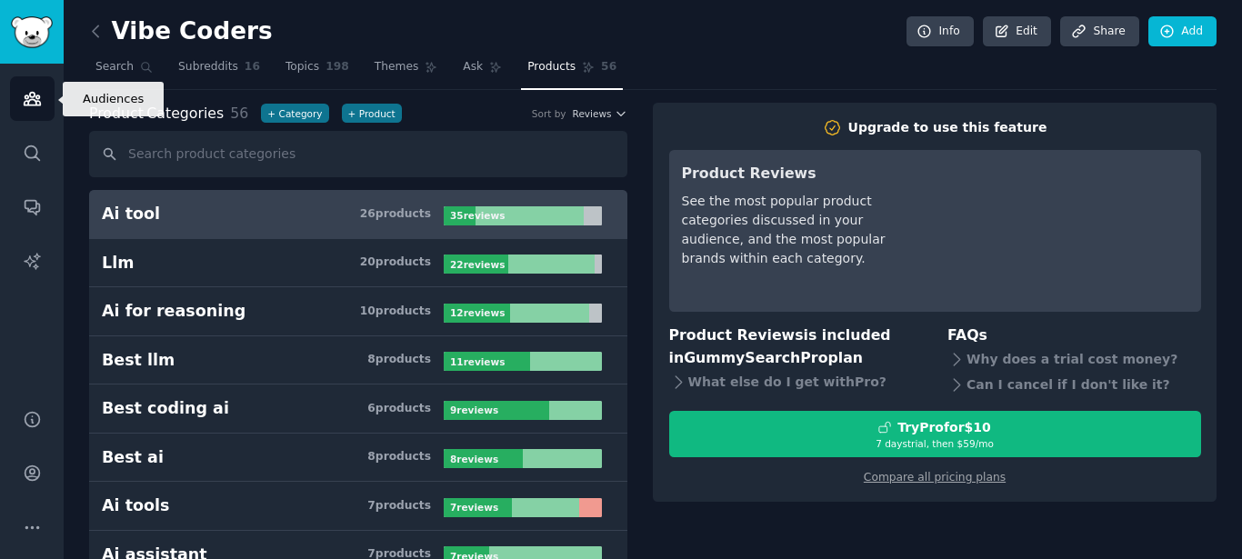
click at [41, 100] on link "Audiences" at bounding box center [32, 98] width 45 height 45
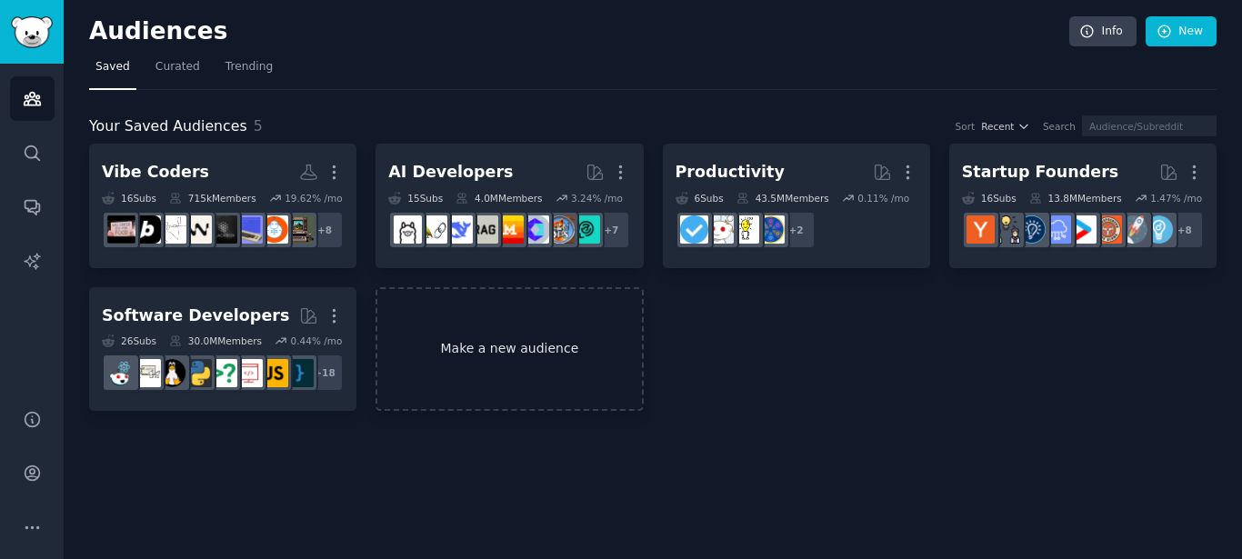
click at [513, 346] on link "Make a new audience" at bounding box center [509, 349] width 267 height 125
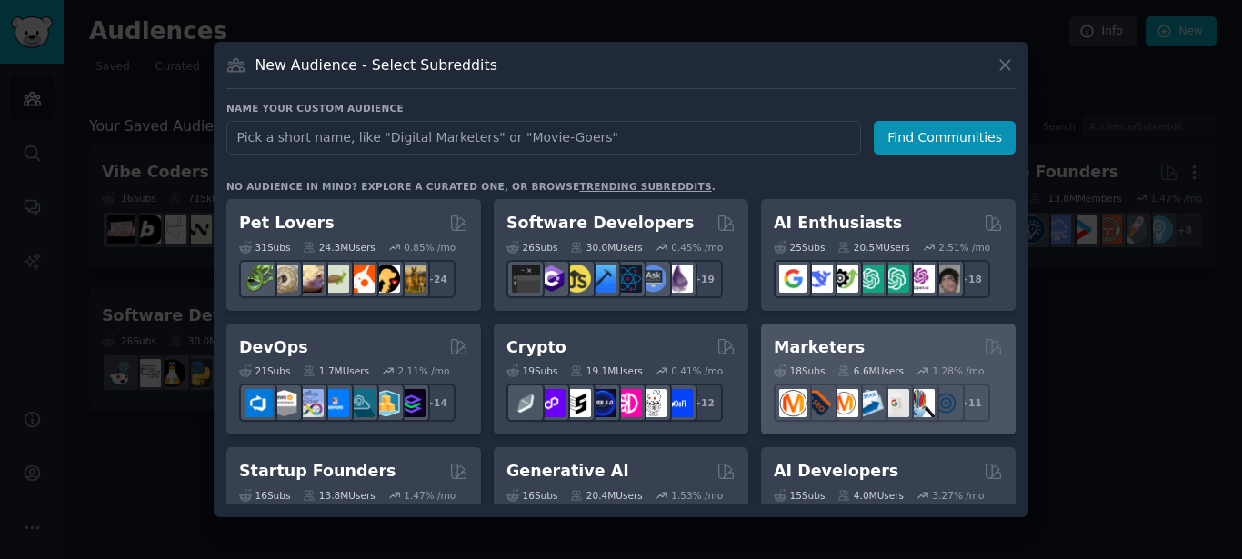
click at [876, 349] on div "Marketers" at bounding box center [888, 348] width 229 height 23
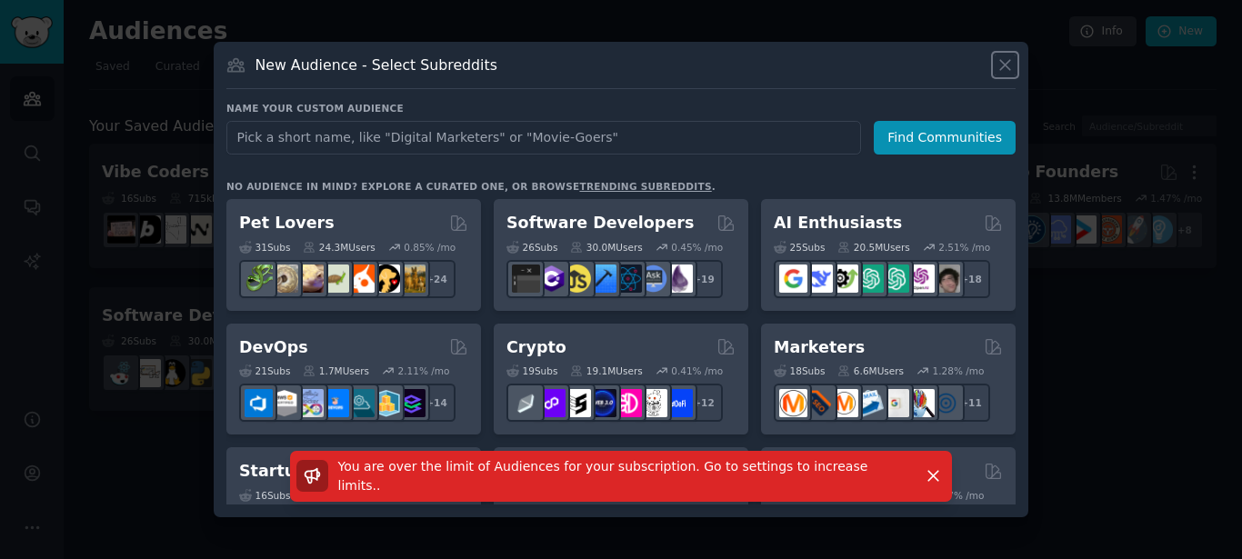
click at [997, 72] on icon at bounding box center [1005, 64] width 19 height 19
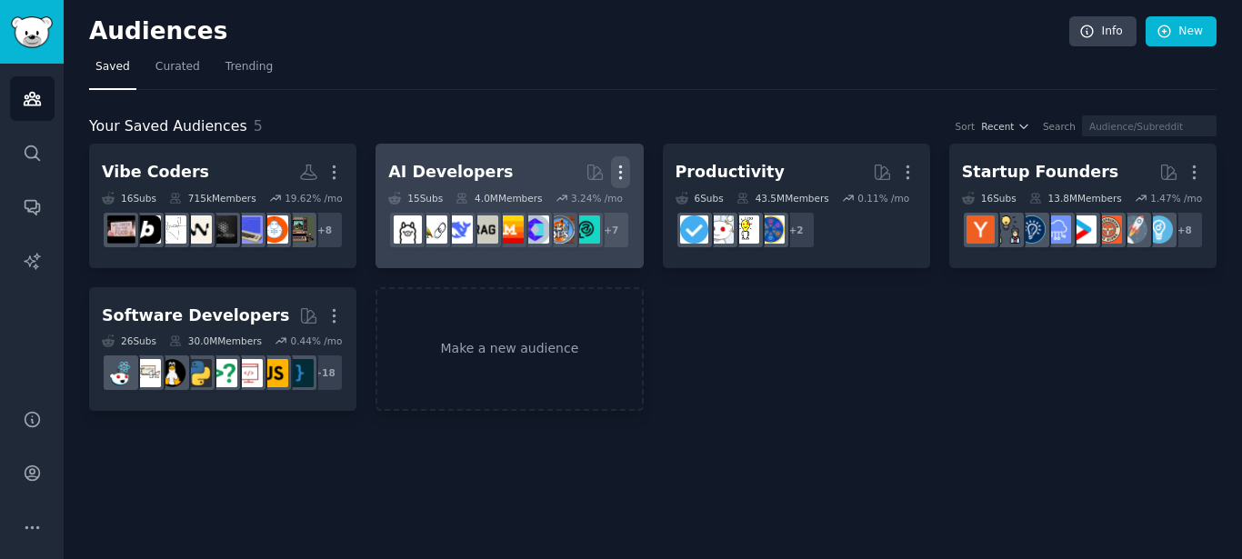
click at [624, 175] on icon "button" at bounding box center [620, 172] width 19 height 19
click at [562, 216] on p "Delete" at bounding box center [571, 210] width 42 height 19
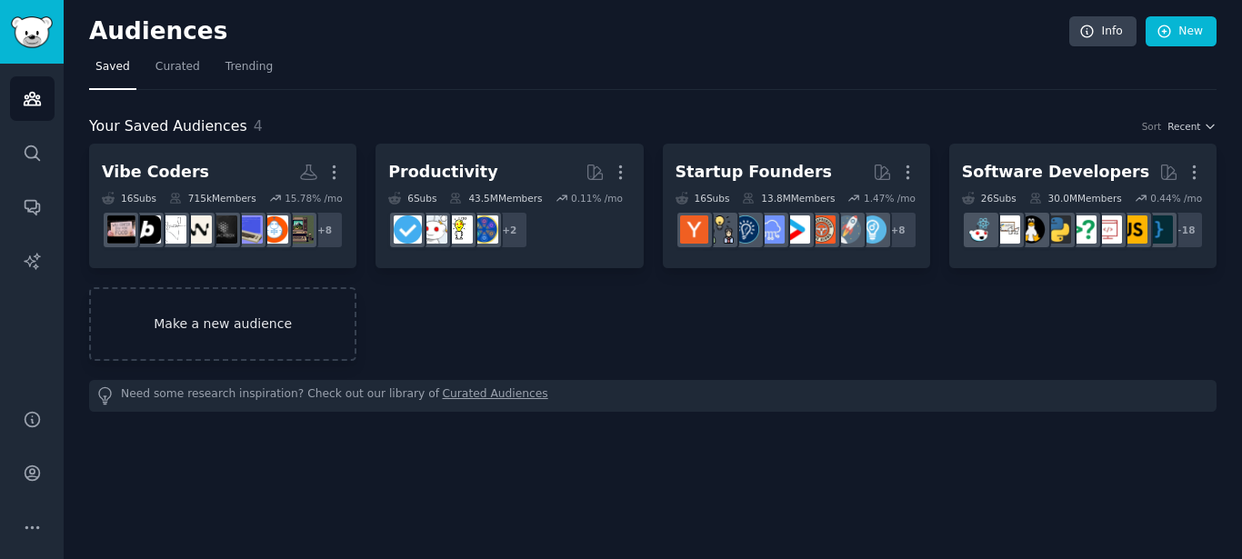
click at [318, 323] on link "Make a new audience" at bounding box center [222, 324] width 267 height 74
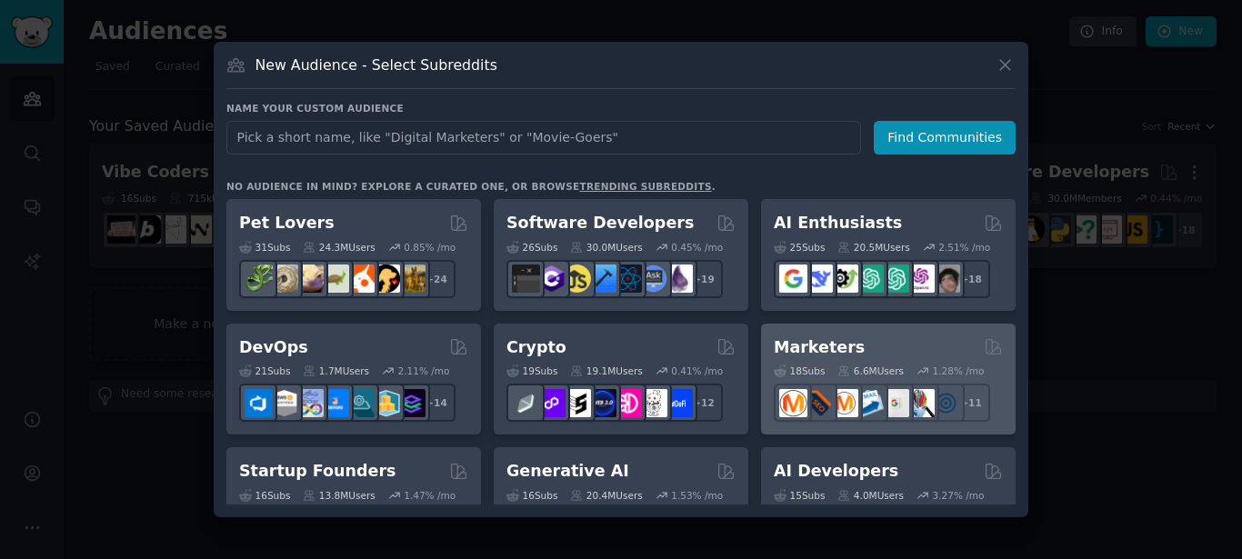
click at [912, 357] on div "Marketers" at bounding box center [888, 348] width 229 height 23
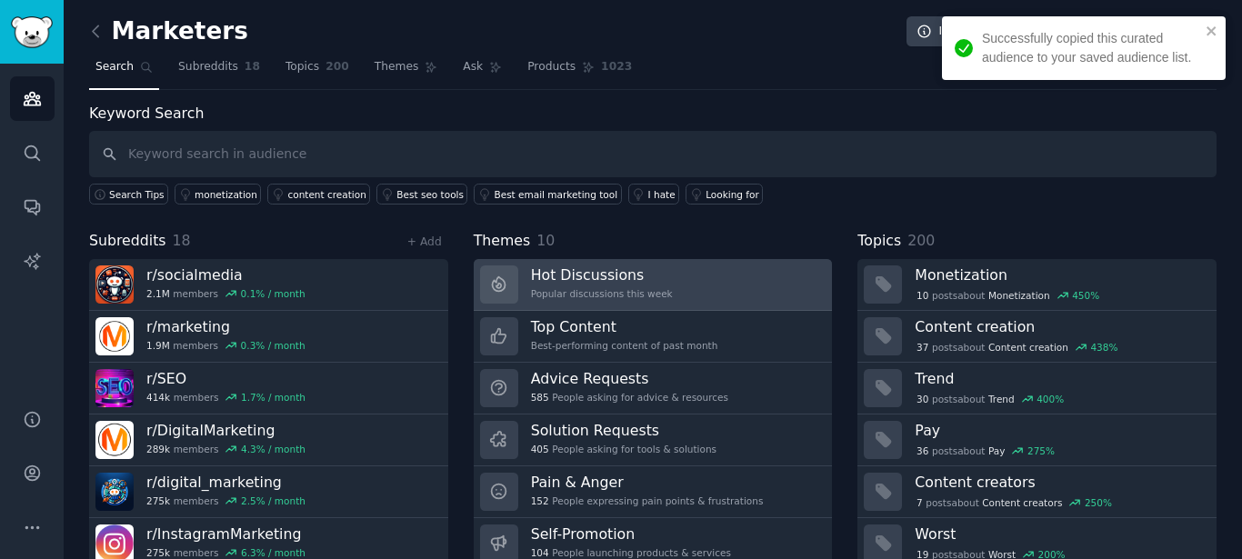
click at [610, 278] on h3 "Hot Discussions" at bounding box center [602, 275] width 142 height 19
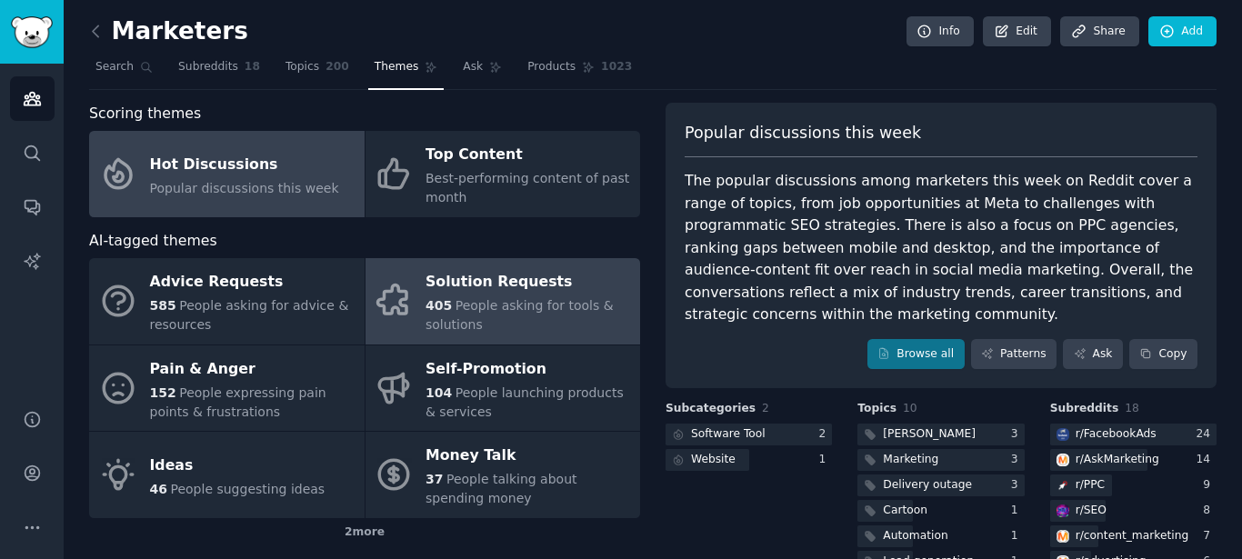
click at [505, 297] on div "405 People asking for tools & solutions" at bounding box center [529, 316] width 206 height 38
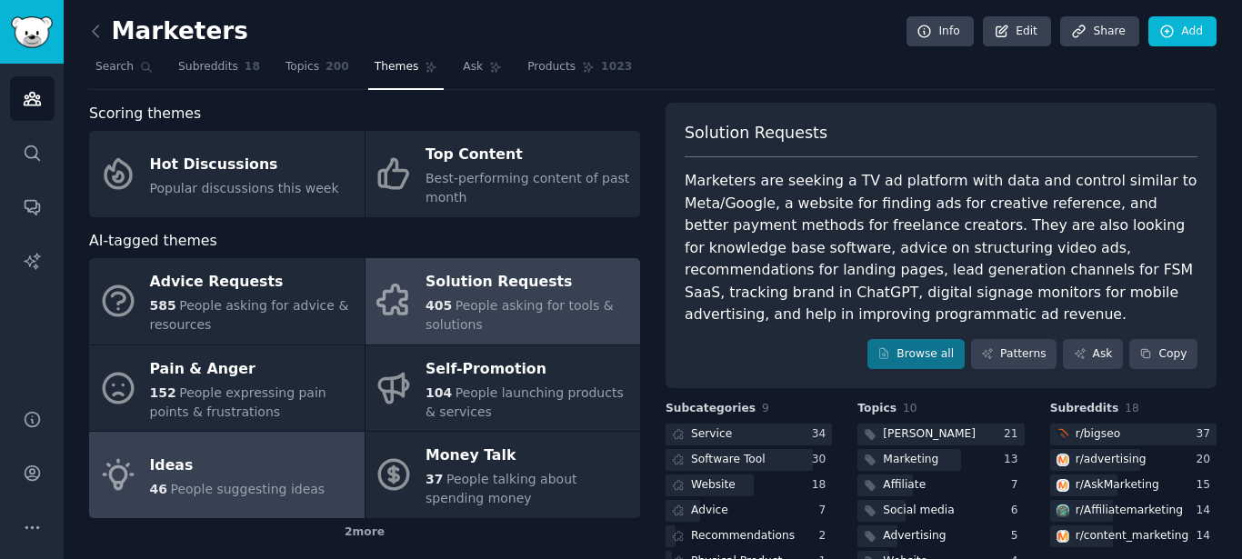
click at [299, 461] on div "Ideas" at bounding box center [238, 465] width 176 height 29
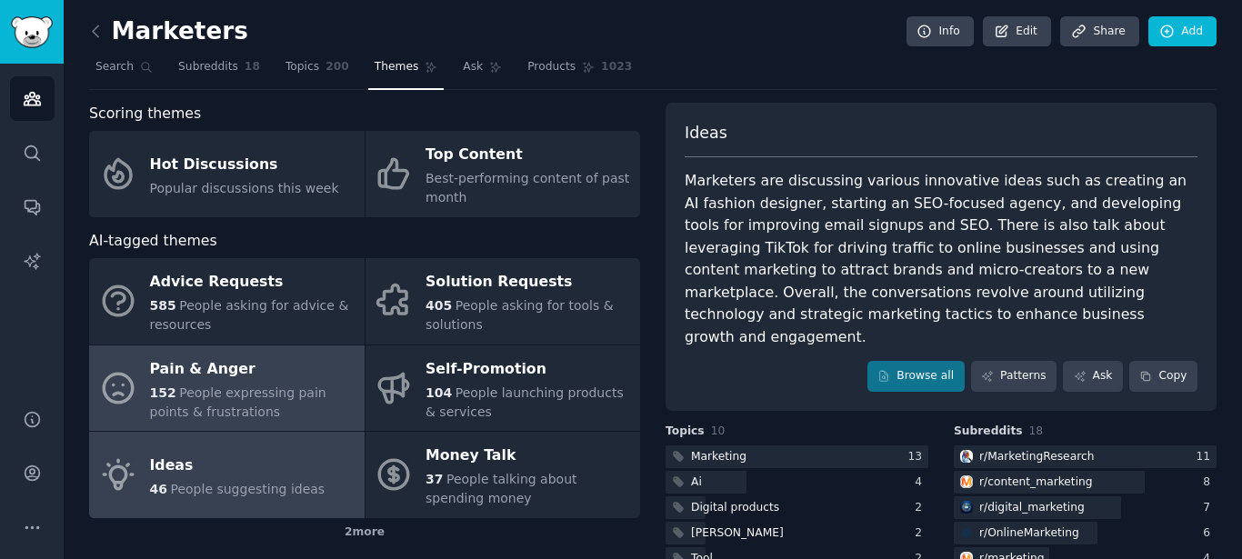
click at [203, 407] on span "People expressing pain points & frustrations" at bounding box center [238, 403] width 176 height 34
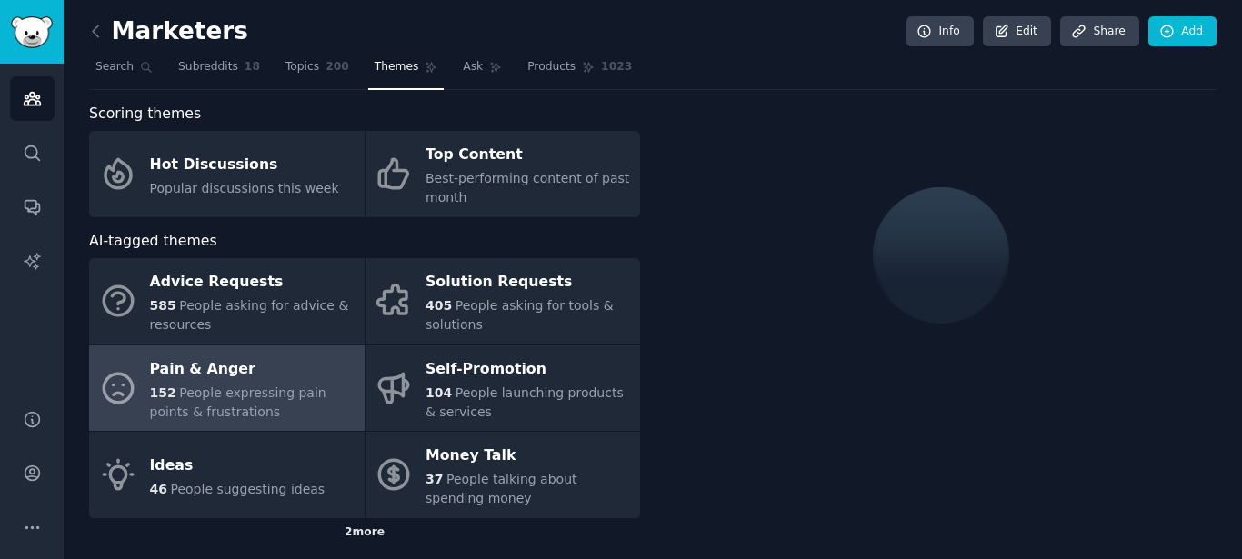
click at [352, 531] on div "2 more" at bounding box center [364, 532] width 551 height 29
